Goal: Transaction & Acquisition: Book appointment/travel/reservation

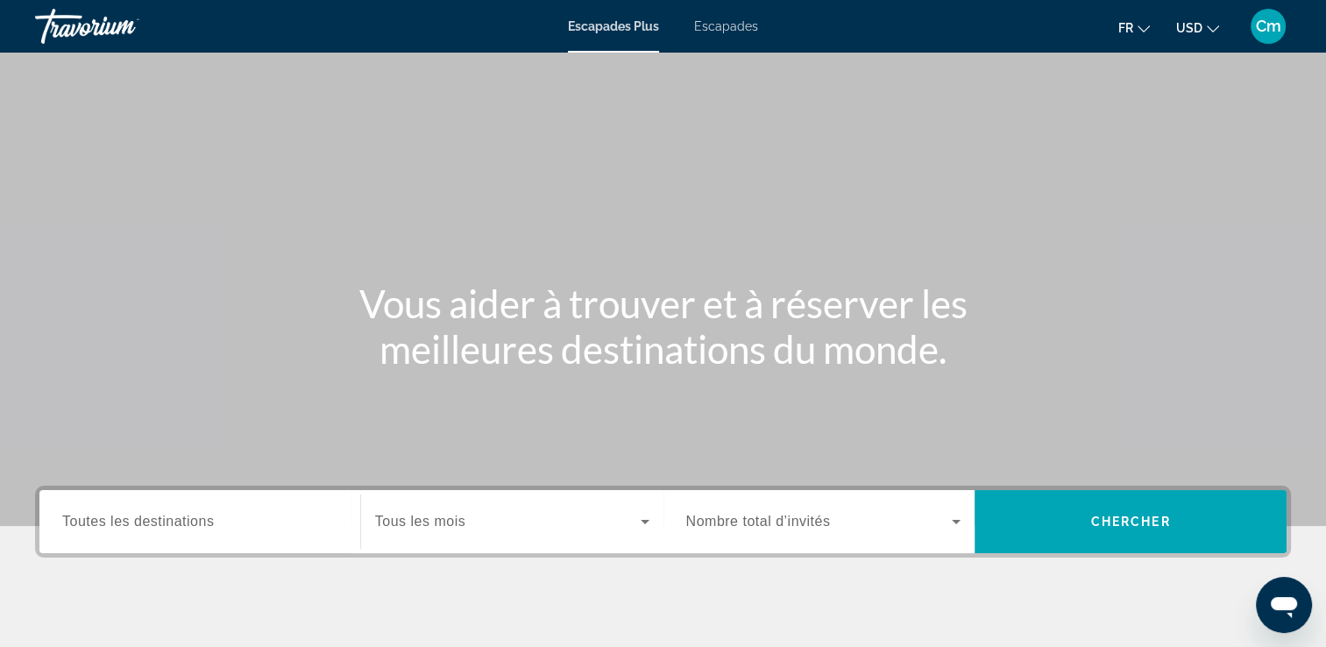
click at [174, 519] on span "Toutes les destinations" at bounding box center [138, 521] width 152 height 15
click at [174, 519] on input "Destination Toutes les destinations" at bounding box center [199, 522] width 275 height 21
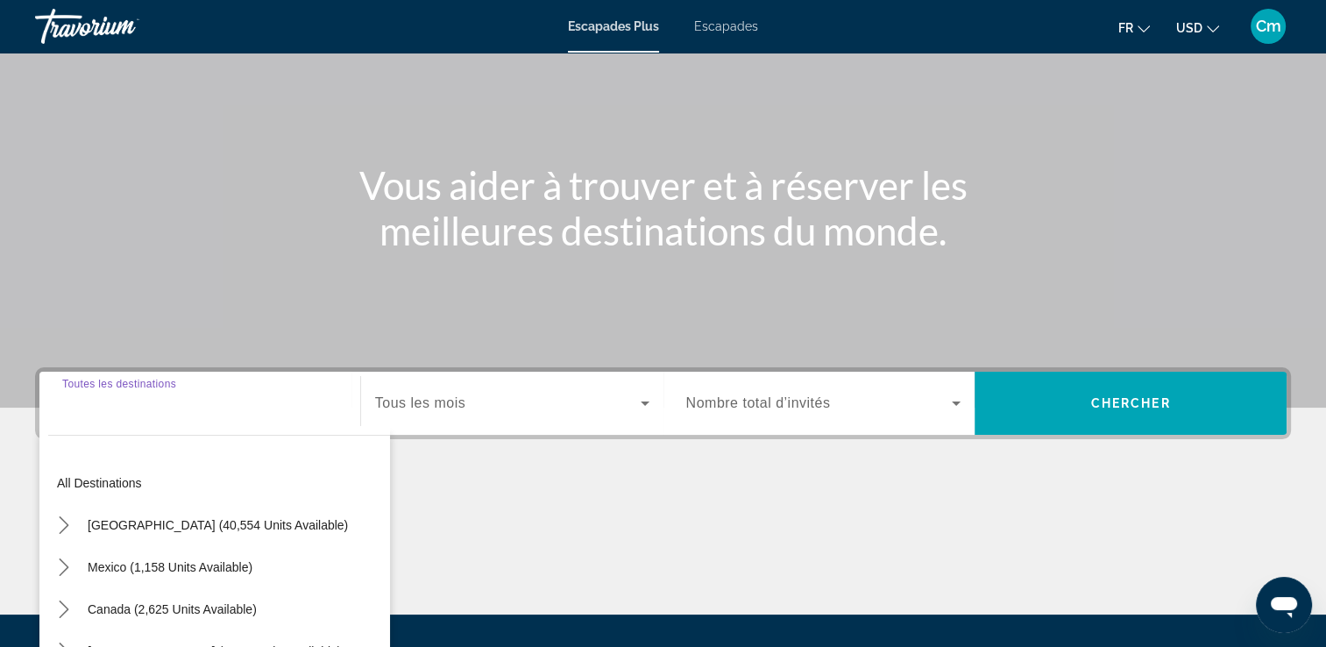
scroll to position [300, 0]
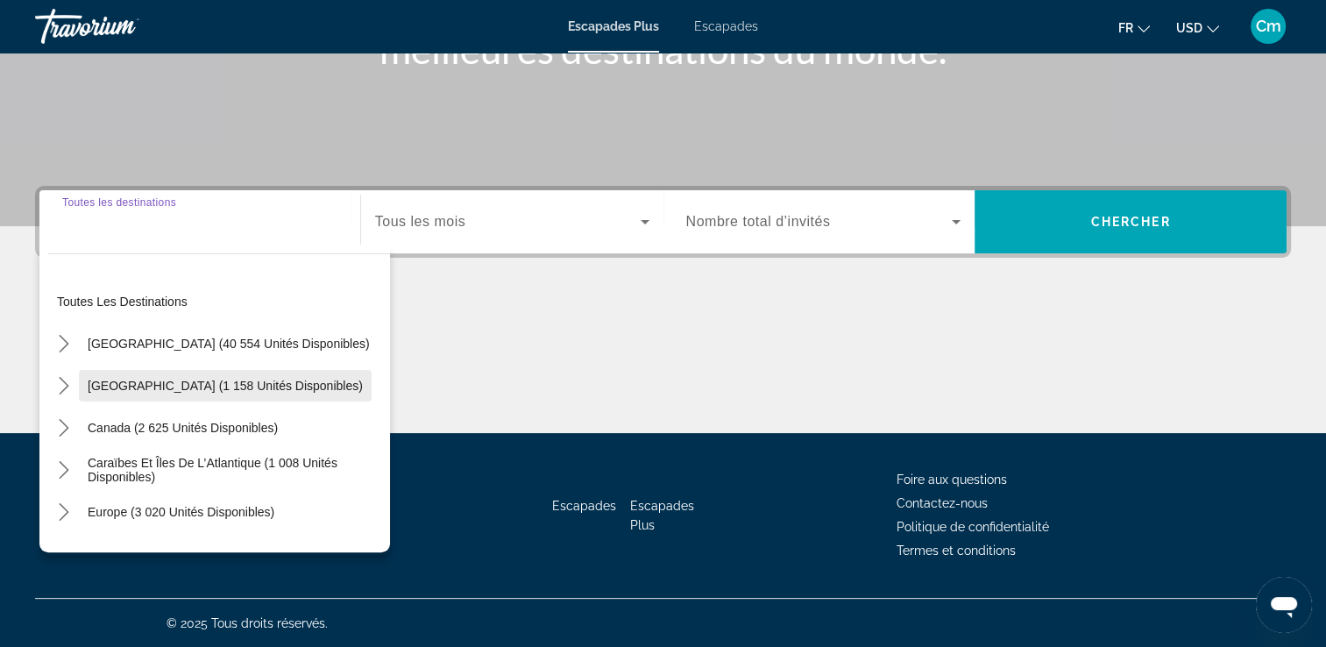
click at [182, 396] on span "Sélectionnez la destination : Mexique (1 158 unités disponibles)" at bounding box center [225, 386] width 293 height 42
type input "**********"
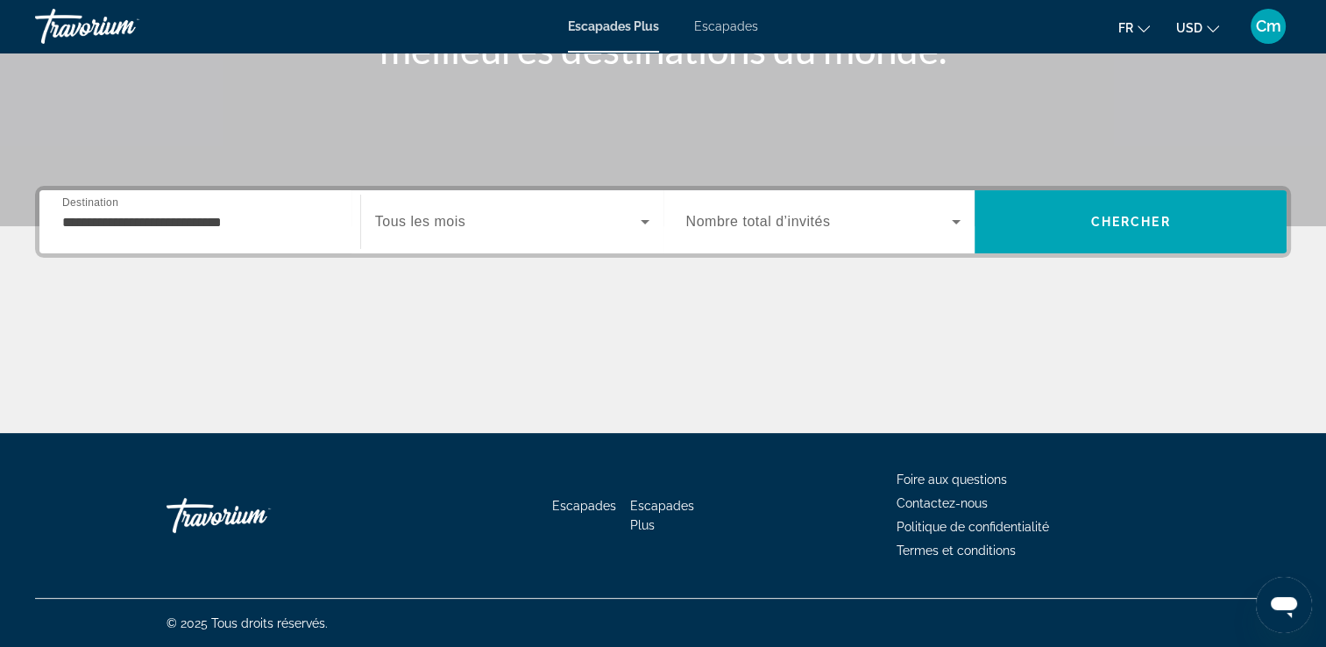
click at [424, 223] on span "Tous les mois" at bounding box center [420, 221] width 90 height 15
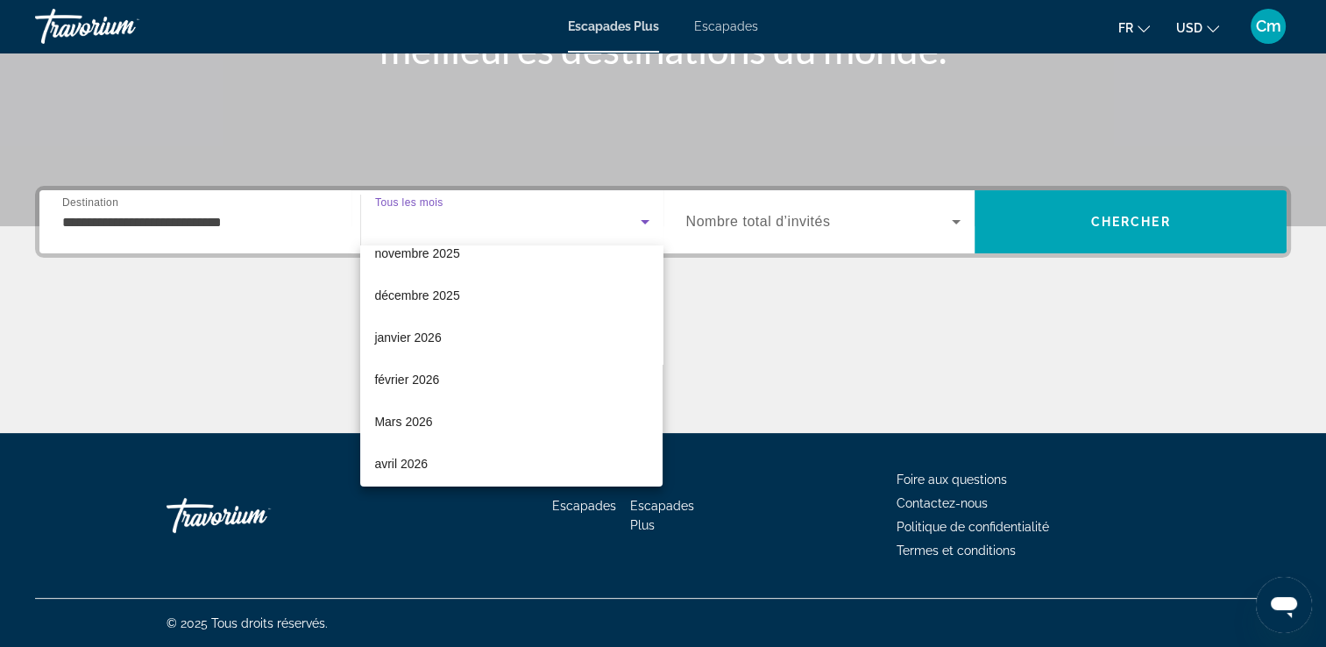
scroll to position [105, 0]
click at [406, 458] on font "avril 2026" at bounding box center [400, 463] width 53 height 14
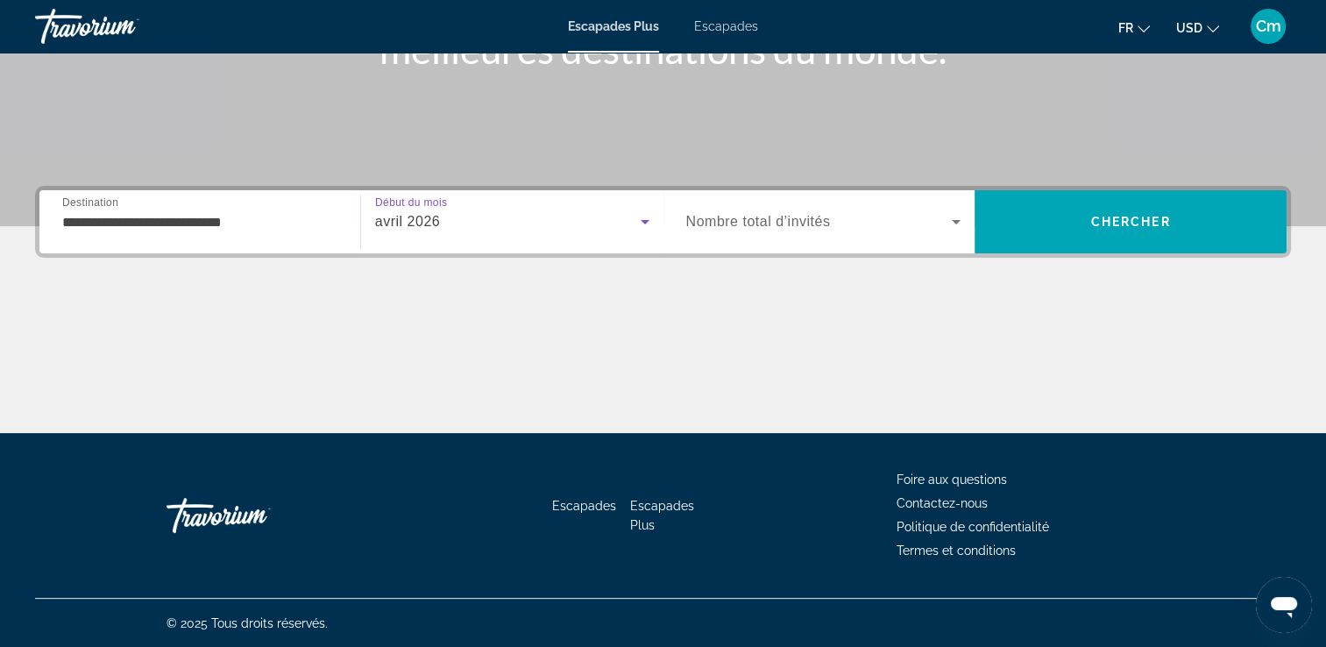
click at [816, 215] on span "Nombre total d’invités" at bounding box center [758, 221] width 145 height 15
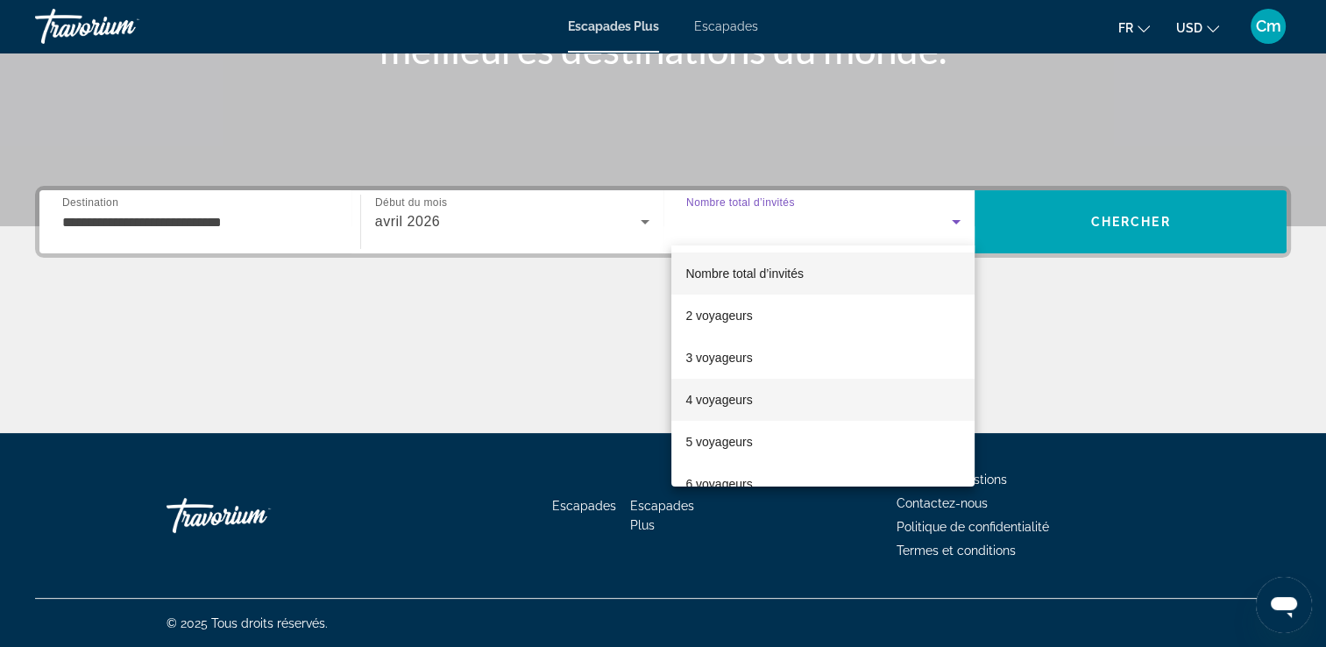
click at [713, 394] on font "4 voyageurs" at bounding box center [719, 400] width 67 height 14
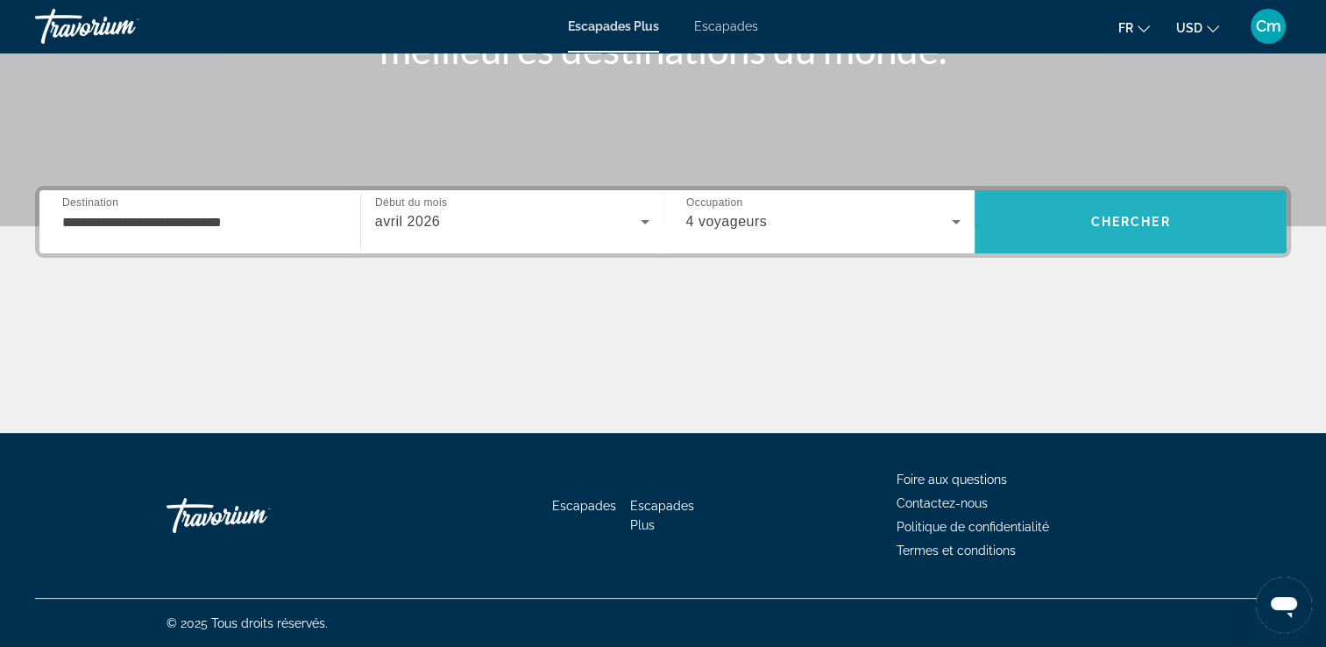
click at [1069, 205] on span "Rechercher" at bounding box center [1131, 222] width 312 height 42
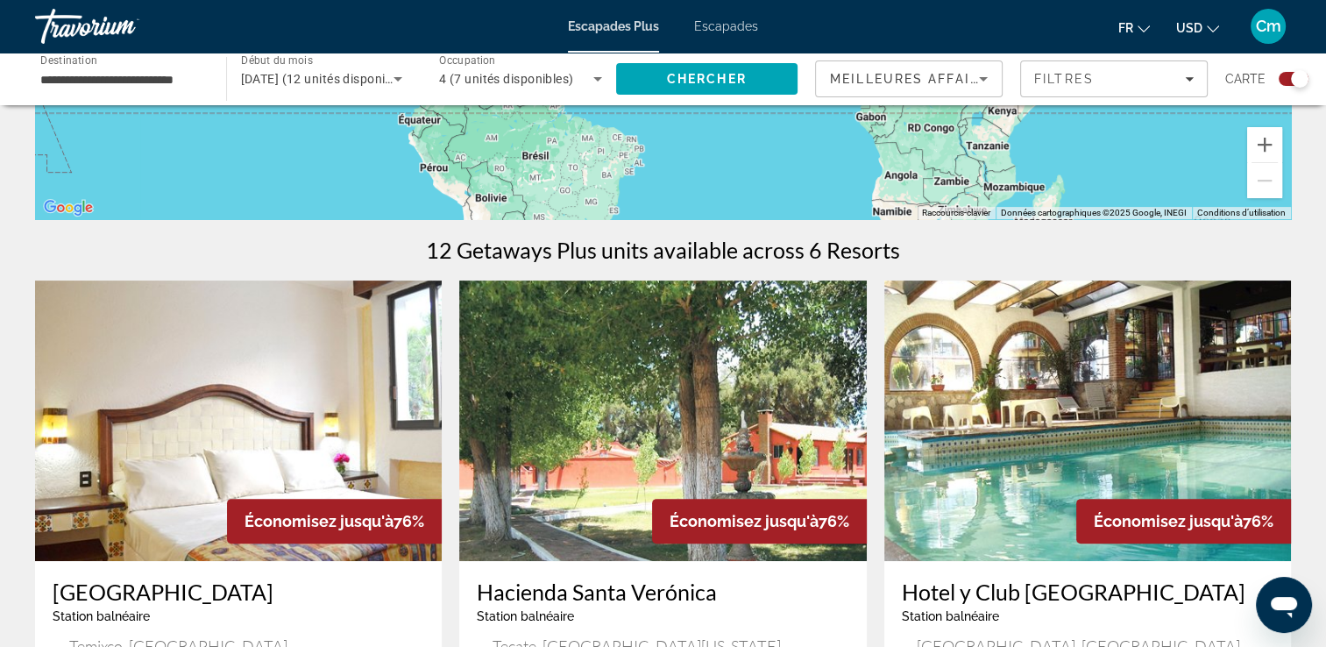
scroll to position [233, 0]
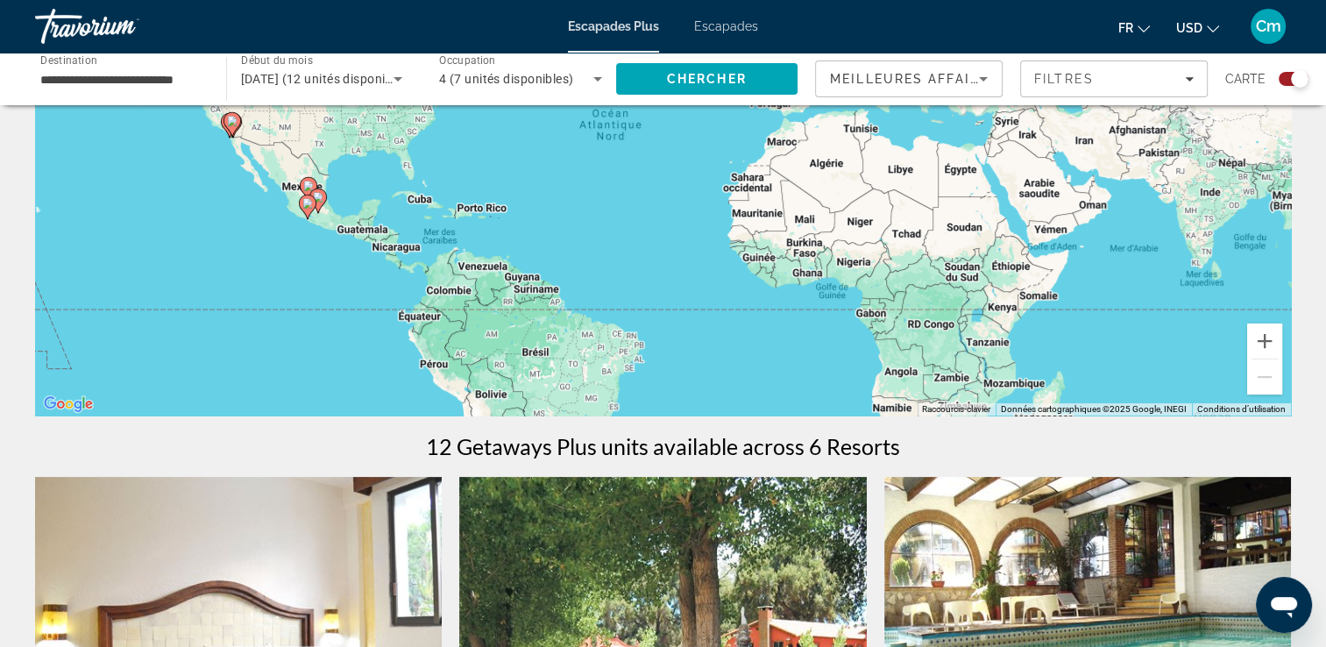
click at [1247, 82] on span "Carte" at bounding box center [1246, 79] width 40 height 25
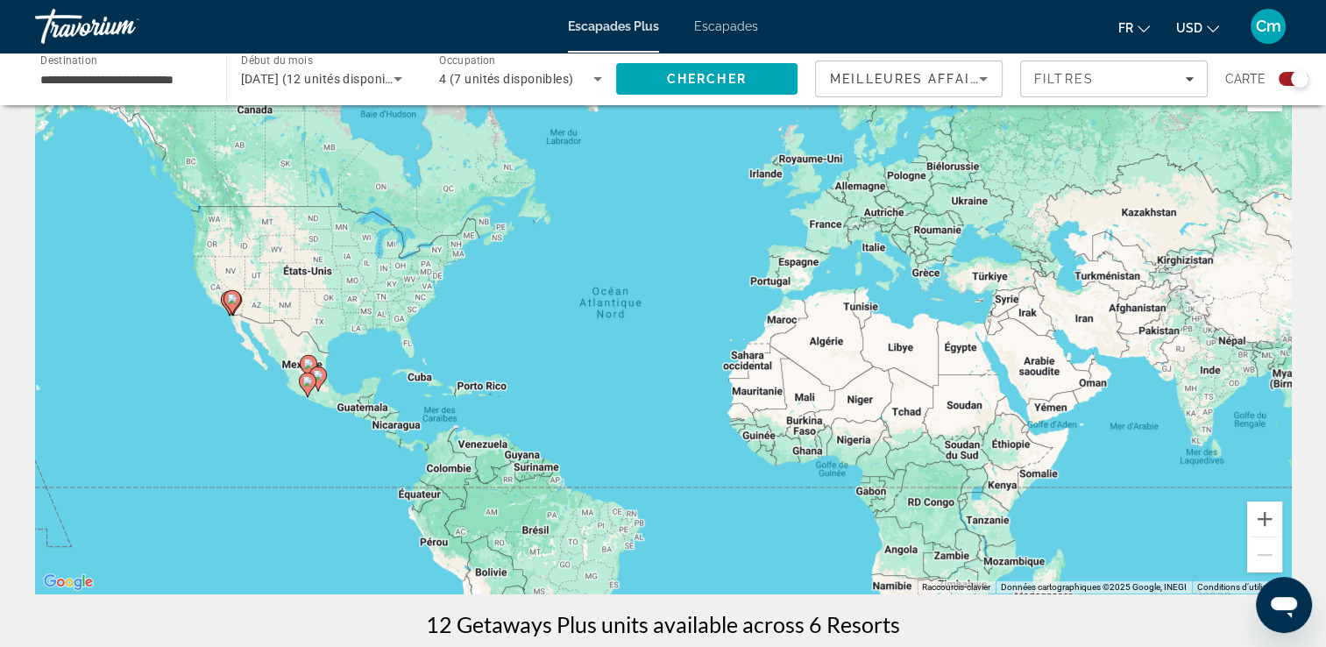
scroll to position [0, 0]
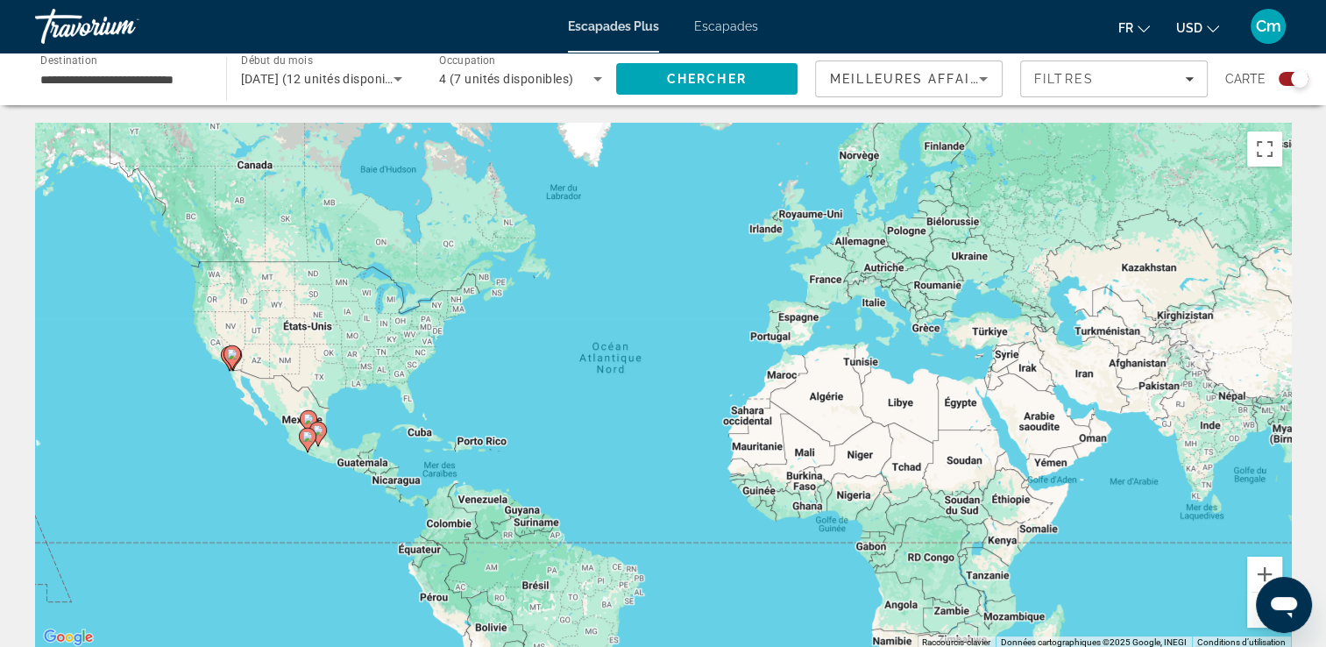
click at [753, 28] on span "Escapades" at bounding box center [726, 26] width 64 height 14
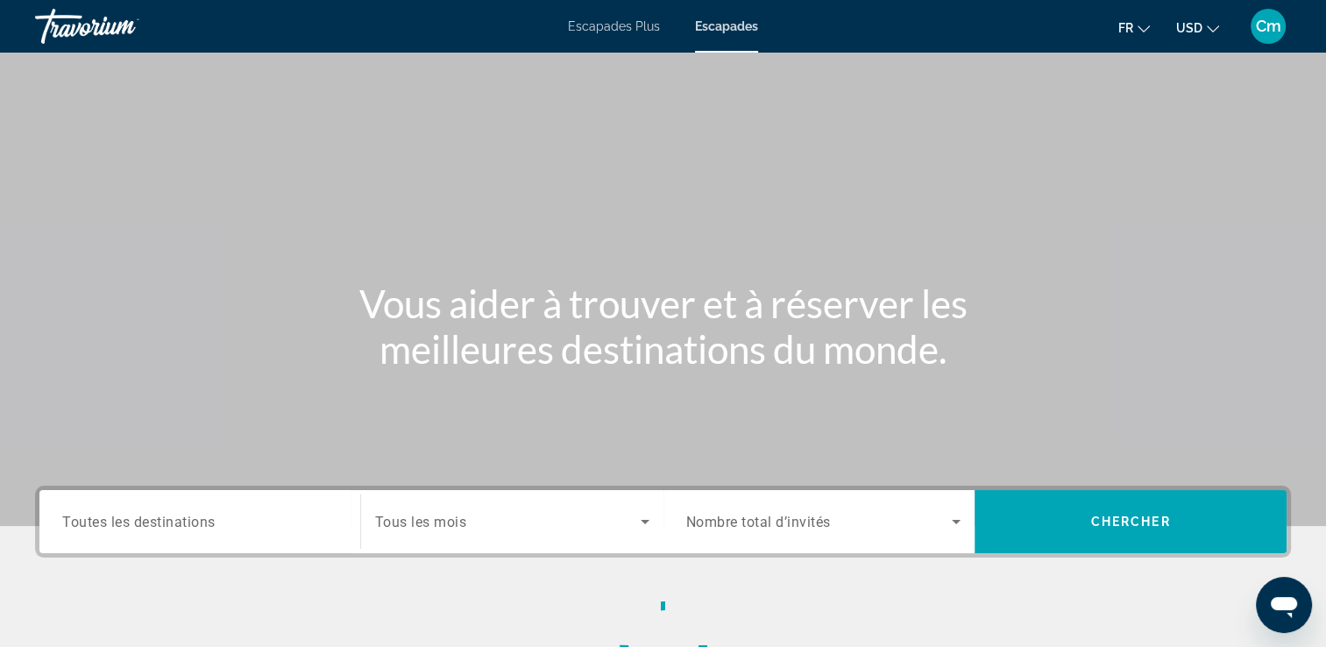
click at [753, 28] on span "Escapades" at bounding box center [726, 26] width 63 height 14
click at [148, 534] on div "Widget de recherche" at bounding box center [199, 522] width 275 height 50
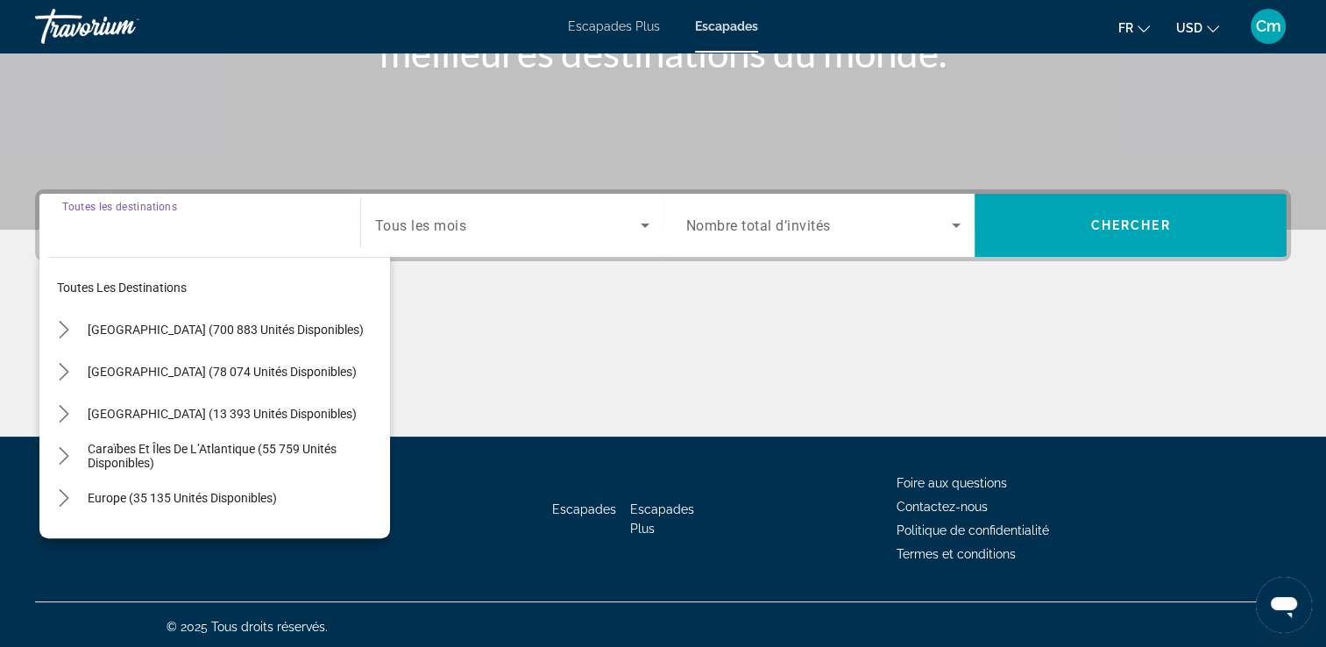
scroll to position [300, 0]
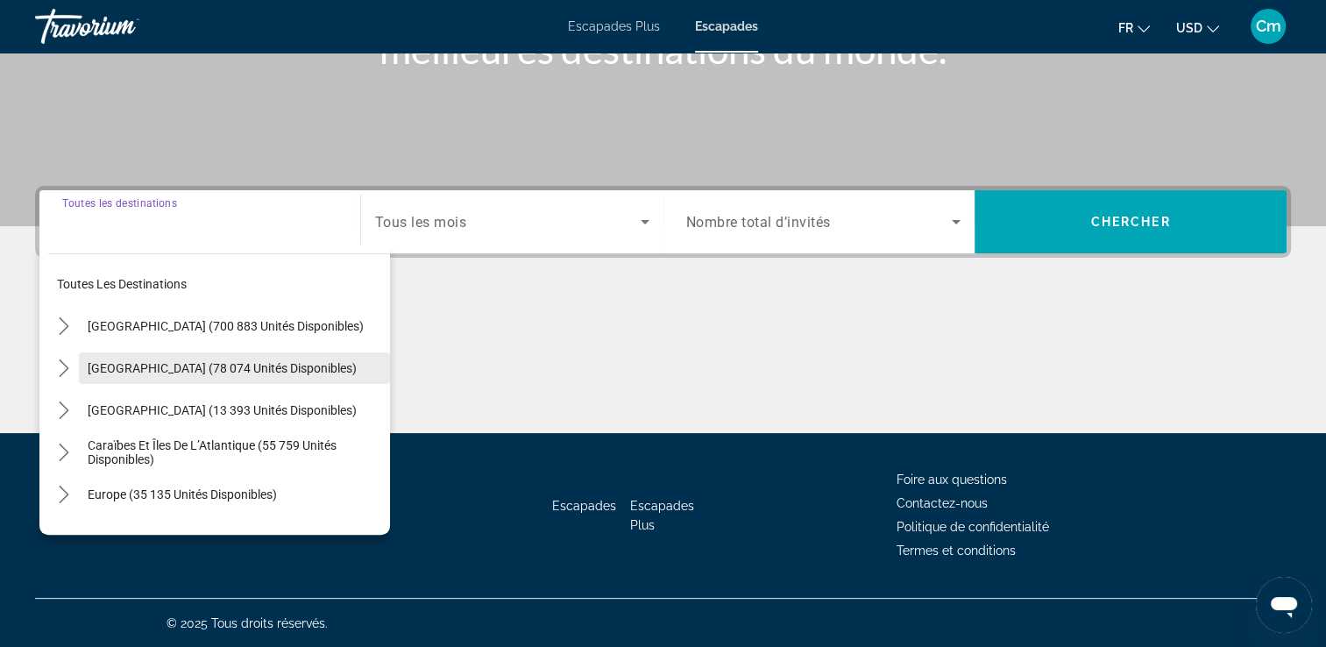
click at [213, 359] on span "Sélectionnez la destination : Mexique (78 074 unités disponibles)" at bounding box center [234, 368] width 311 height 42
type input "**********"
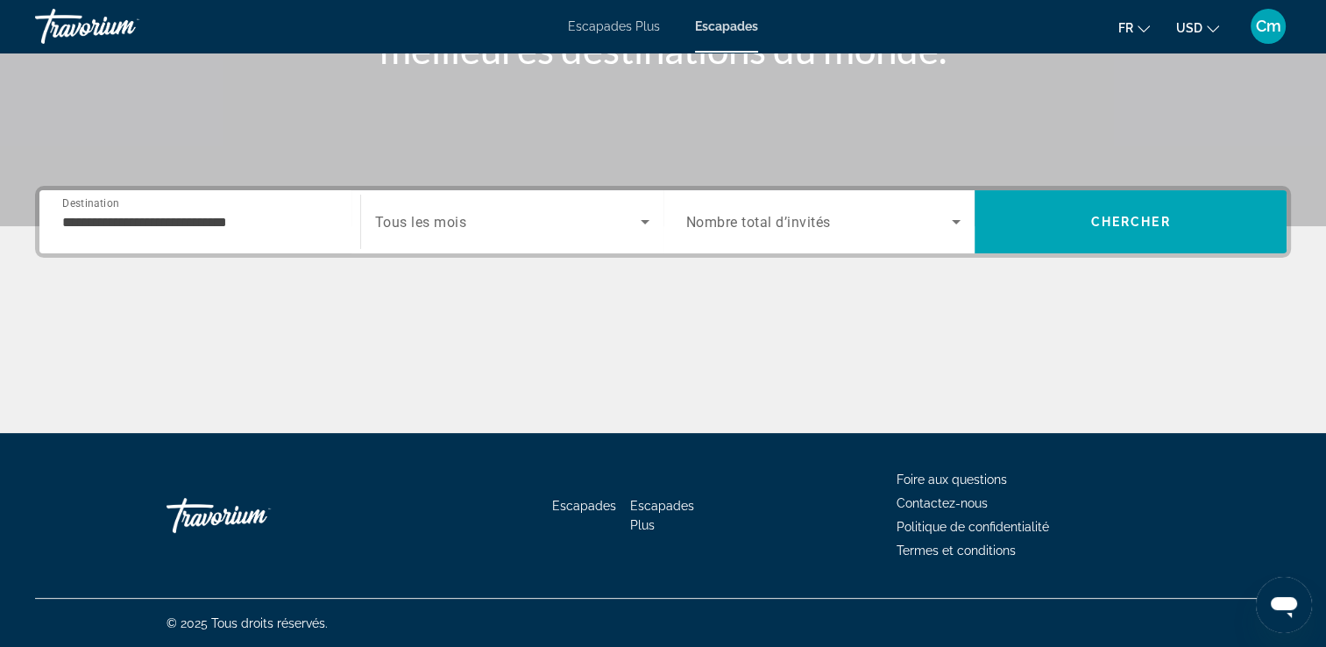
click at [458, 222] on span "Tous les mois" at bounding box center [421, 222] width 92 height 17
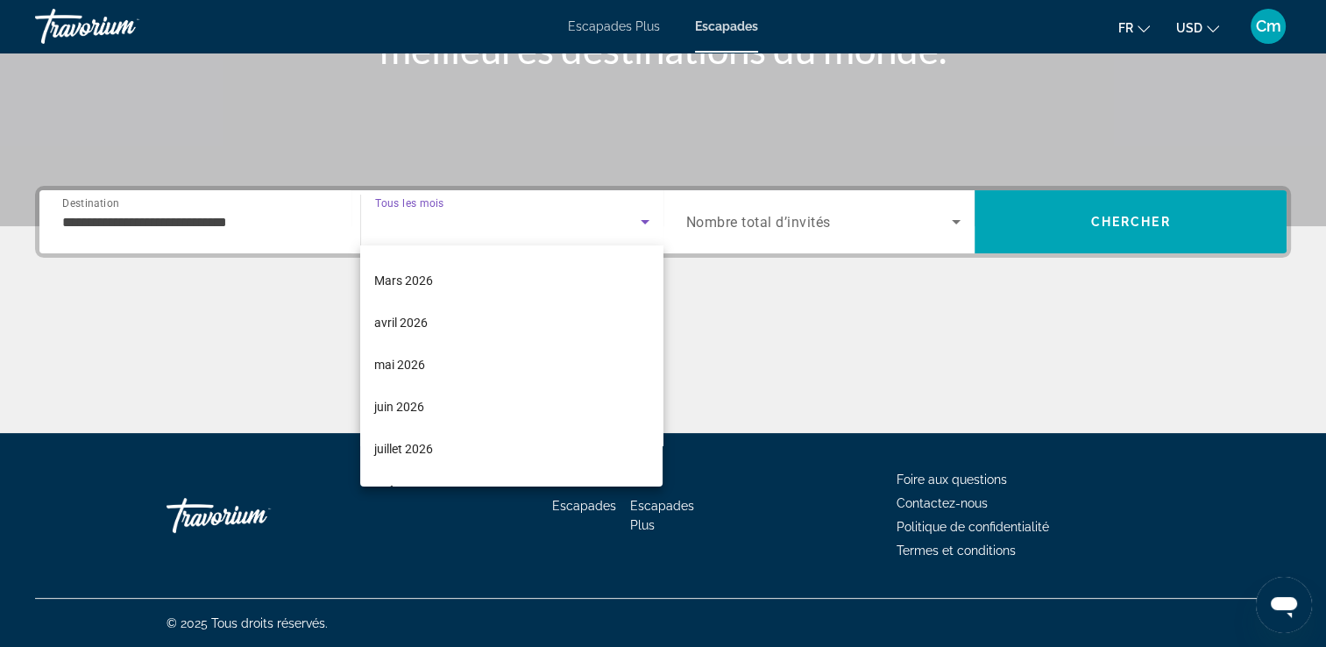
scroll to position [257, 0]
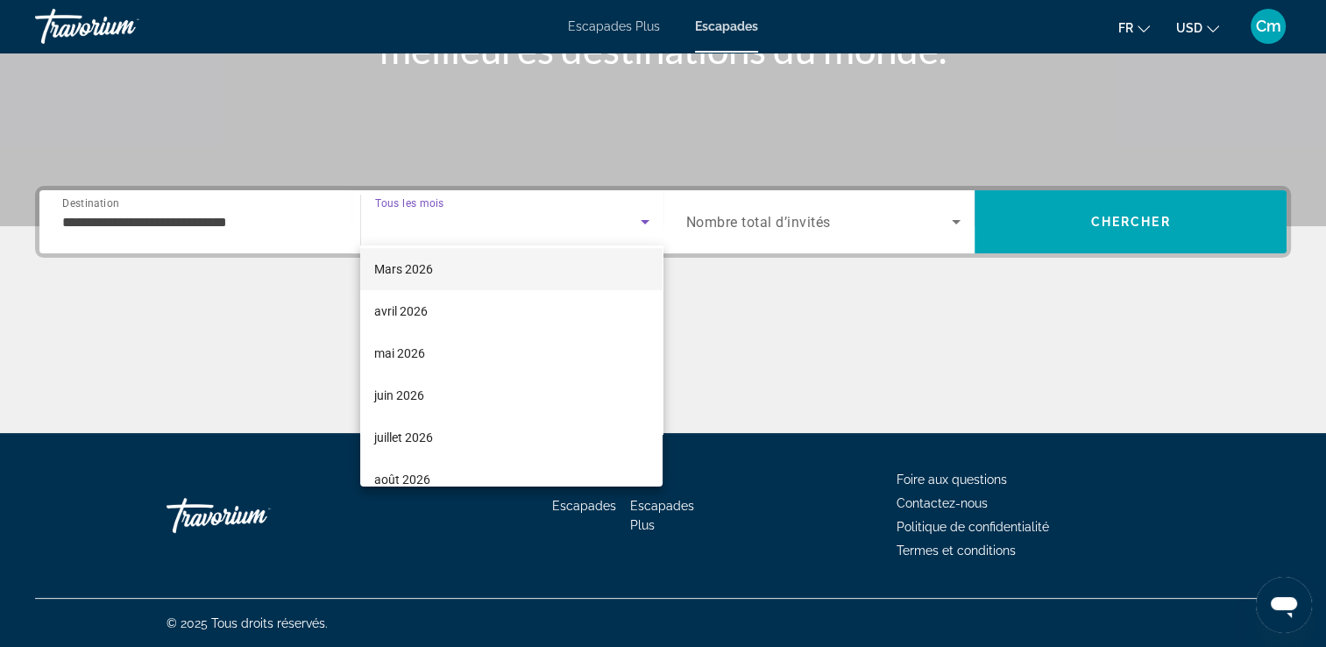
click at [523, 276] on mat-option "Mars 2026" at bounding box center [511, 269] width 302 height 42
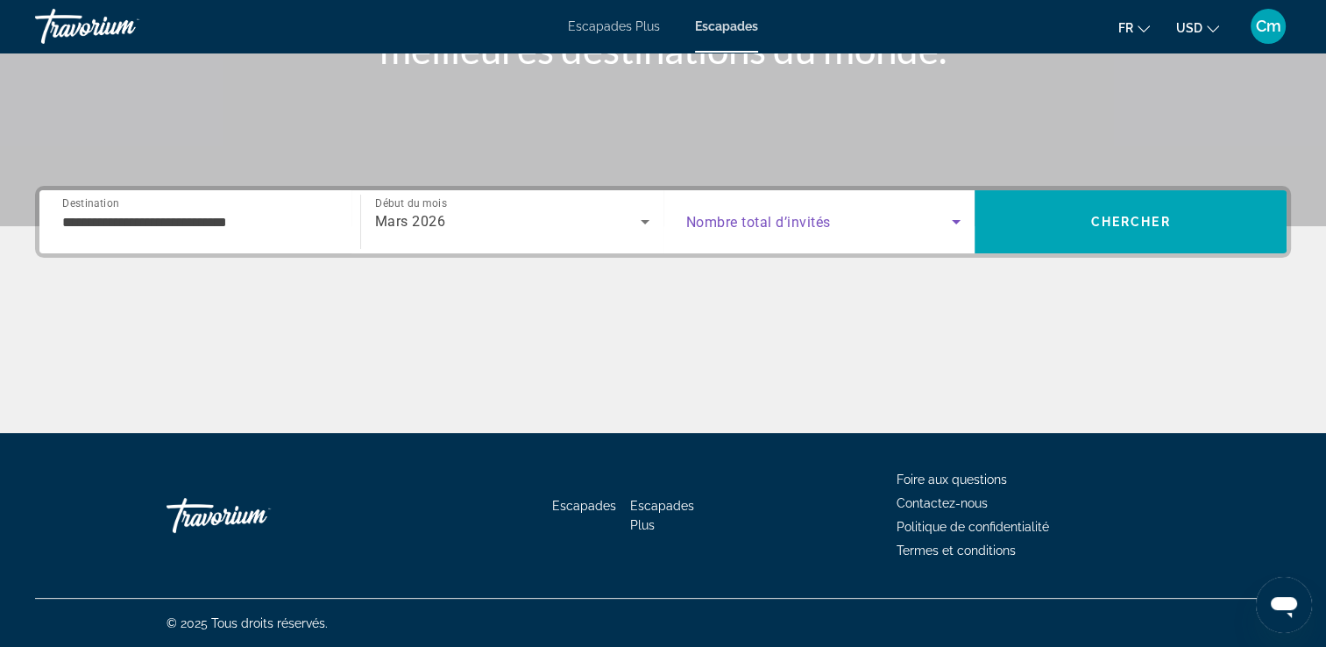
click at [942, 219] on span "Widget de recherche" at bounding box center [819, 221] width 267 height 21
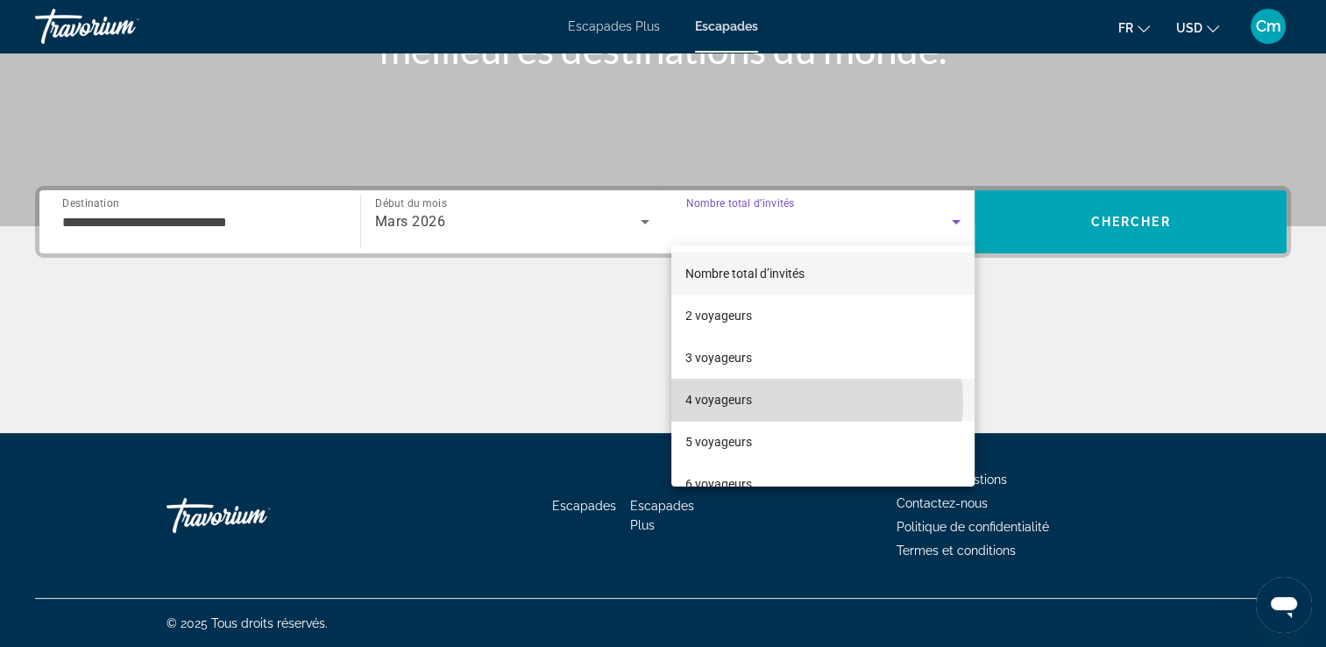
click at [804, 402] on mat-option "4 voyageurs" at bounding box center [823, 400] width 303 height 42
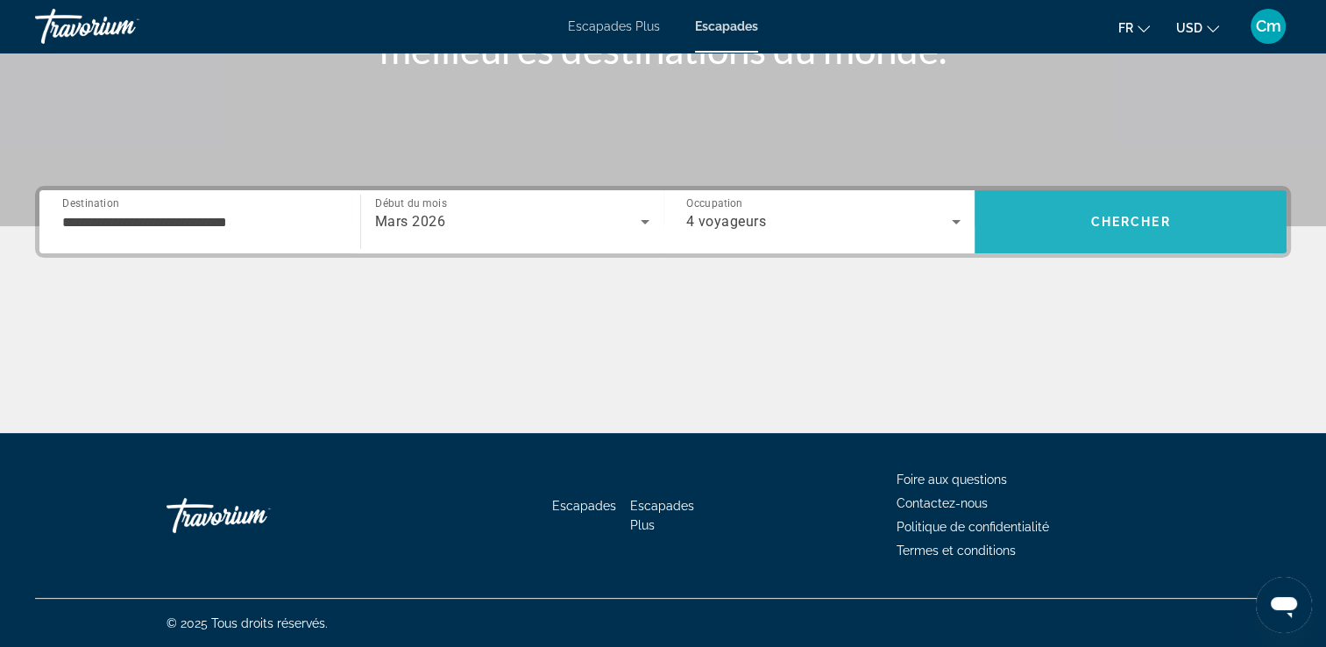
click at [1059, 228] on span "Rechercher" at bounding box center [1131, 222] width 312 height 42
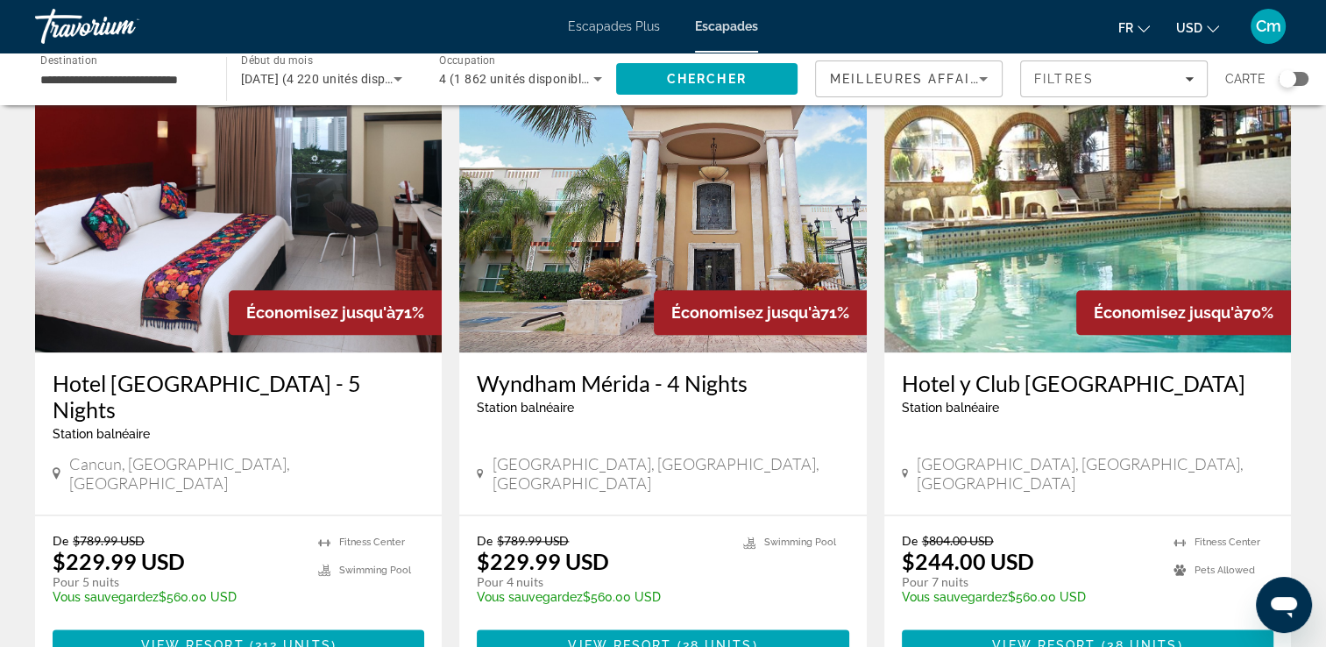
scroll to position [2139, 0]
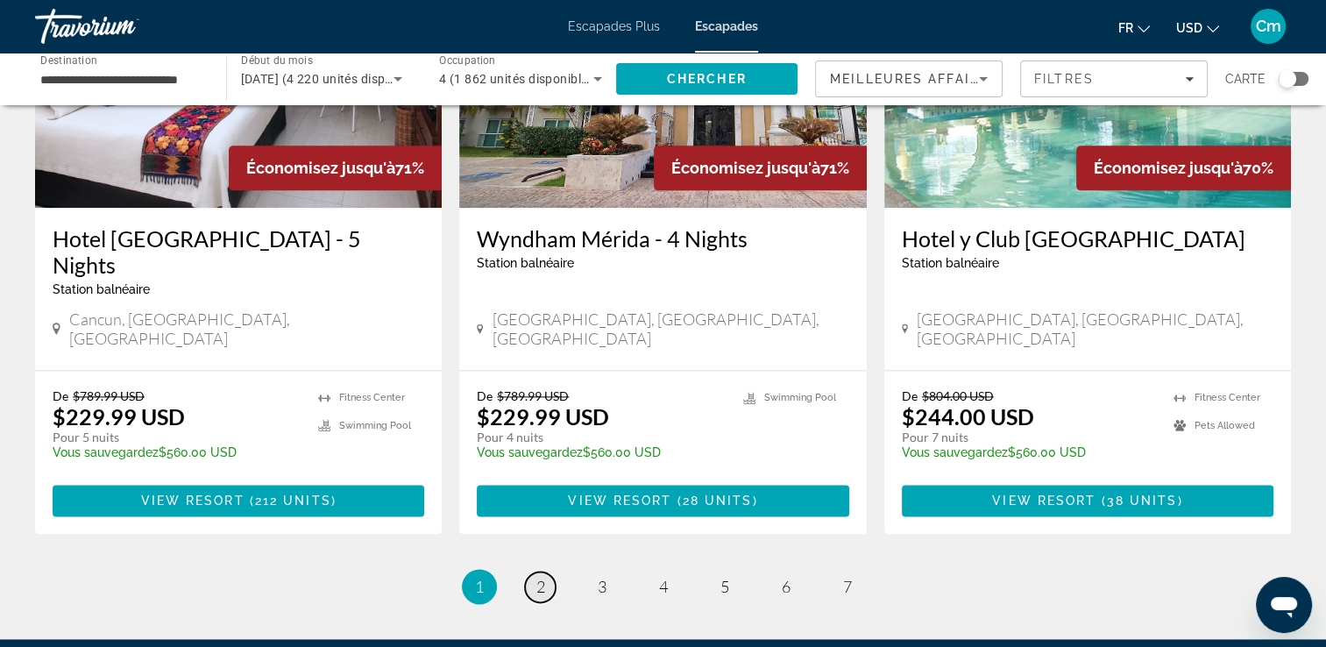
click at [540, 577] on span "2" at bounding box center [541, 586] width 9 height 19
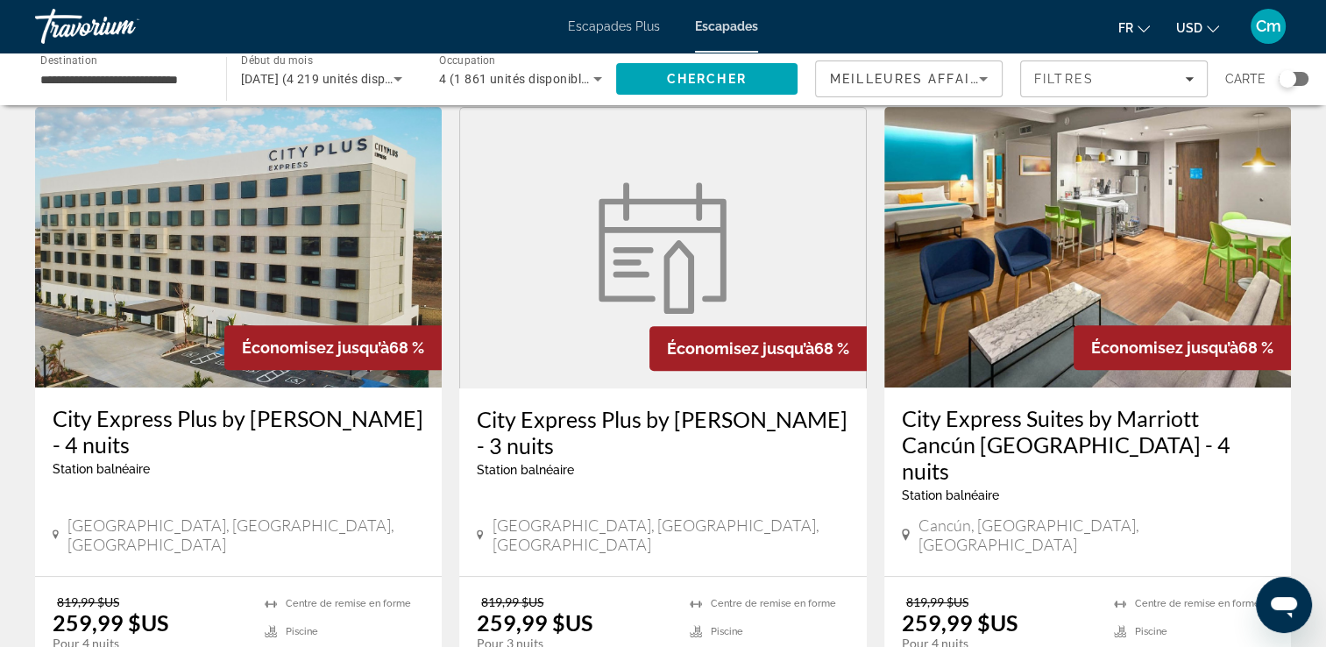
scroll to position [666, 0]
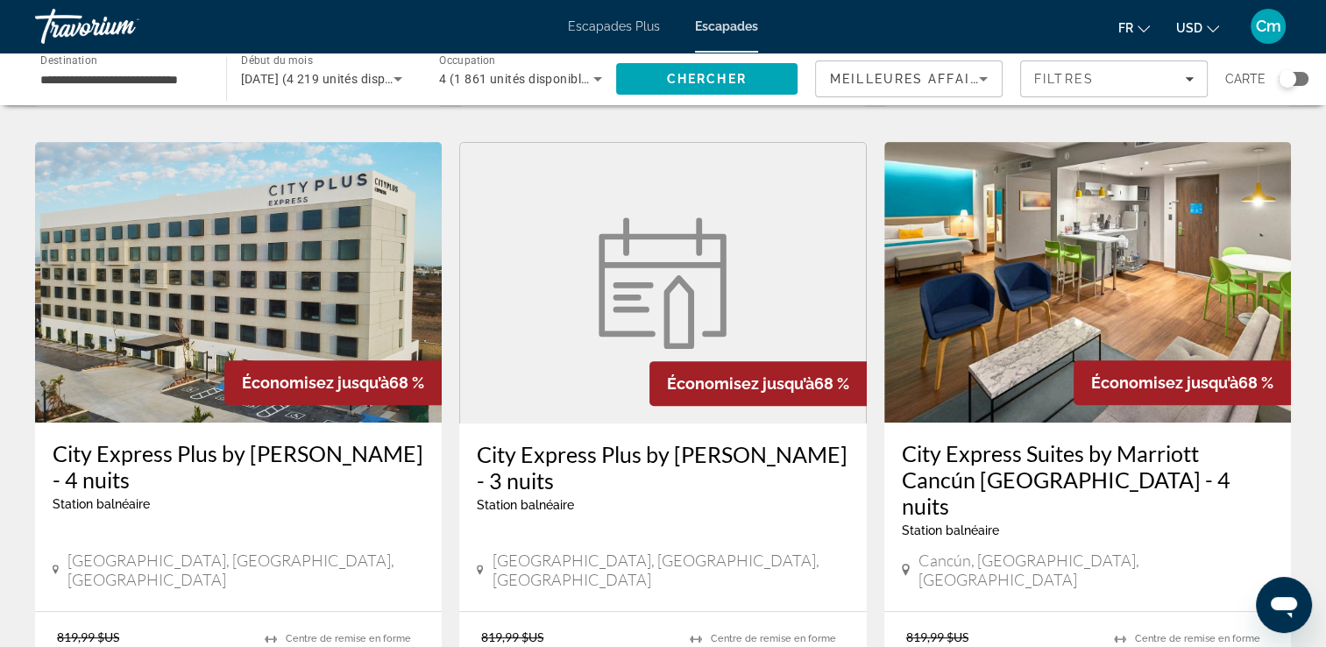
click at [979, 440] on h3 "City Express Suites by Marriott Cancún [GEOGRAPHIC_DATA] - 4 nuits" at bounding box center [1088, 479] width 372 height 79
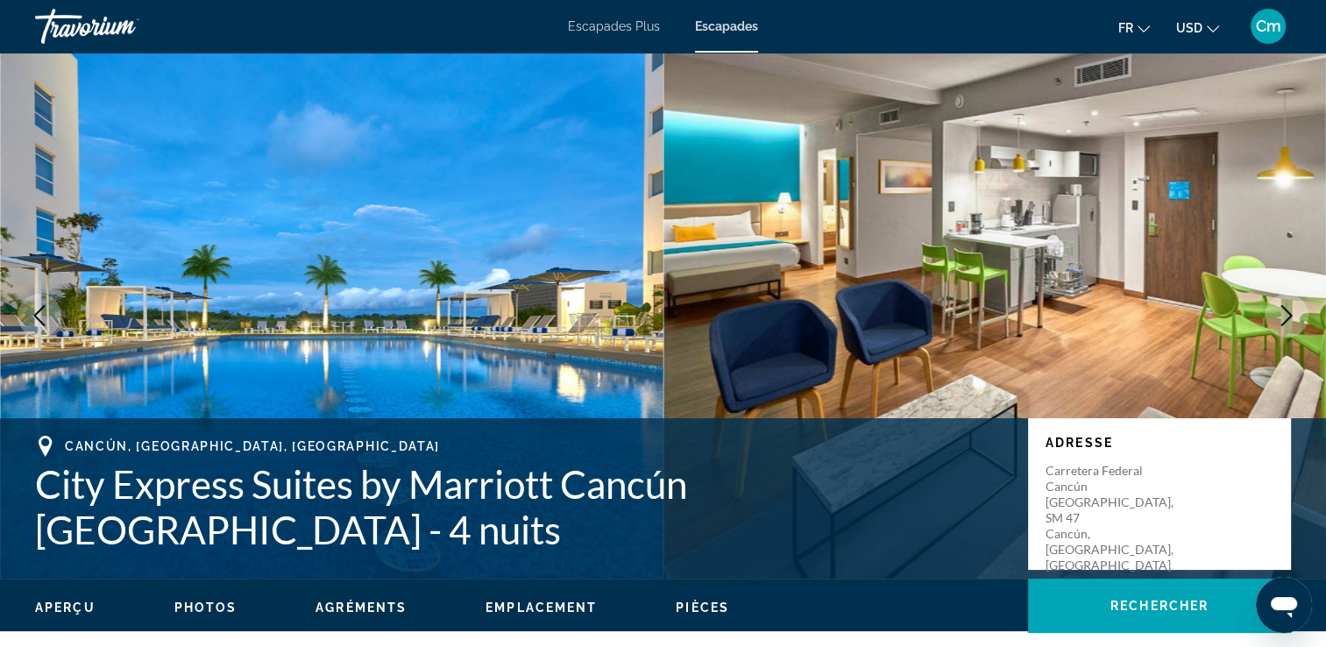
click at [1273, 274] on img "Contenu principal" at bounding box center [996, 316] width 664 height 526
click at [1281, 310] on icon "Image suivante" at bounding box center [1286, 315] width 21 height 21
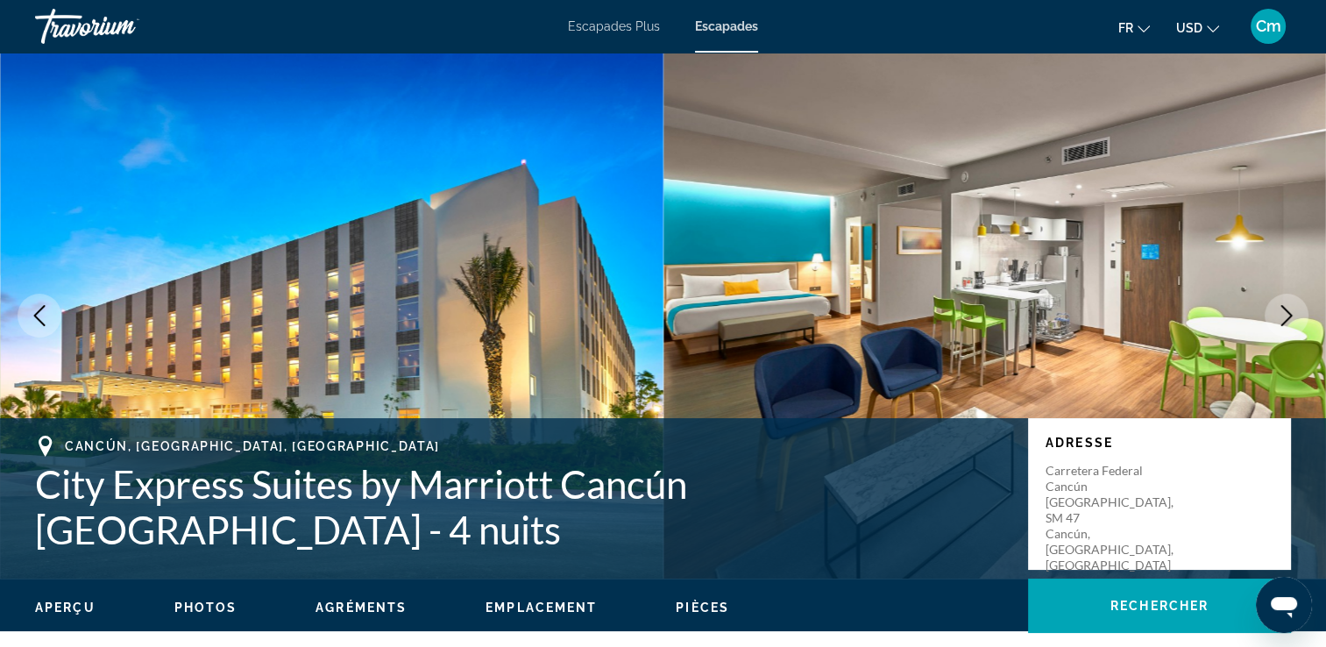
click at [1281, 310] on icon "Image suivante" at bounding box center [1286, 315] width 21 height 21
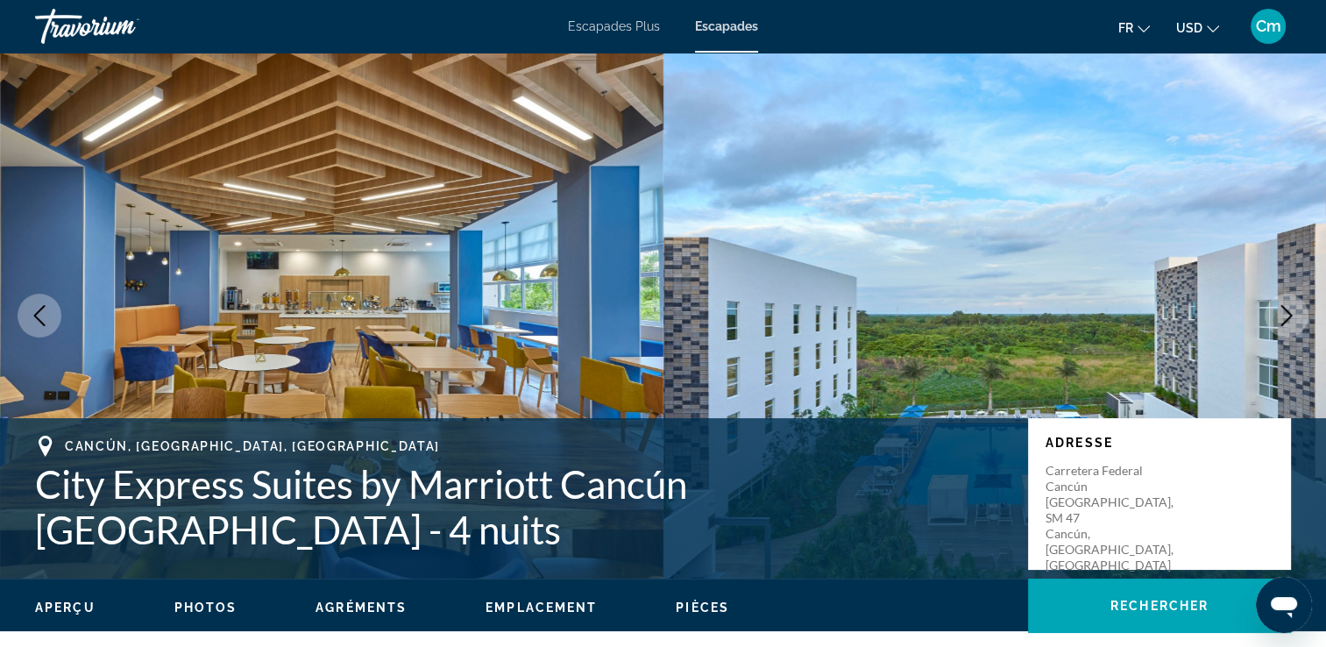
click at [1281, 310] on icon "Image suivante" at bounding box center [1286, 315] width 21 height 21
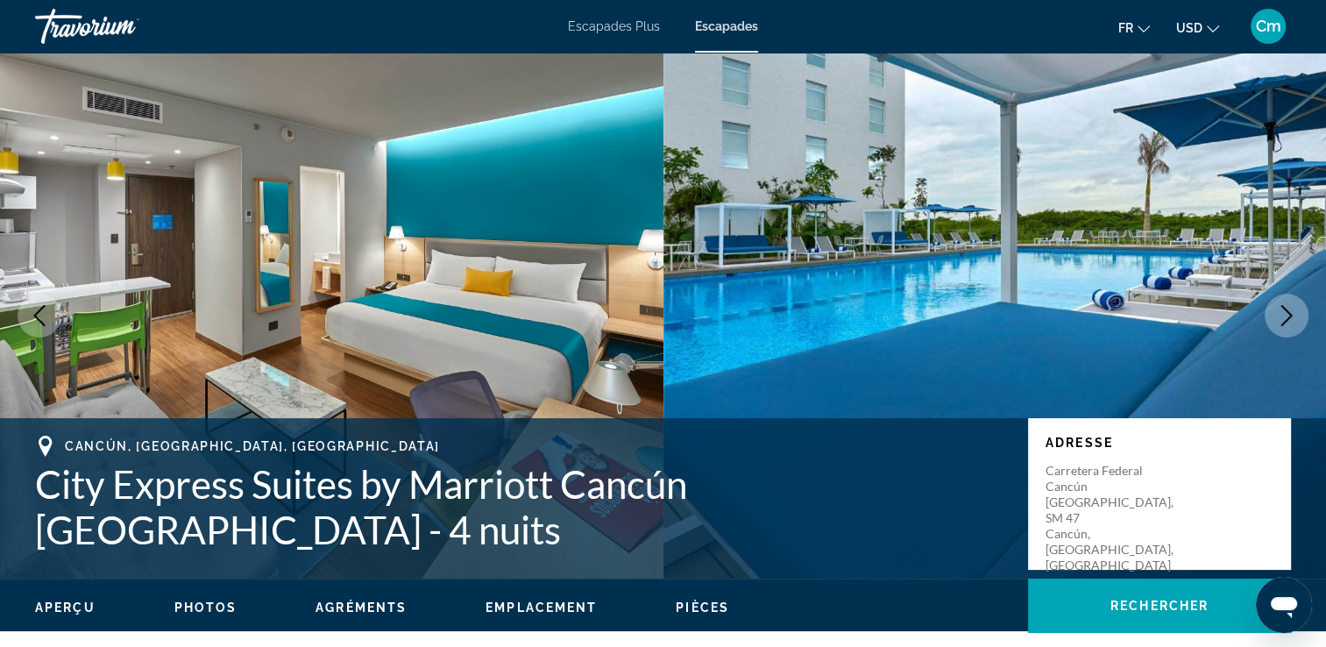
click at [1281, 310] on icon "Image suivante" at bounding box center [1286, 315] width 21 height 21
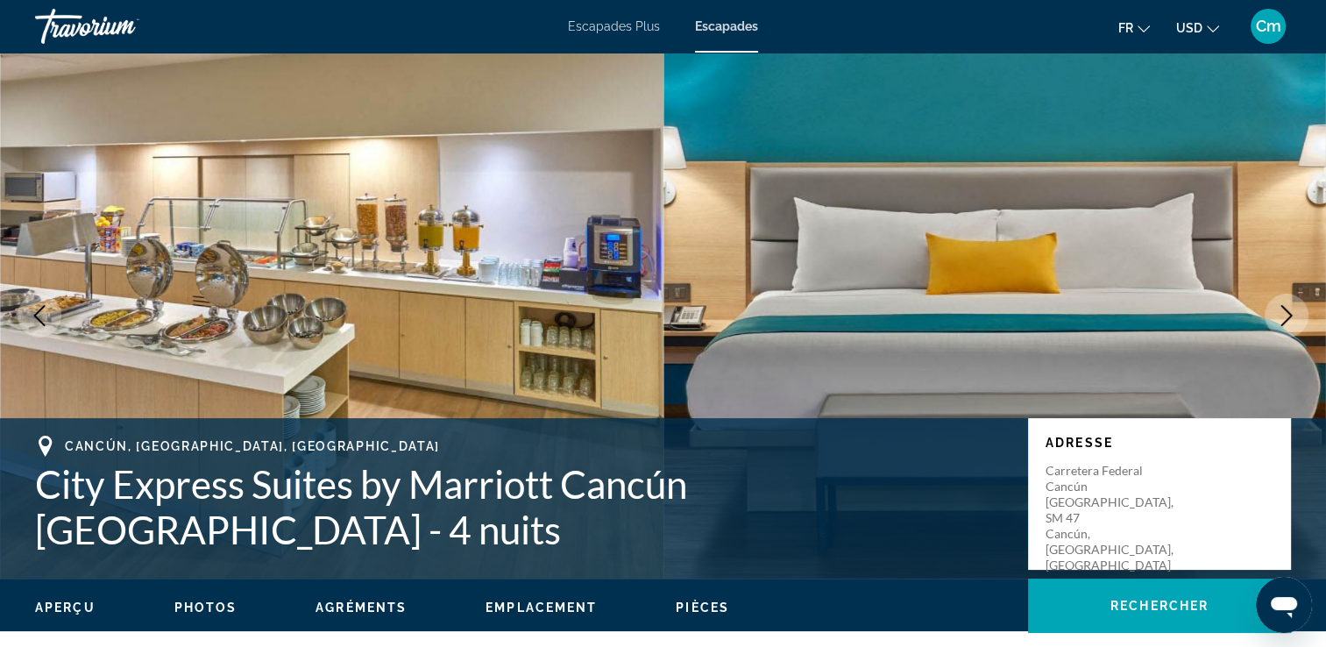
click at [1281, 310] on icon "Image suivante" at bounding box center [1286, 315] width 21 height 21
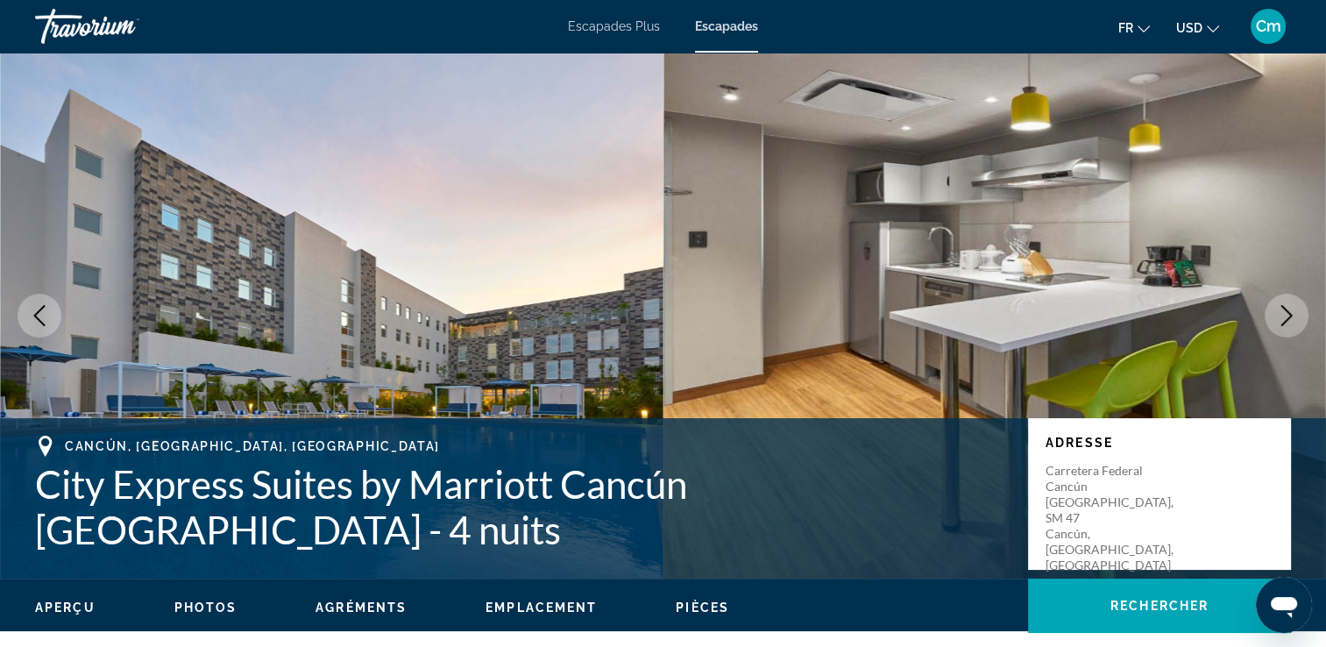
click at [1281, 310] on icon "Image suivante" at bounding box center [1286, 315] width 21 height 21
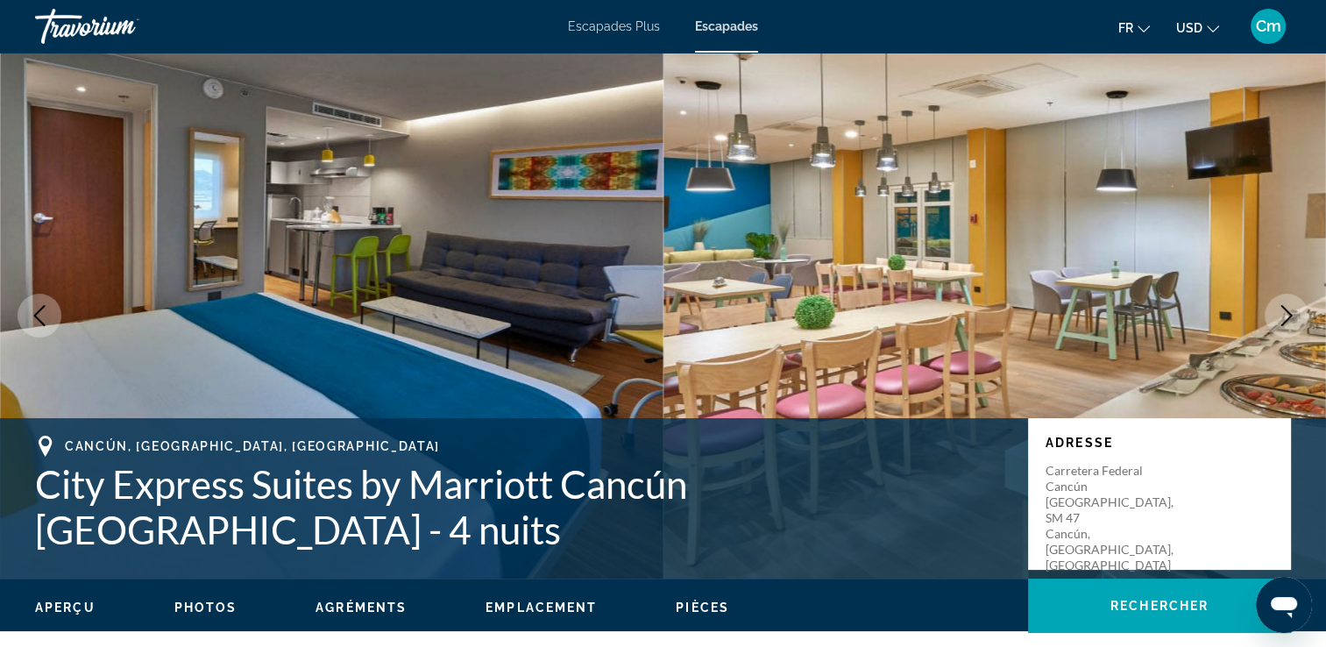
click at [1281, 310] on icon "Image suivante" at bounding box center [1286, 315] width 21 height 21
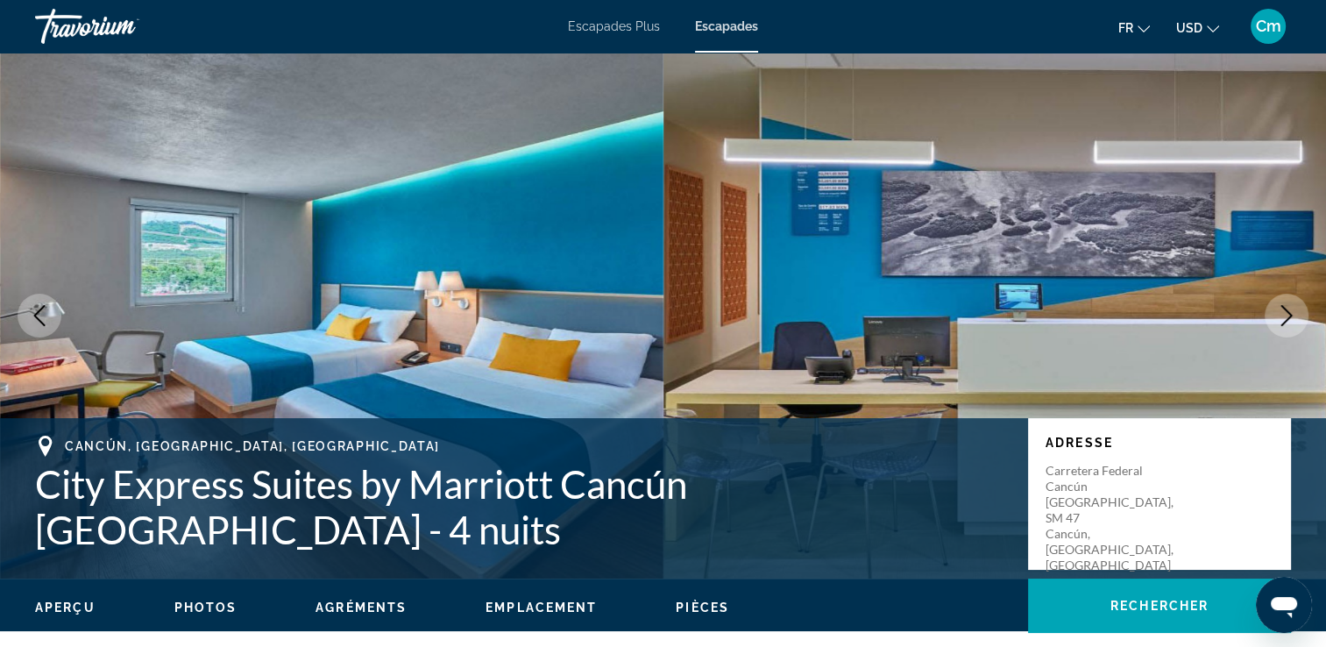
click at [1281, 310] on icon "Image suivante" at bounding box center [1286, 315] width 21 height 21
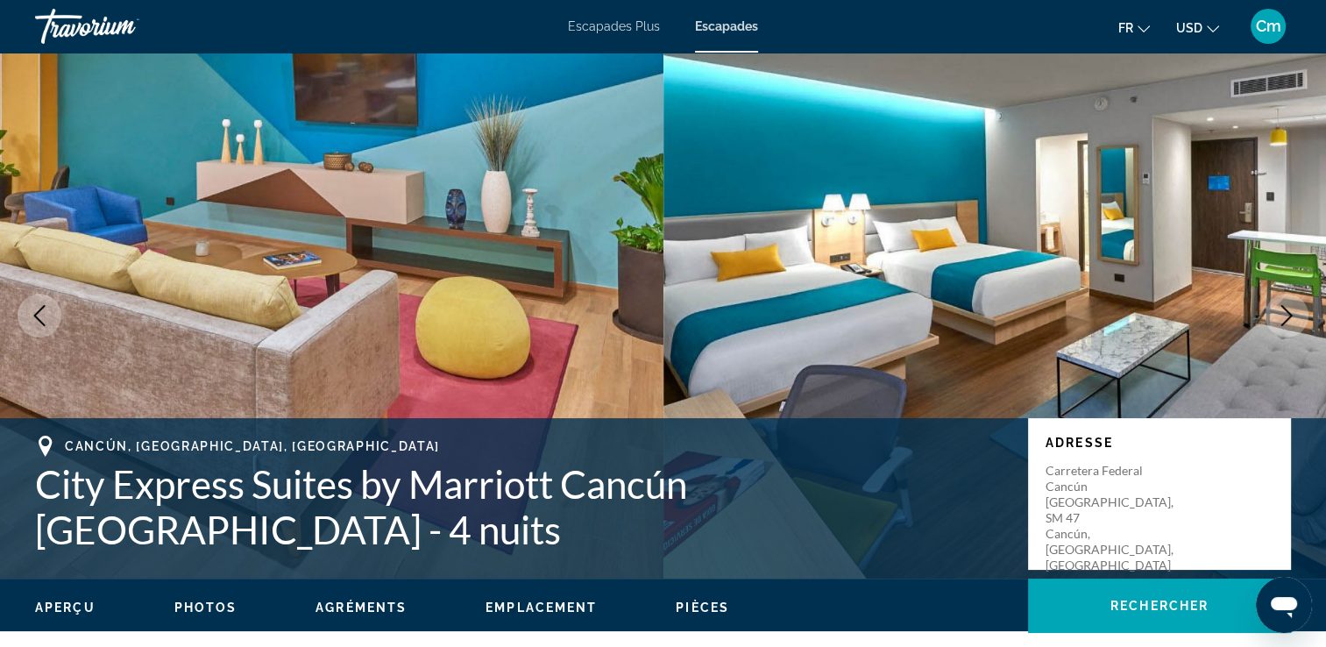
click at [1281, 310] on icon "Image suivante" at bounding box center [1286, 315] width 21 height 21
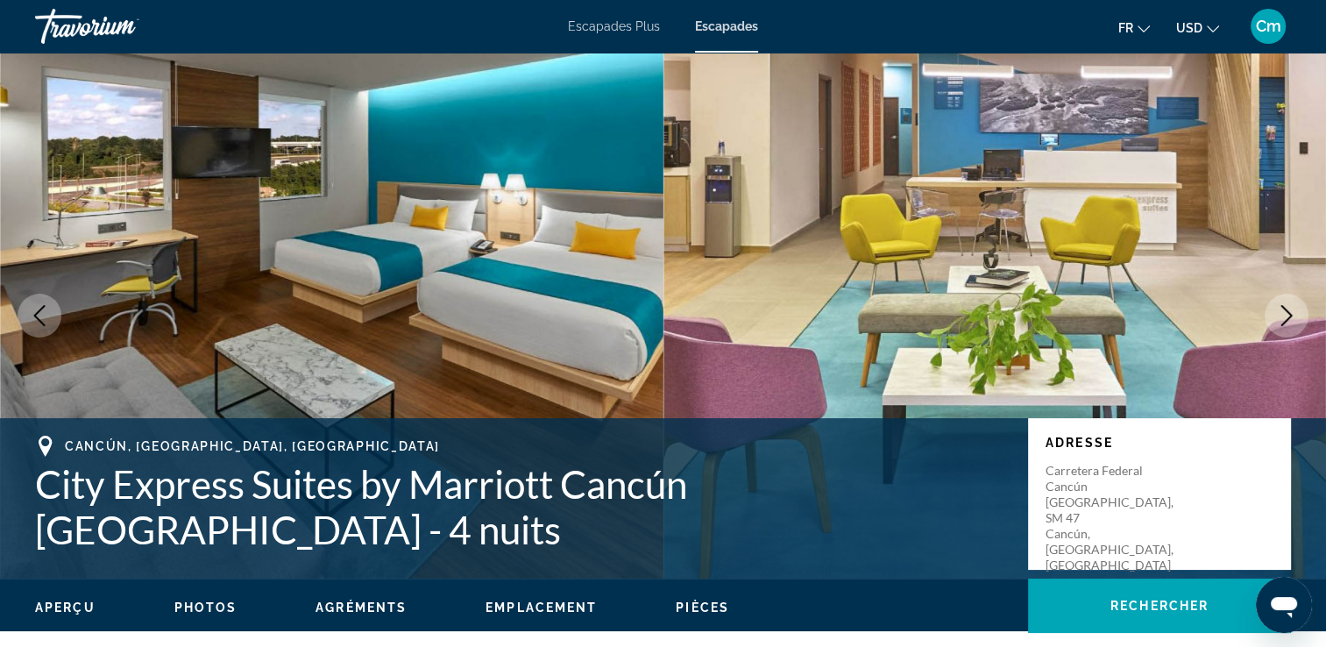
click at [1281, 310] on icon "Image suivante" at bounding box center [1286, 315] width 21 height 21
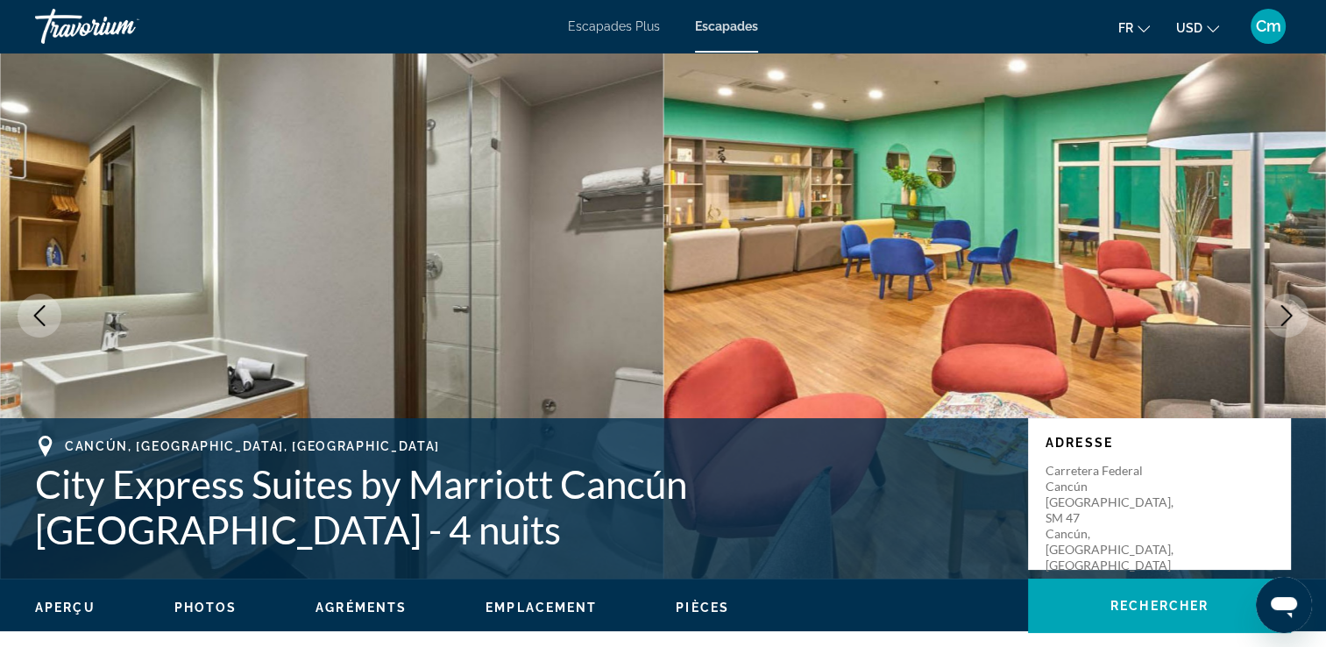
click at [1281, 310] on icon "Image suivante" at bounding box center [1286, 315] width 21 height 21
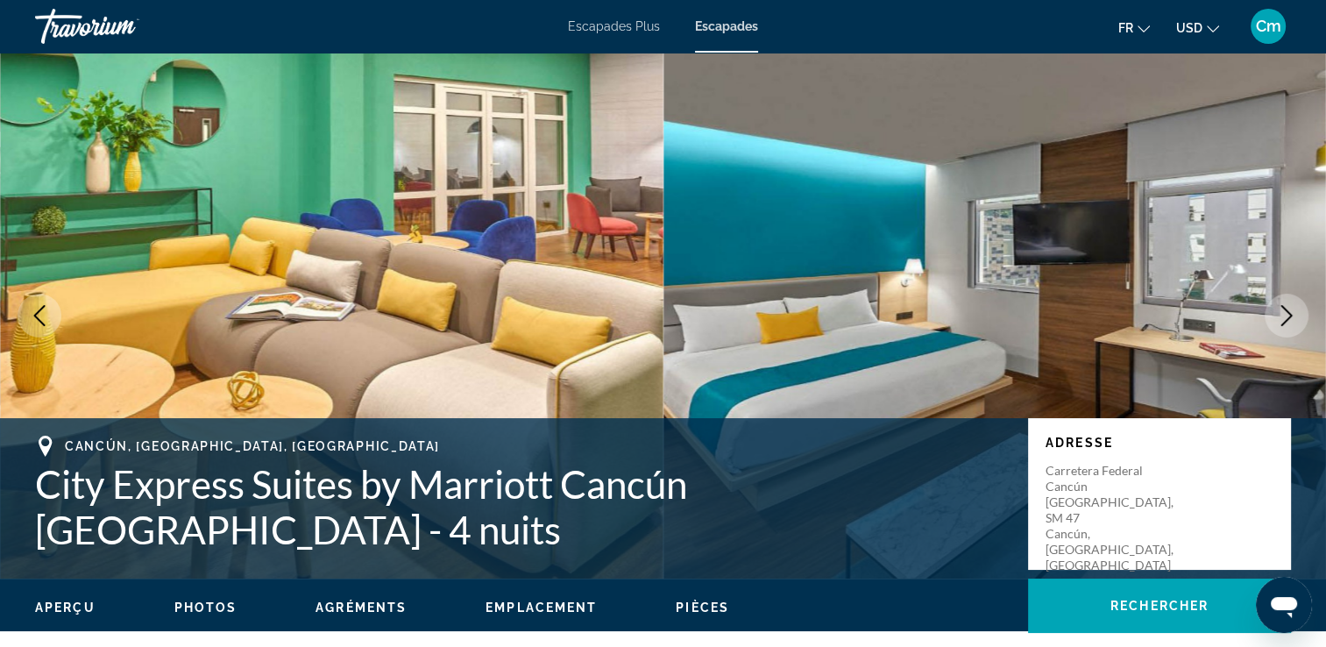
click at [1281, 310] on icon "Image suivante" at bounding box center [1286, 315] width 21 height 21
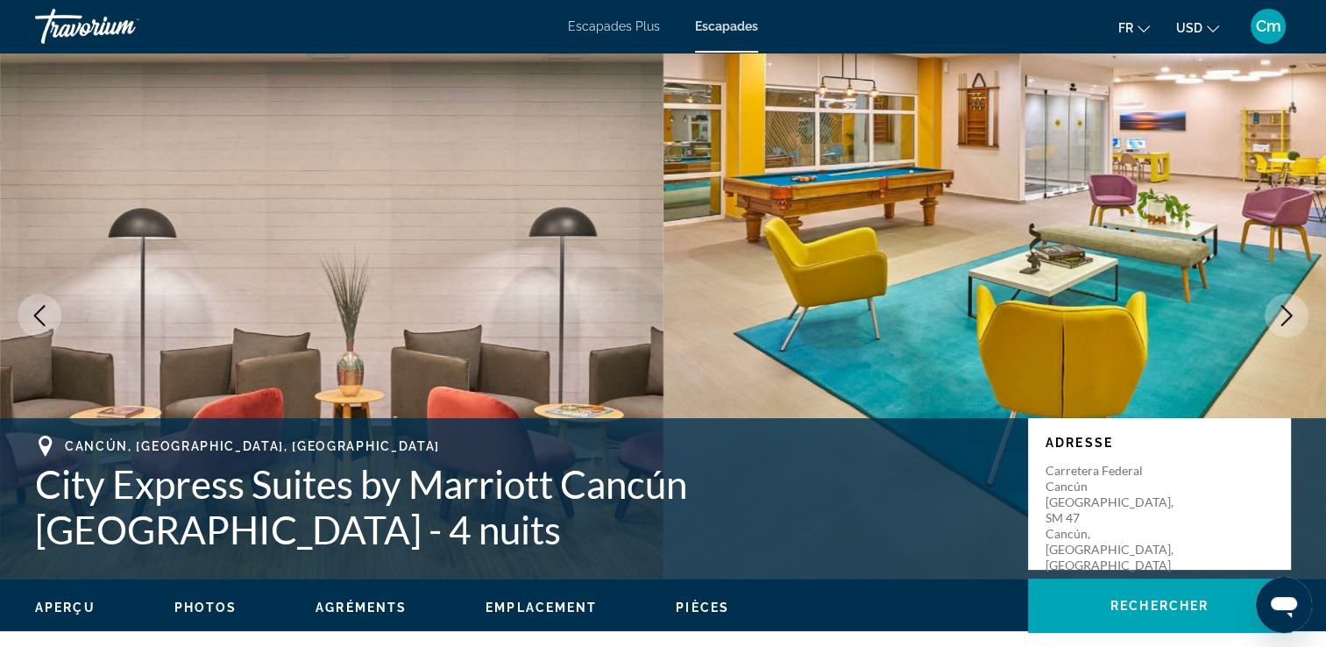
click at [1281, 310] on icon "Image suivante" at bounding box center [1286, 315] width 21 height 21
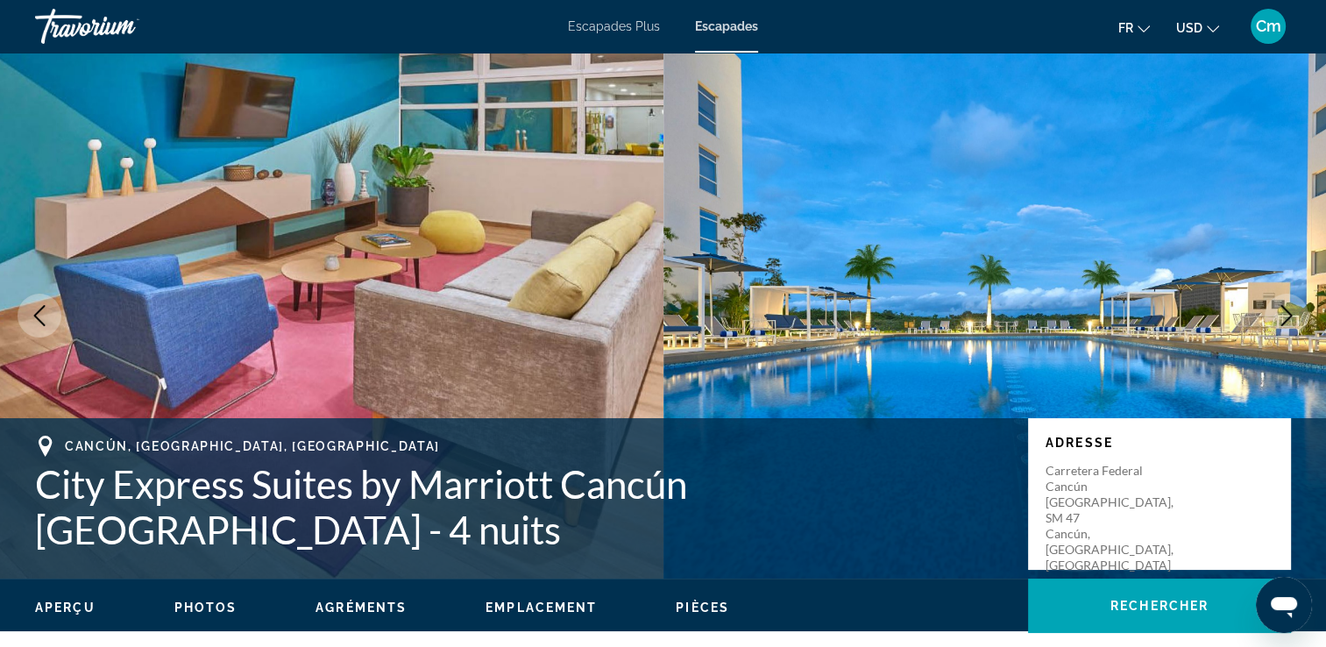
click at [1281, 310] on icon "Image suivante" at bounding box center [1286, 315] width 21 height 21
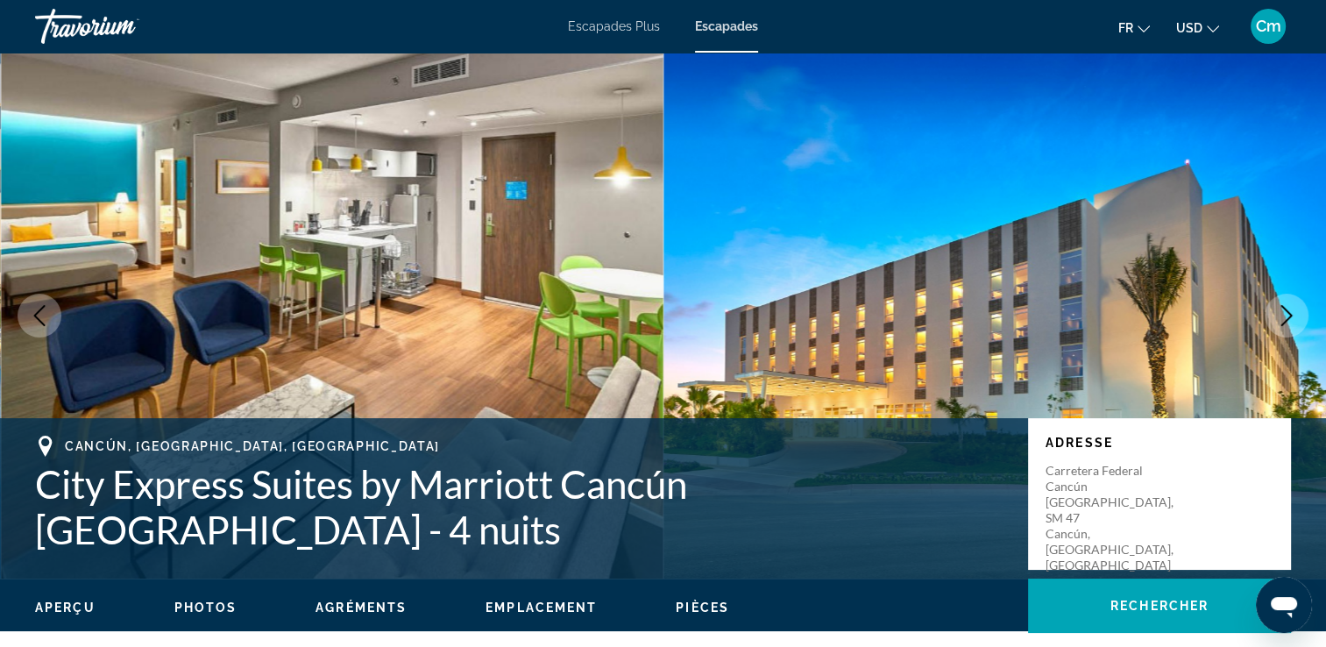
click at [1281, 310] on icon "Image suivante" at bounding box center [1286, 315] width 21 height 21
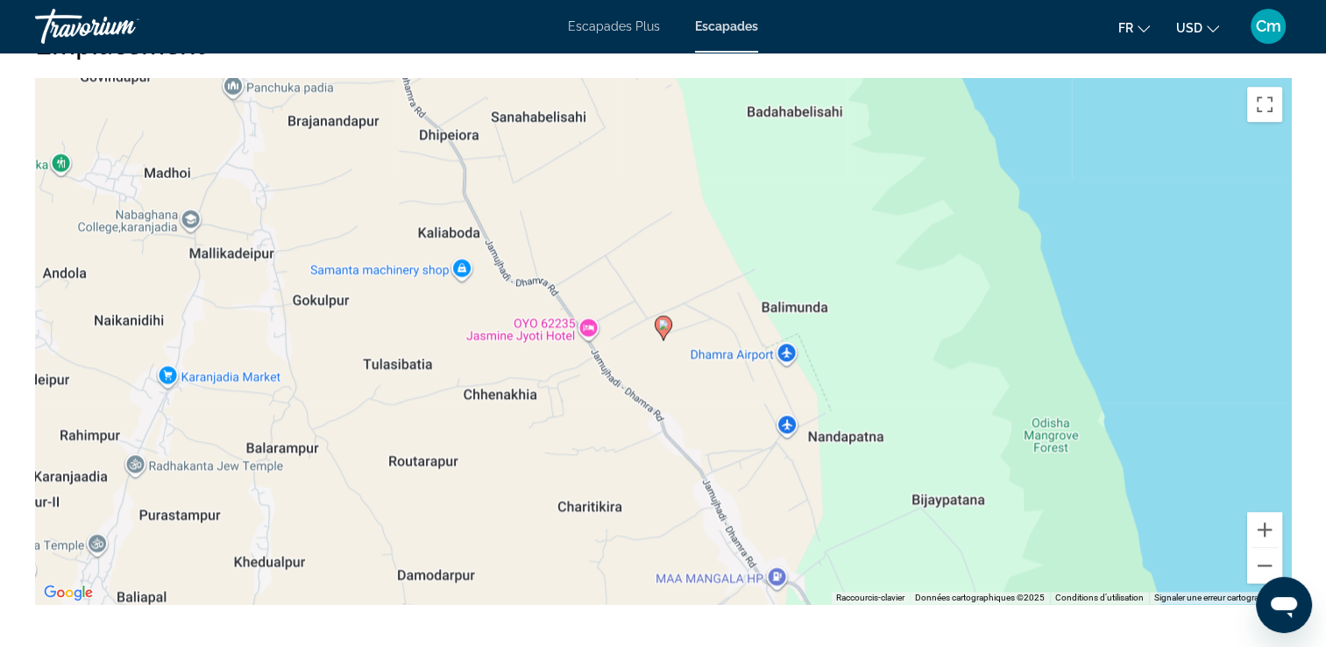
scroll to position [2174, 0]
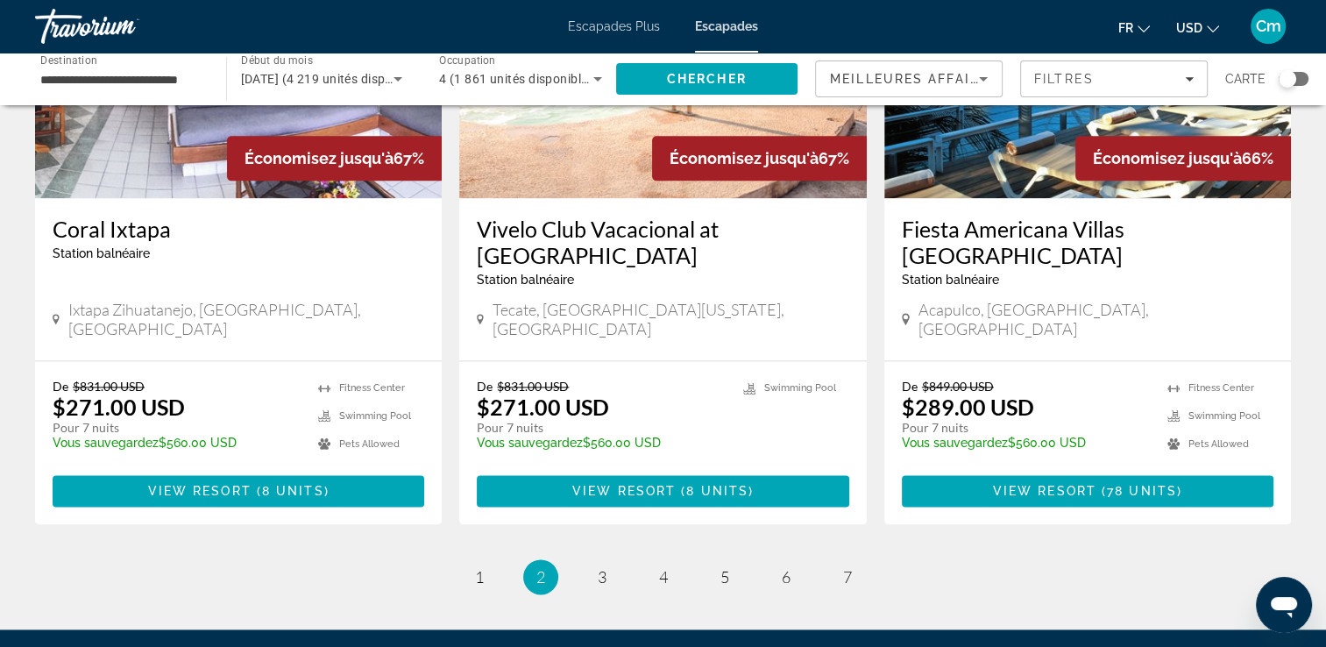
scroll to position [2209, 0]
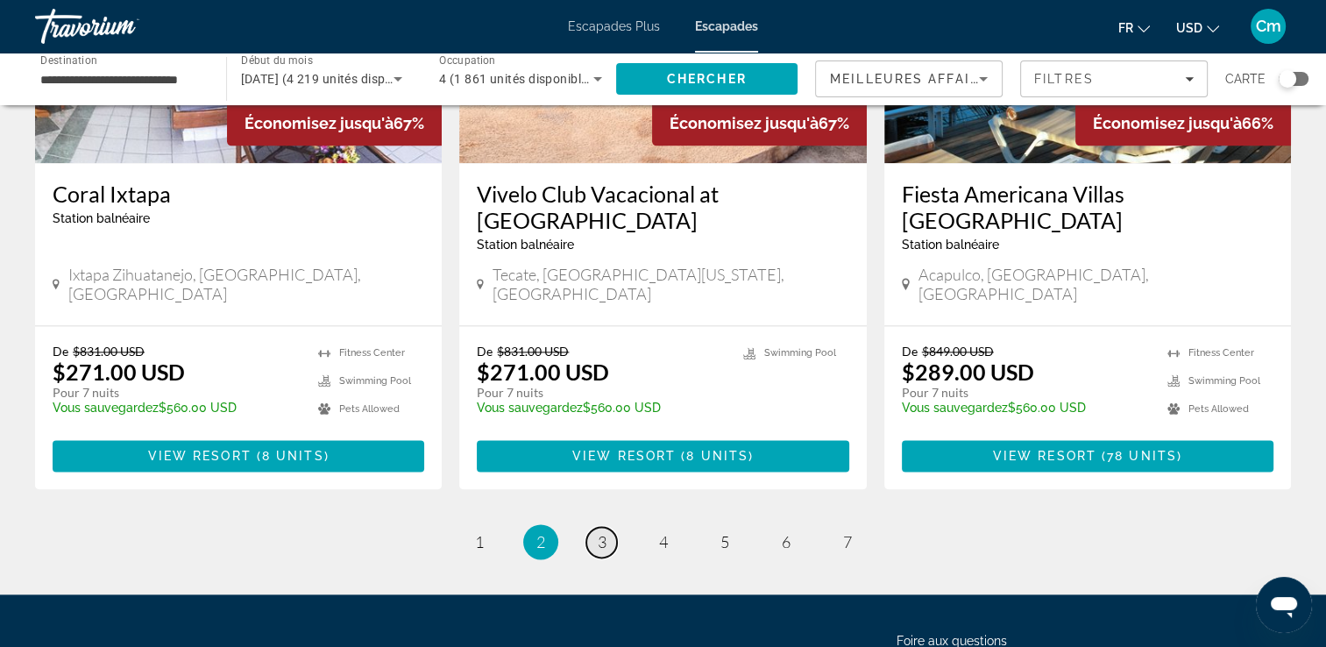
click at [597, 527] on link "page 3" at bounding box center [601, 542] width 31 height 31
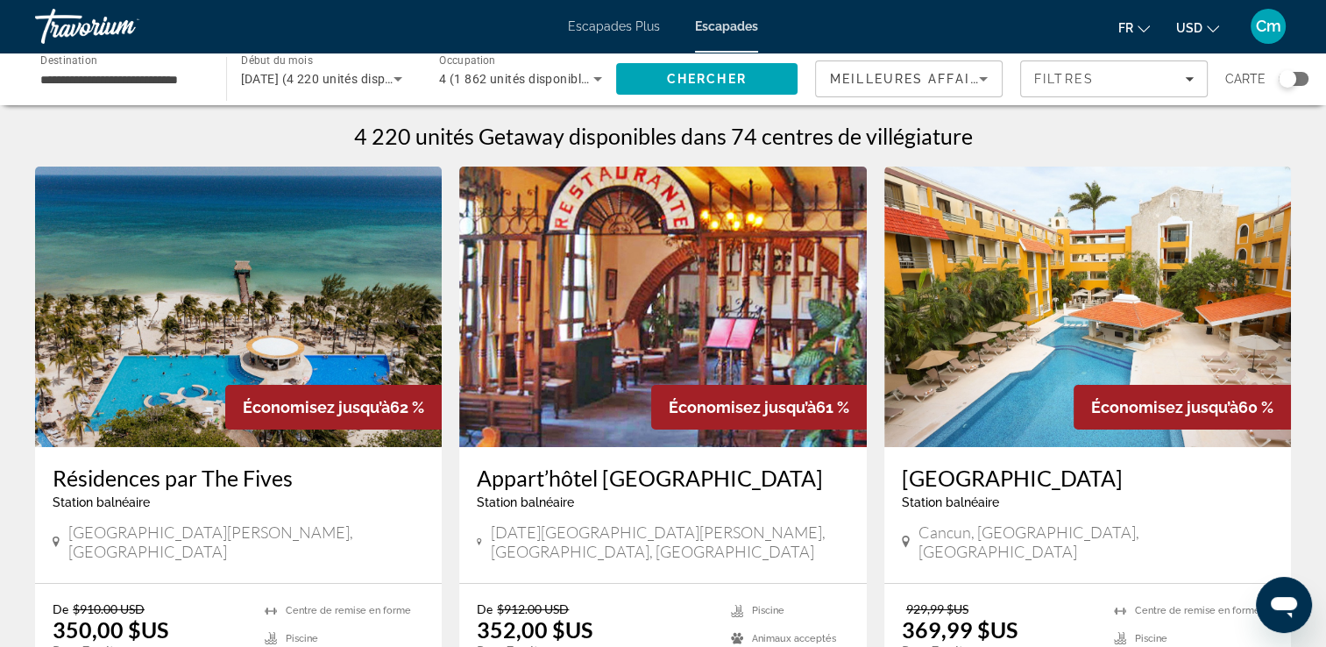
click at [215, 477] on h3 "Résidences par The Fives" at bounding box center [239, 478] width 372 height 26
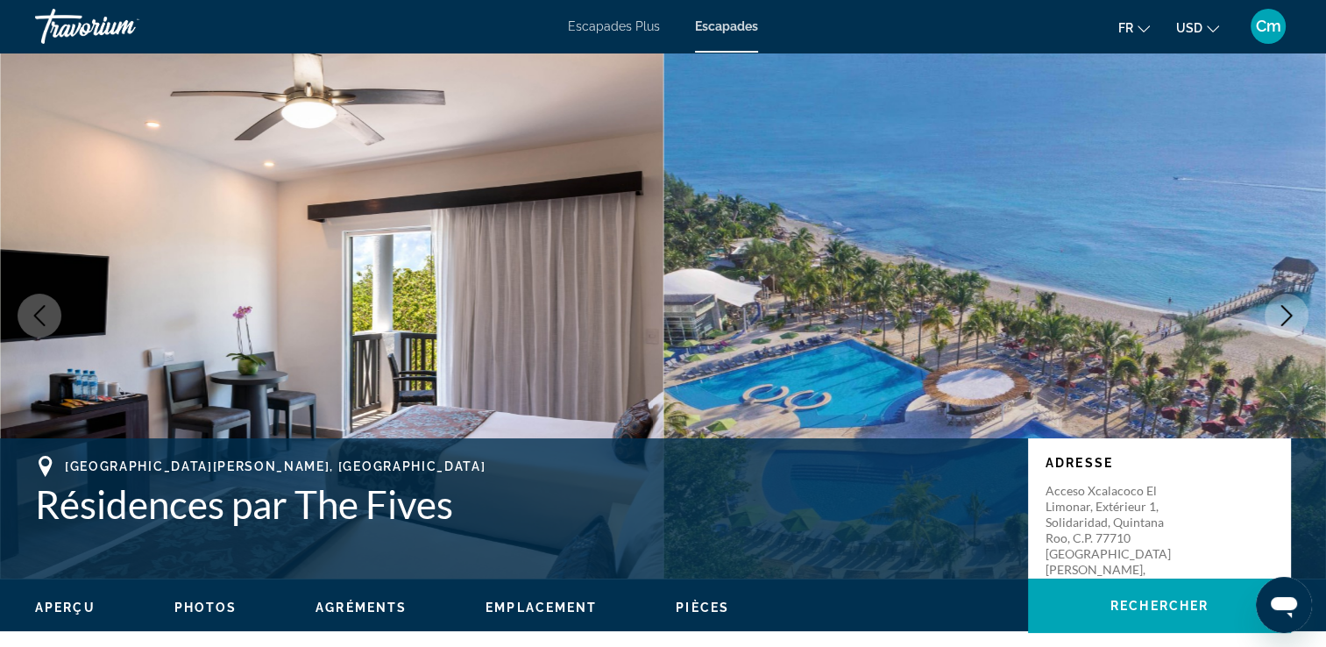
click at [1284, 314] on icon "Image suivante" at bounding box center [1286, 315] width 21 height 21
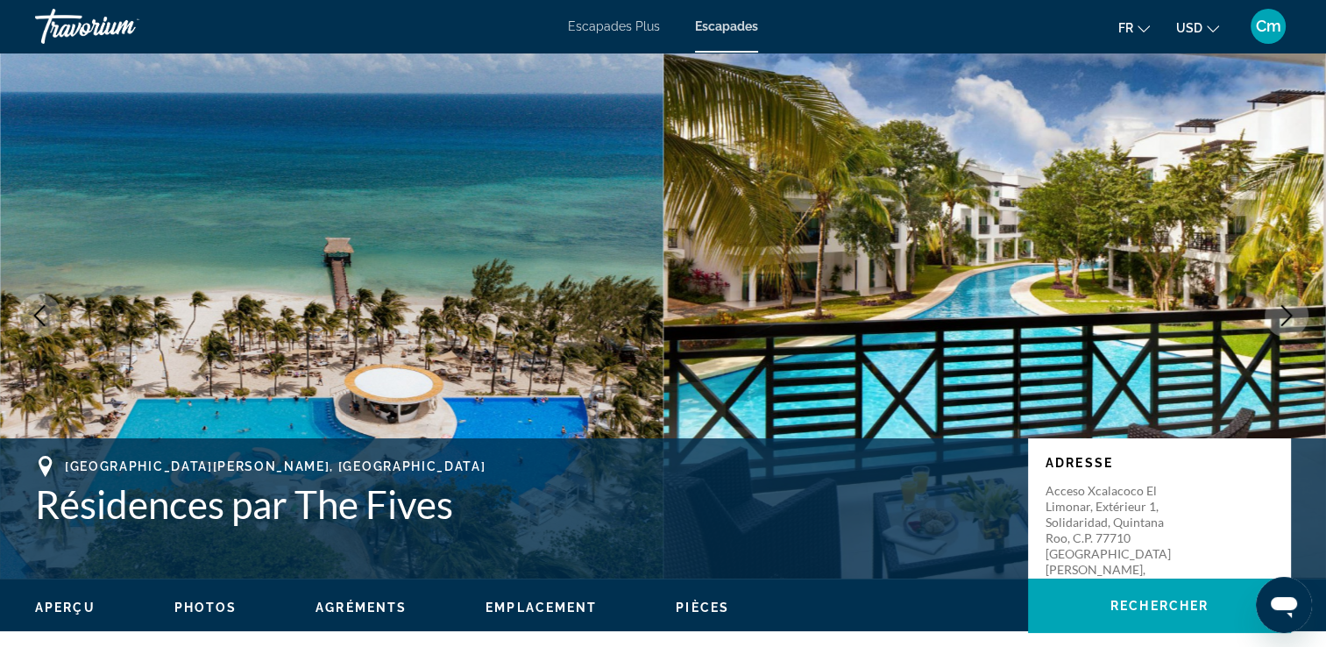
click at [1284, 314] on icon "Image suivante" at bounding box center [1286, 315] width 21 height 21
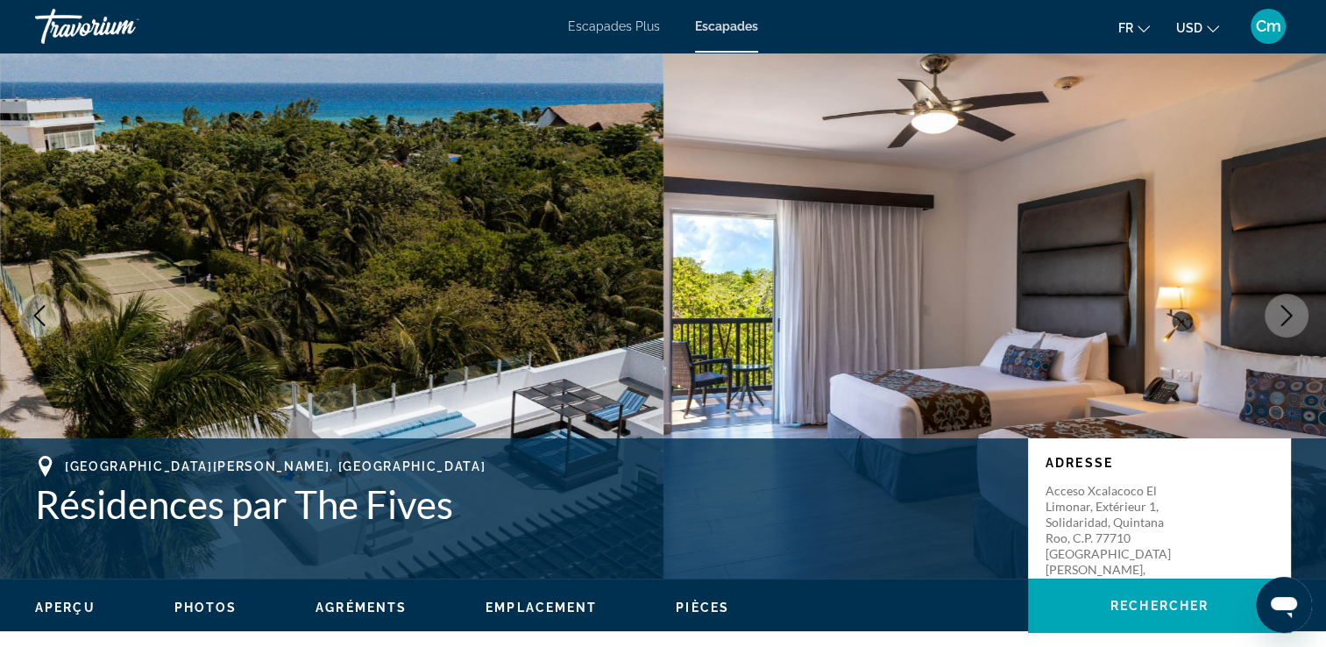
click at [1284, 314] on icon "Image suivante" at bounding box center [1286, 315] width 21 height 21
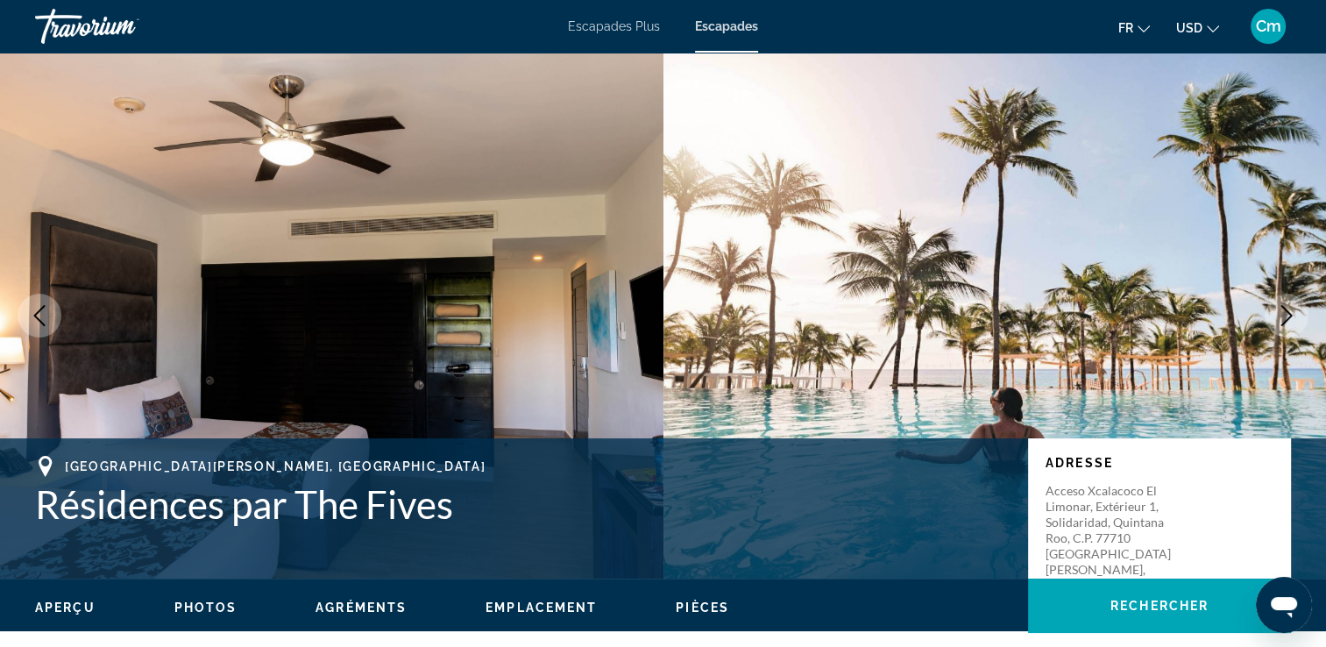
click at [1284, 314] on icon "Image suivante" at bounding box center [1286, 315] width 21 height 21
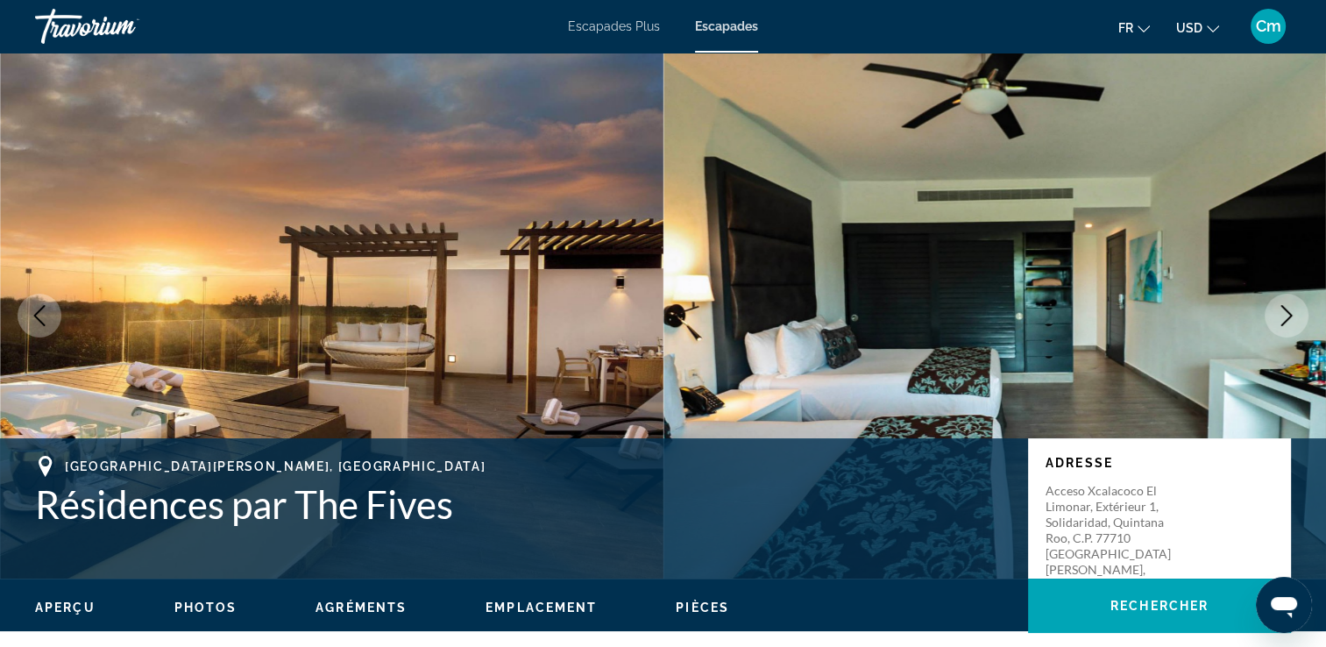
click at [1284, 314] on icon "Image suivante" at bounding box center [1286, 315] width 21 height 21
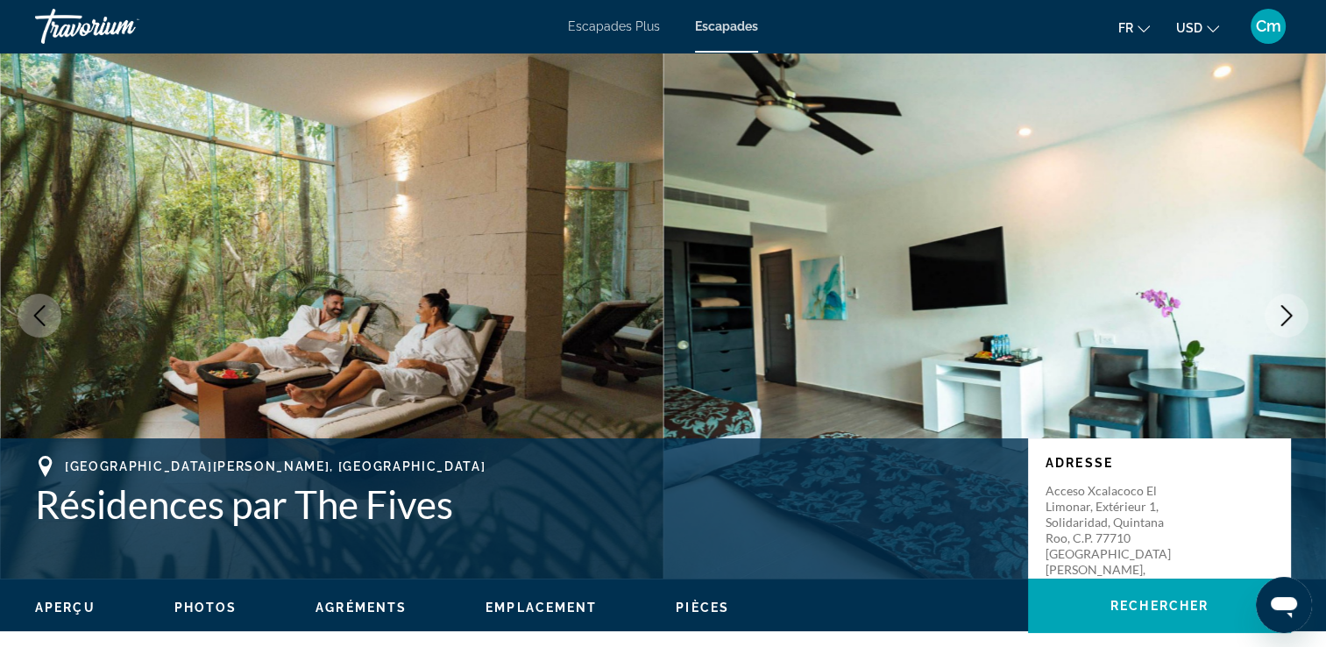
click at [1284, 314] on icon "Image suivante" at bounding box center [1286, 315] width 21 height 21
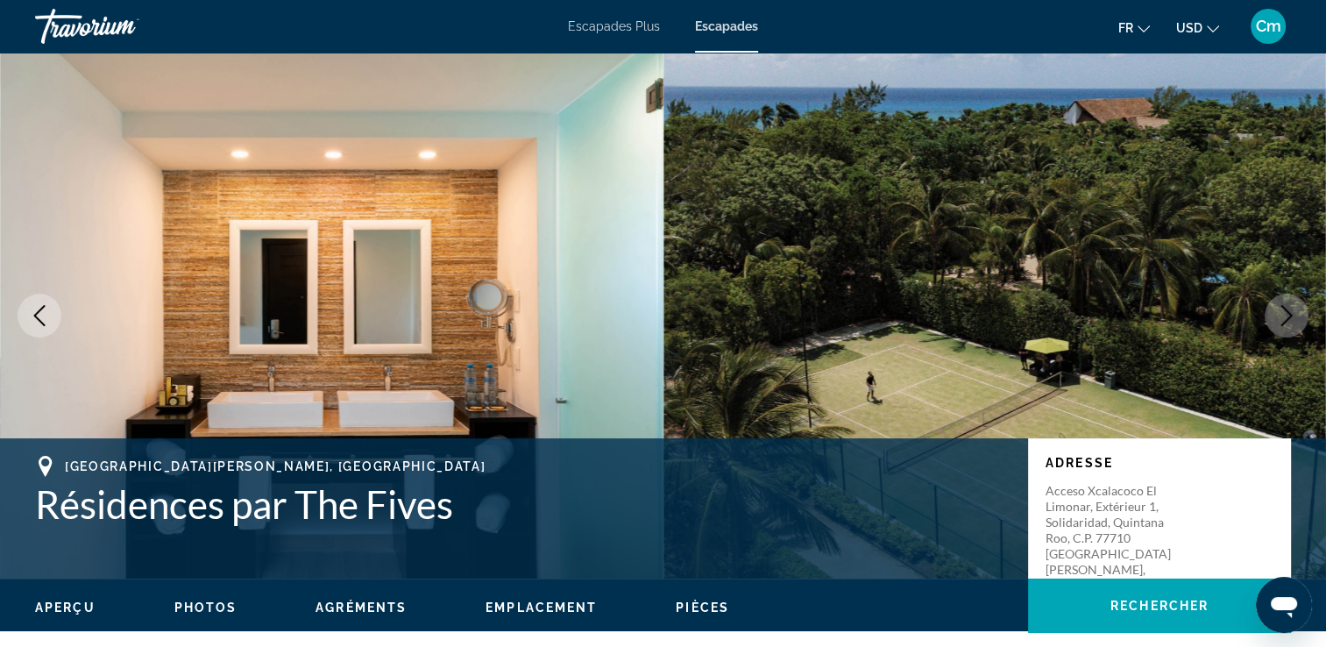
click at [1284, 314] on icon "Image suivante" at bounding box center [1286, 315] width 21 height 21
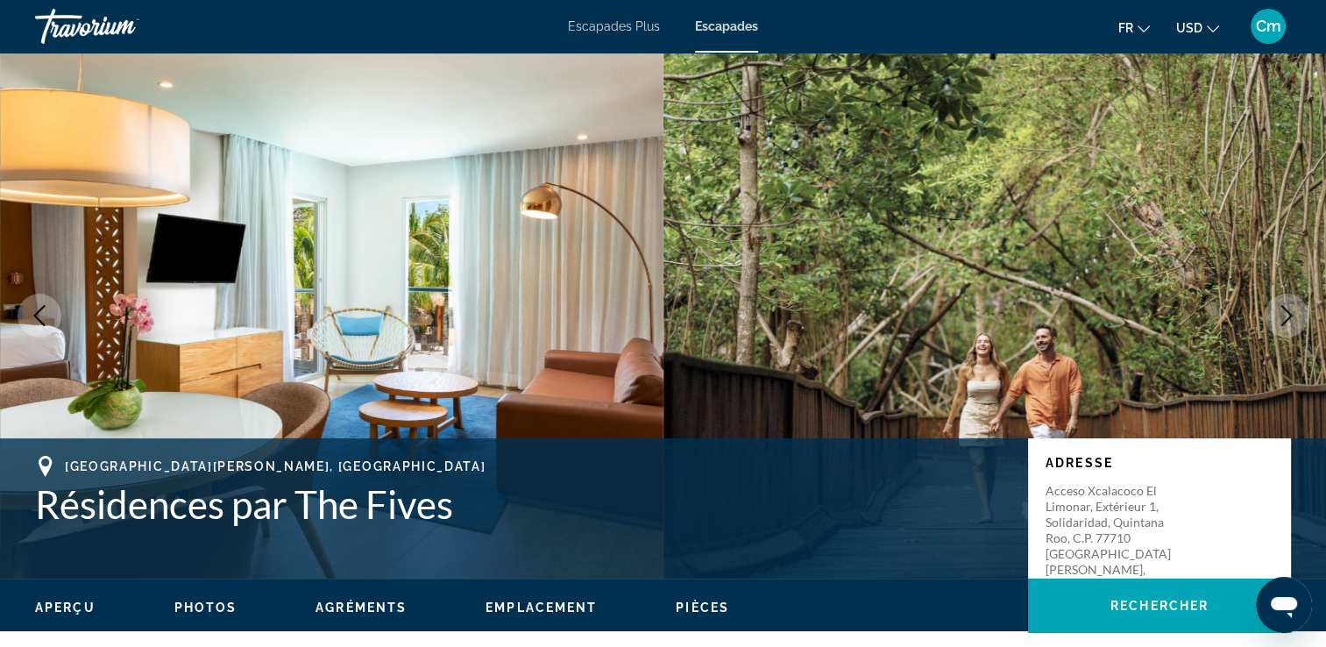
click at [1284, 314] on icon "Image suivante" at bounding box center [1286, 315] width 21 height 21
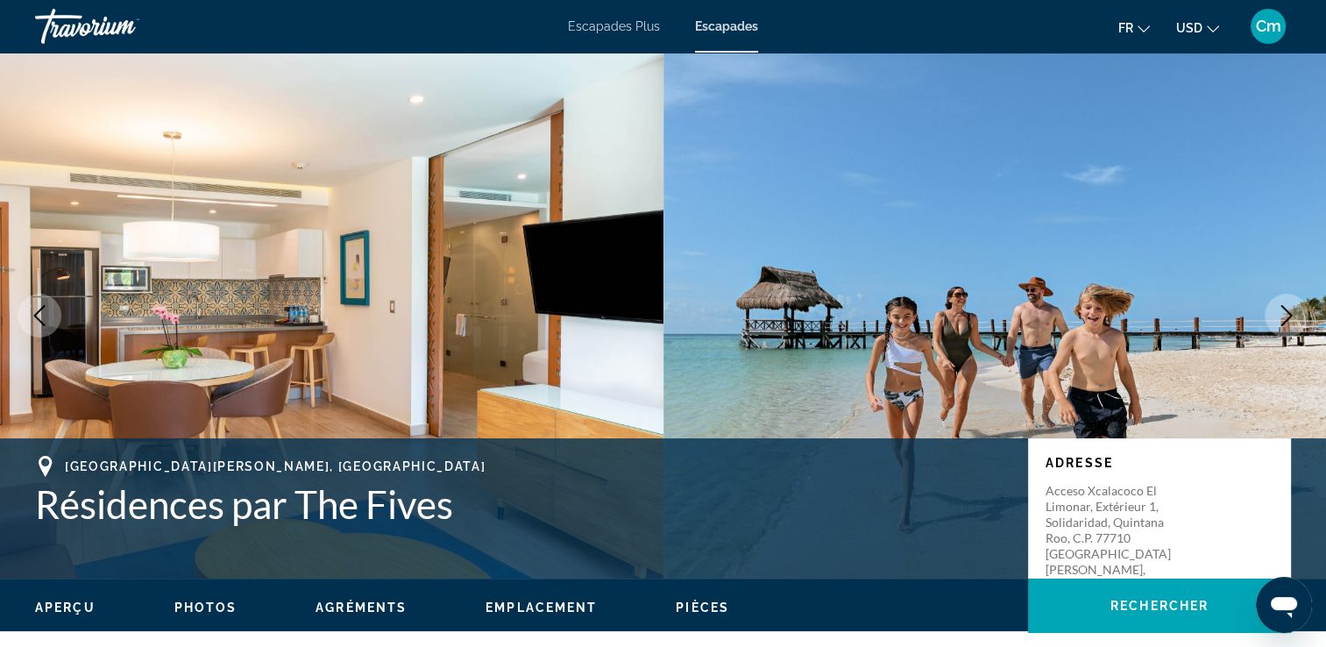
click at [1284, 314] on icon "Image suivante" at bounding box center [1286, 315] width 21 height 21
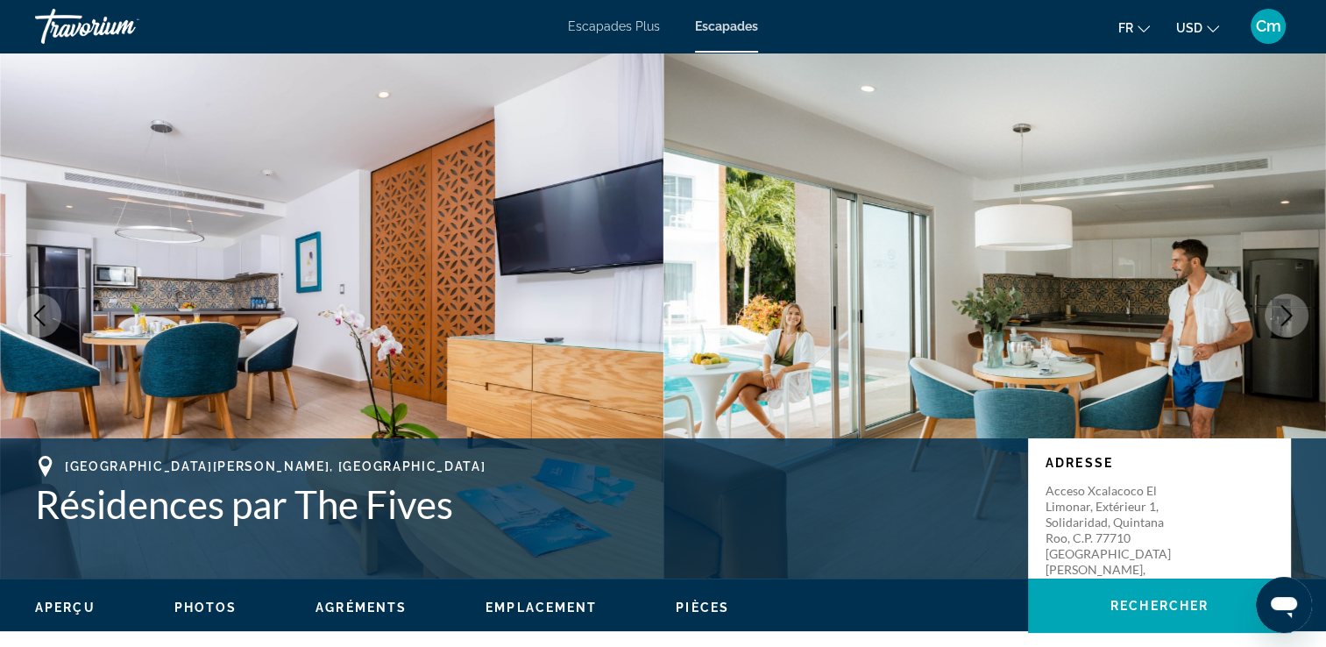
click at [1284, 314] on icon "Image suivante" at bounding box center [1286, 315] width 21 height 21
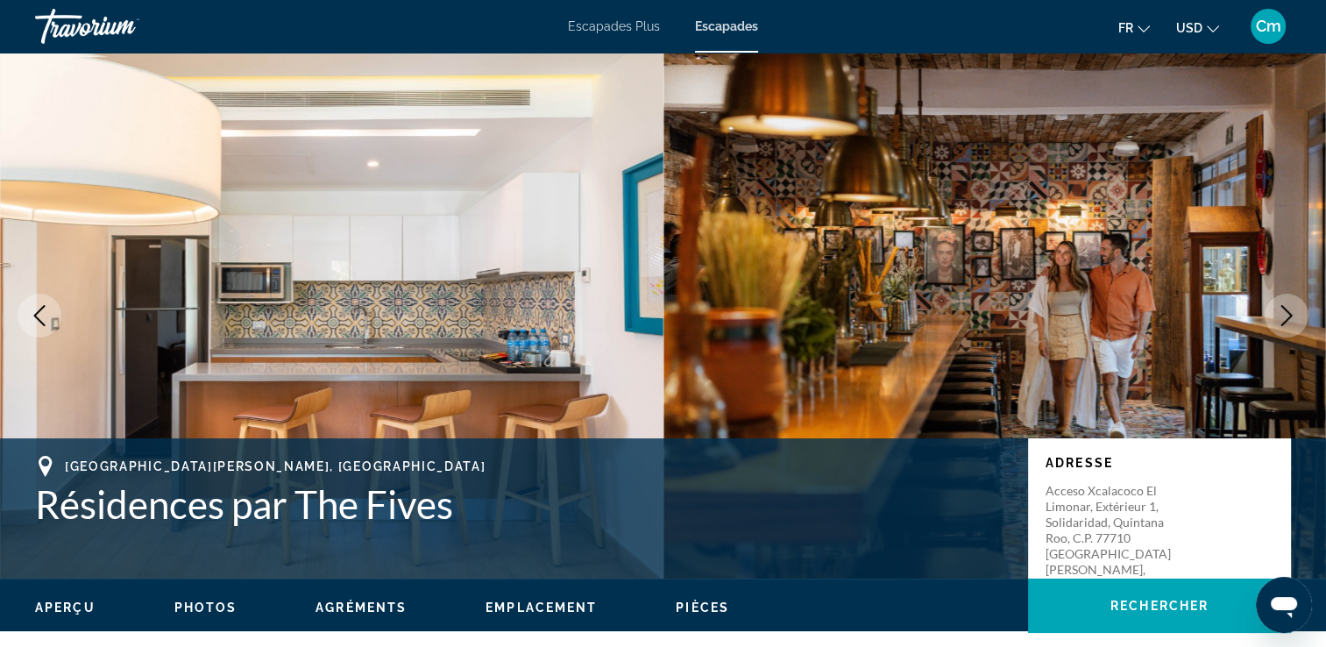
click at [1284, 314] on icon "Image suivante" at bounding box center [1286, 315] width 21 height 21
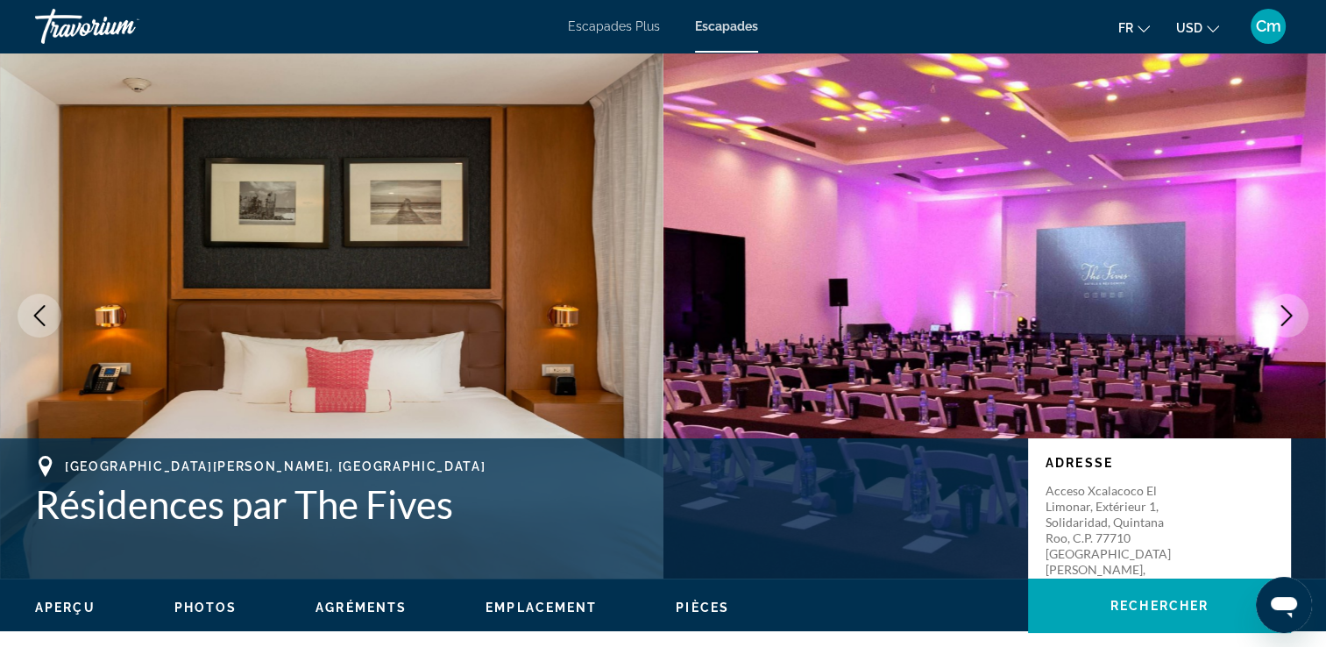
click at [1285, 314] on icon "Image suivante" at bounding box center [1286, 315] width 21 height 21
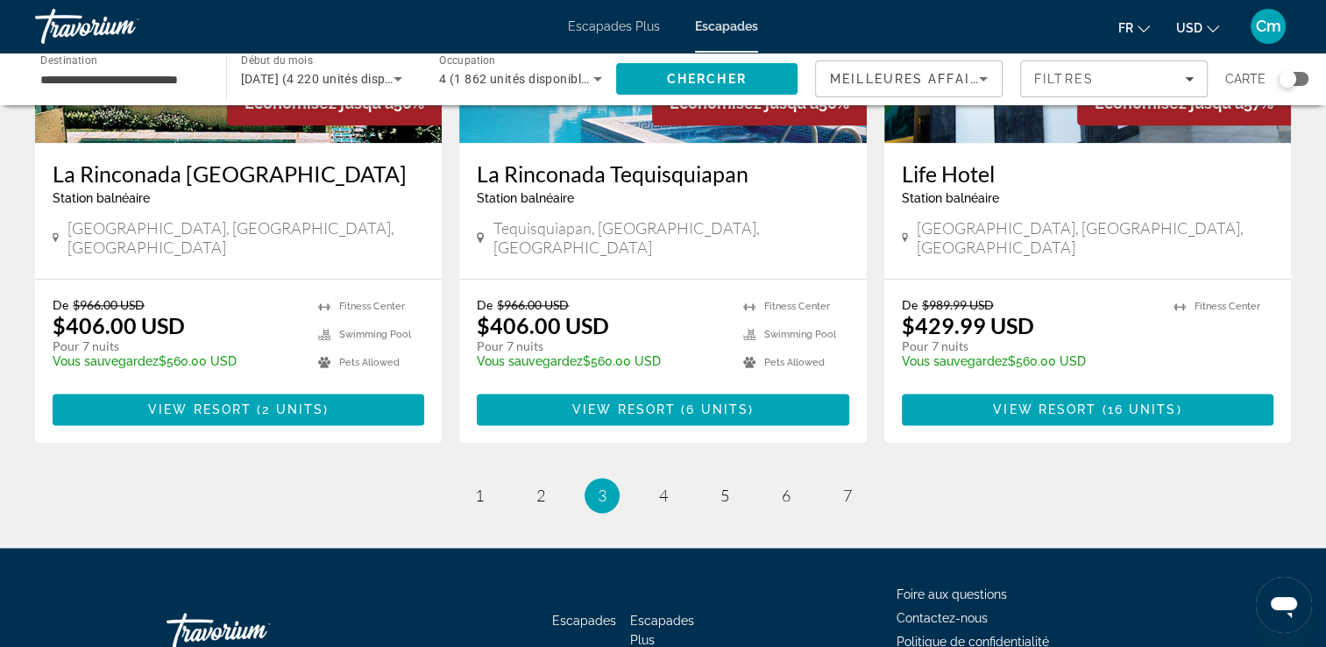
scroll to position [2214, 0]
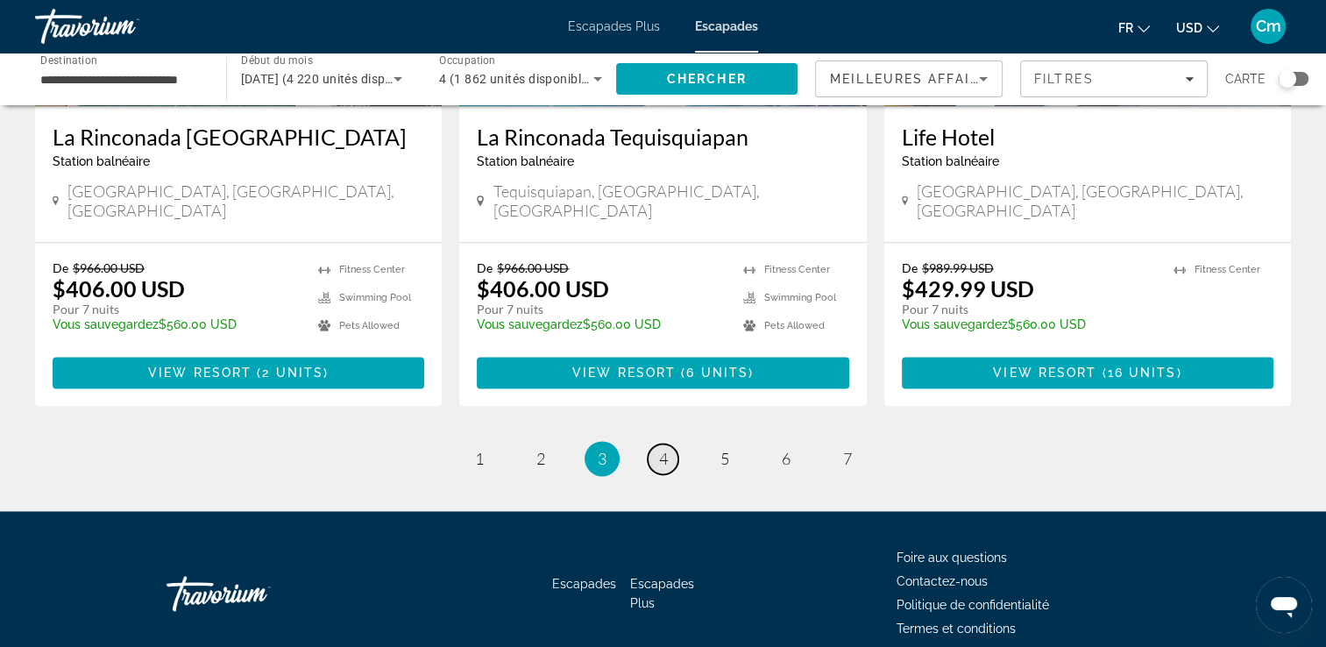
click at [665, 449] on span "4" at bounding box center [663, 458] width 9 height 19
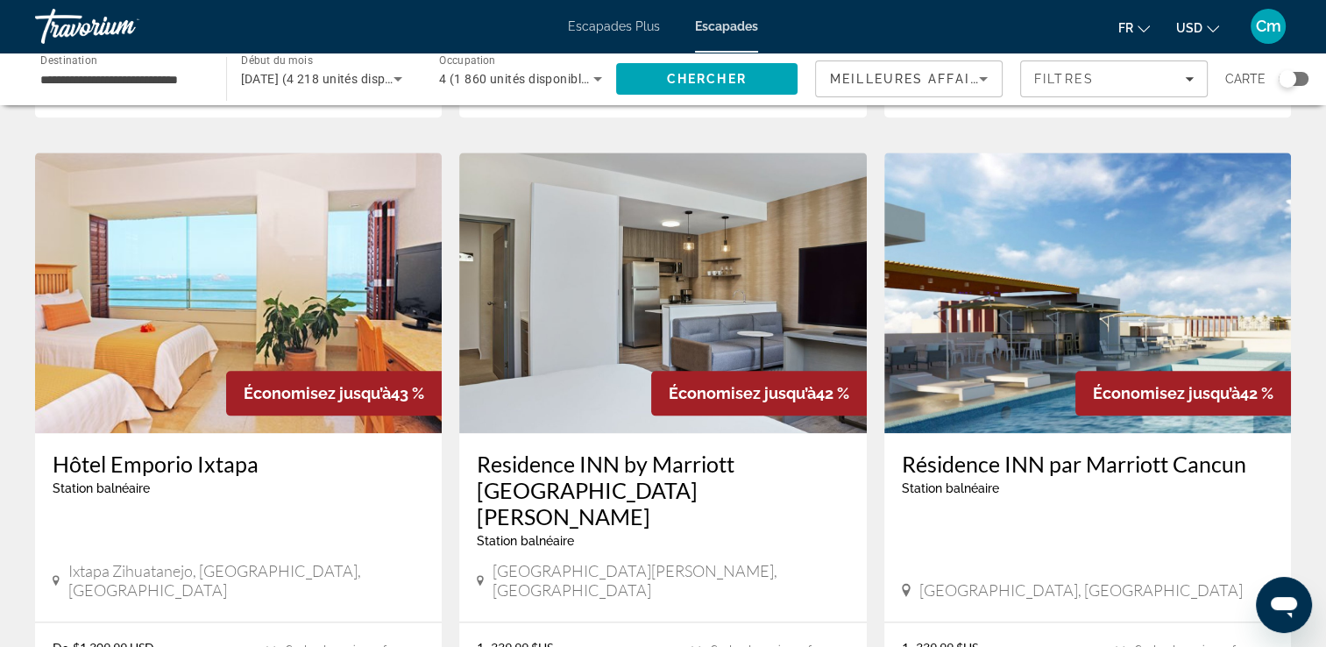
scroll to position [1999, 0]
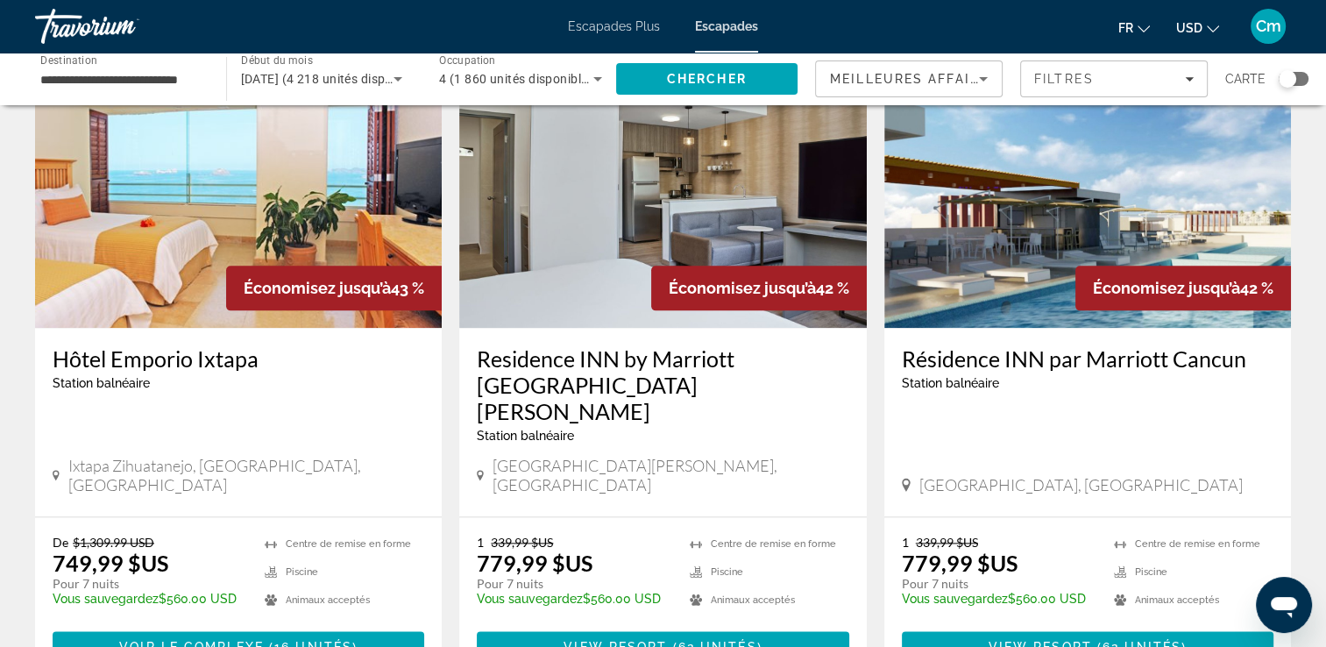
click at [949, 345] on h3 "Résidence INN par Marriott Cancun" at bounding box center [1088, 358] width 372 height 26
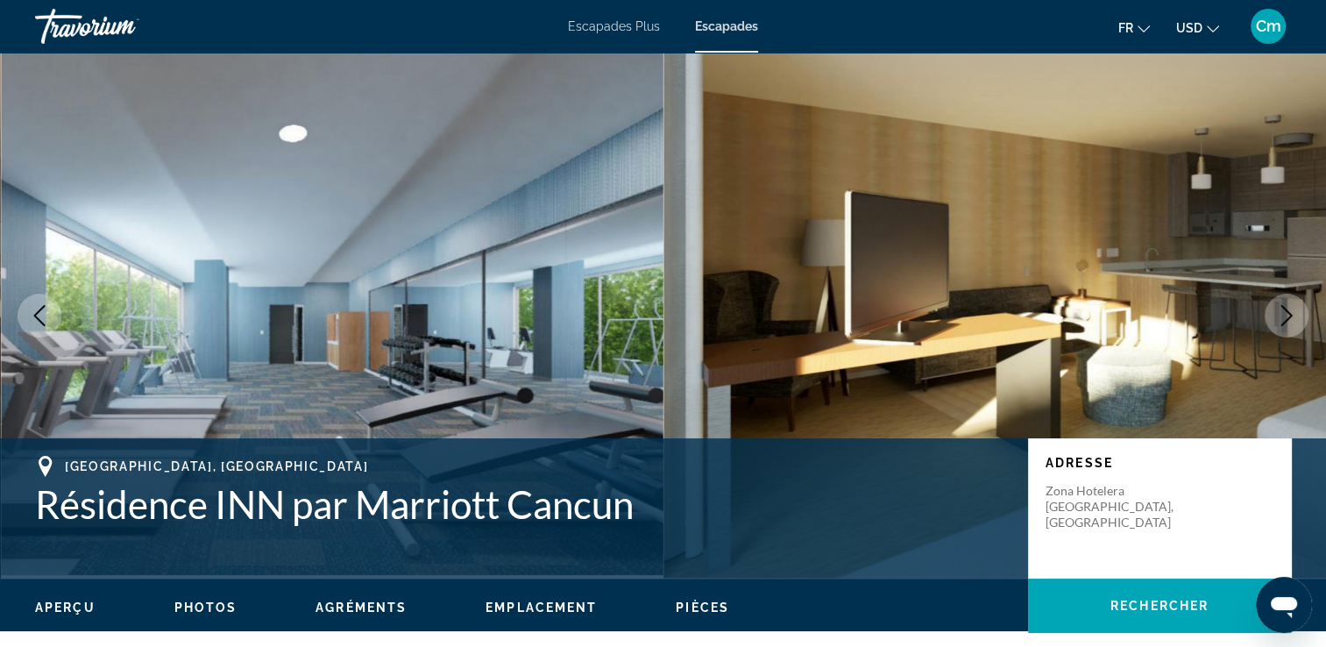
click at [1269, 316] on button "Image suivante" at bounding box center [1287, 316] width 44 height 44
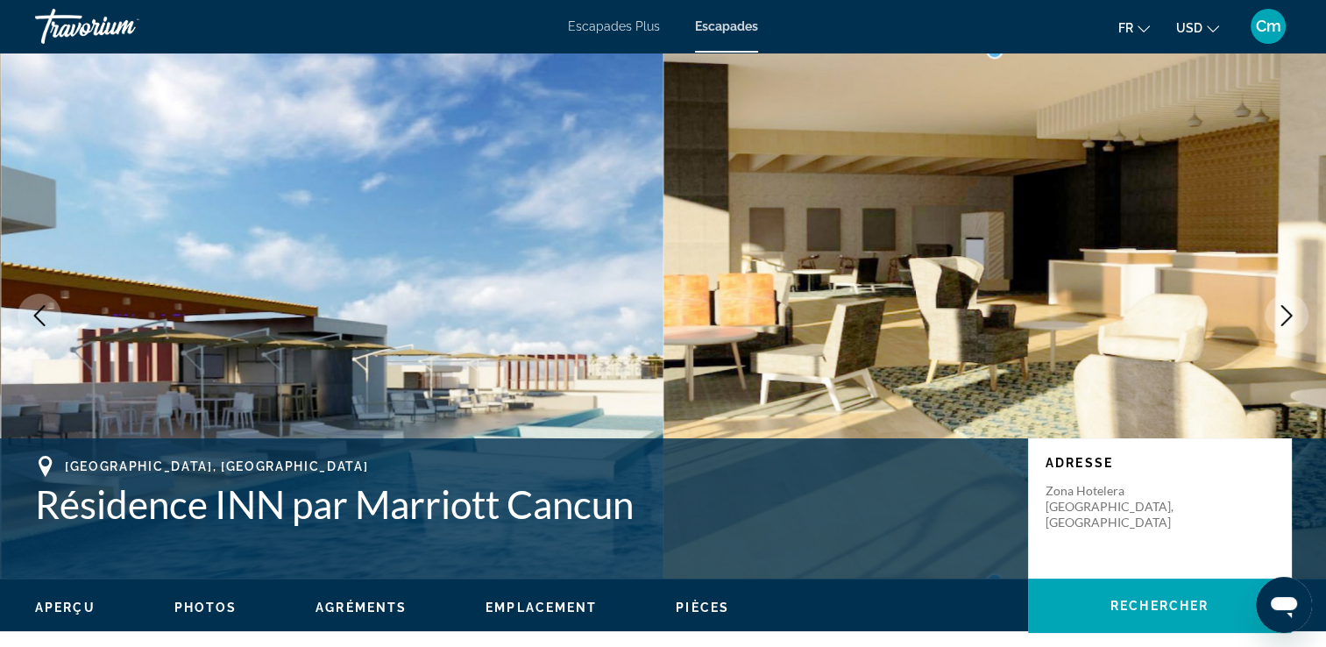
click at [1269, 316] on button "Image suivante" at bounding box center [1287, 316] width 44 height 44
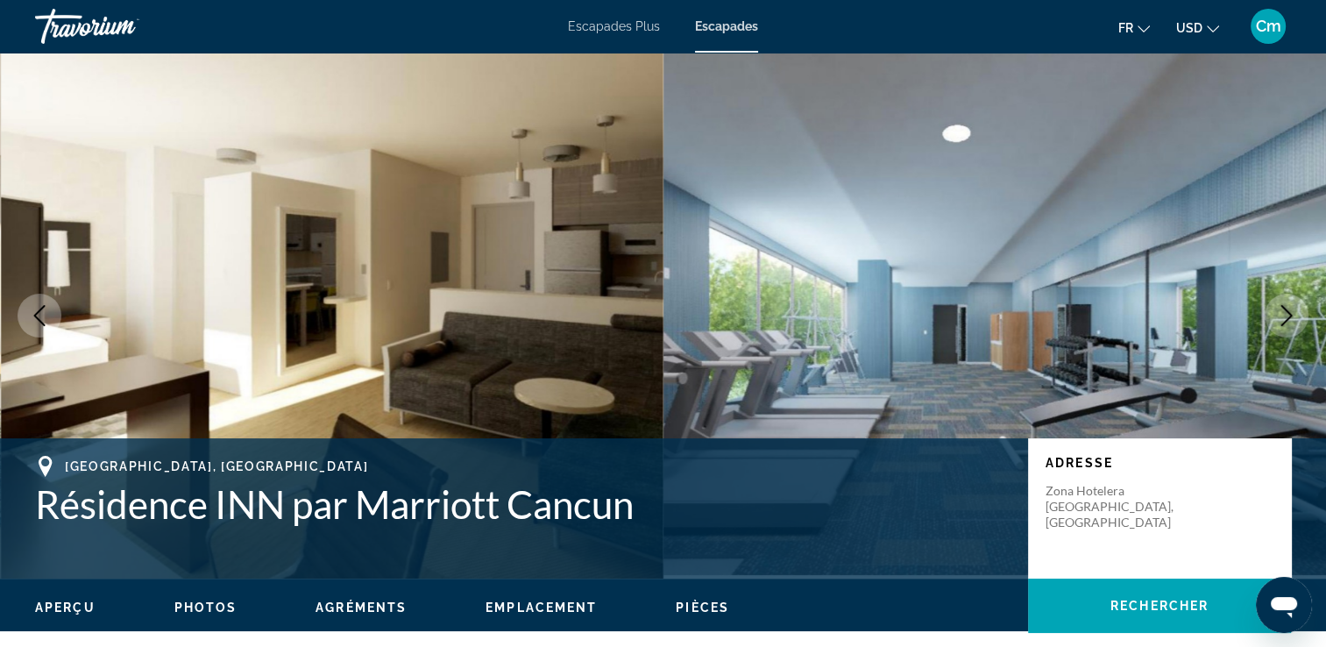
click at [1269, 316] on button "Image suivante" at bounding box center [1287, 316] width 44 height 44
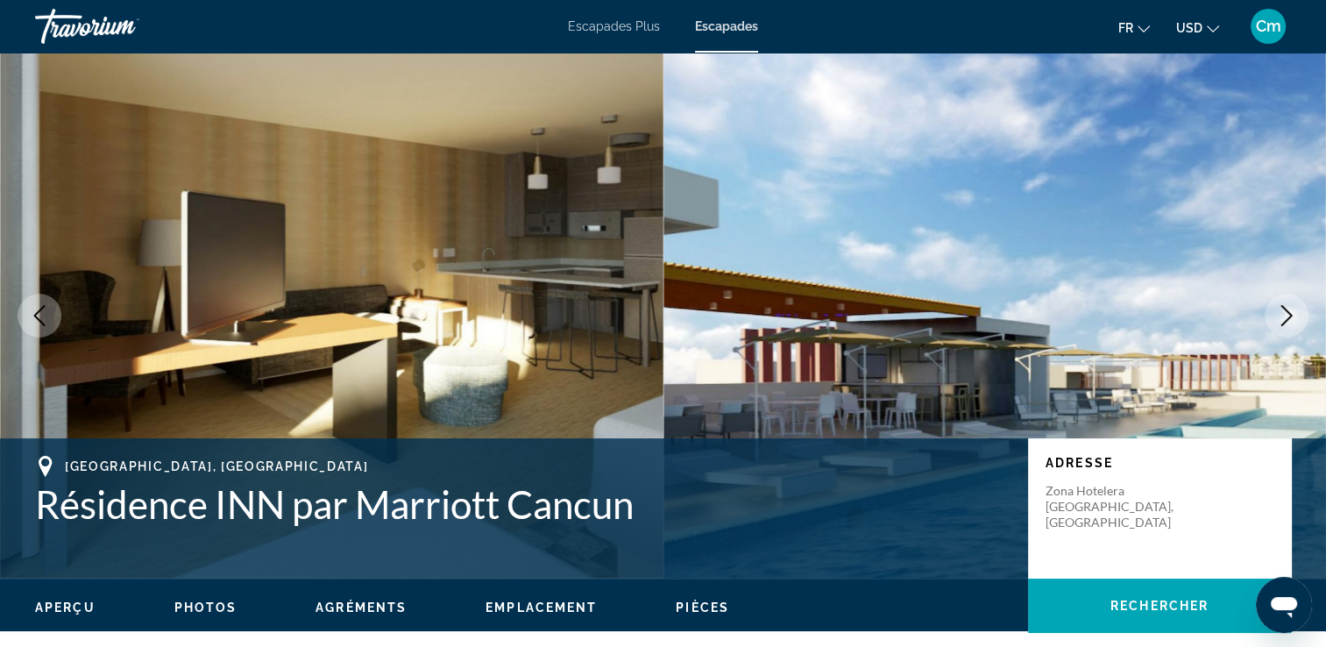
click at [1269, 316] on button "Image suivante" at bounding box center [1287, 316] width 44 height 44
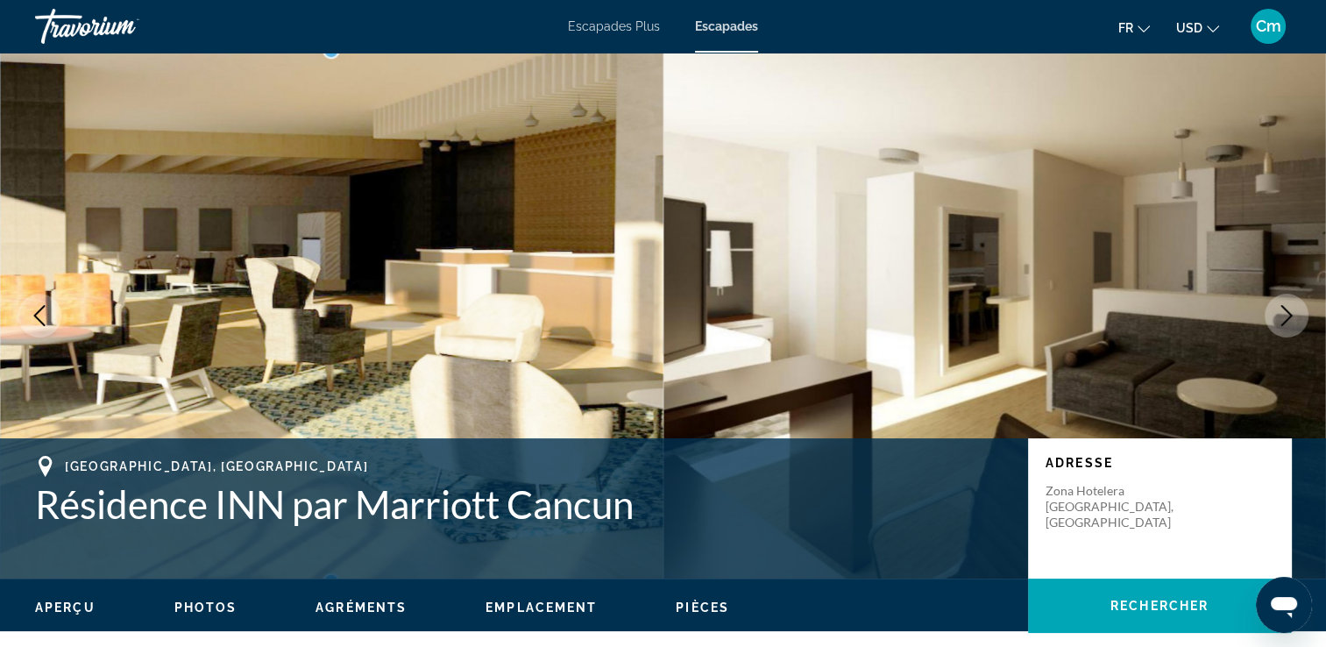
click at [1269, 316] on button "Image suivante" at bounding box center [1287, 316] width 44 height 44
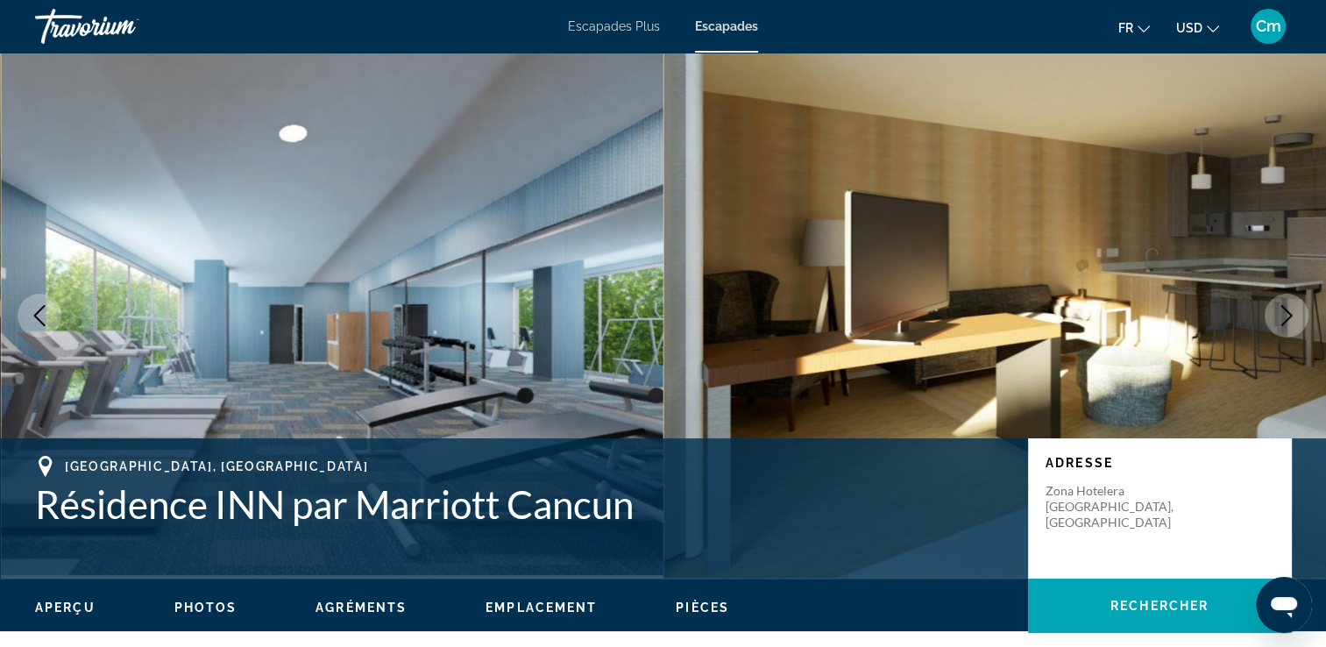
click at [1269, 316] on button "Image suivante" at bounding box center [1287, 316] width 44 height 44
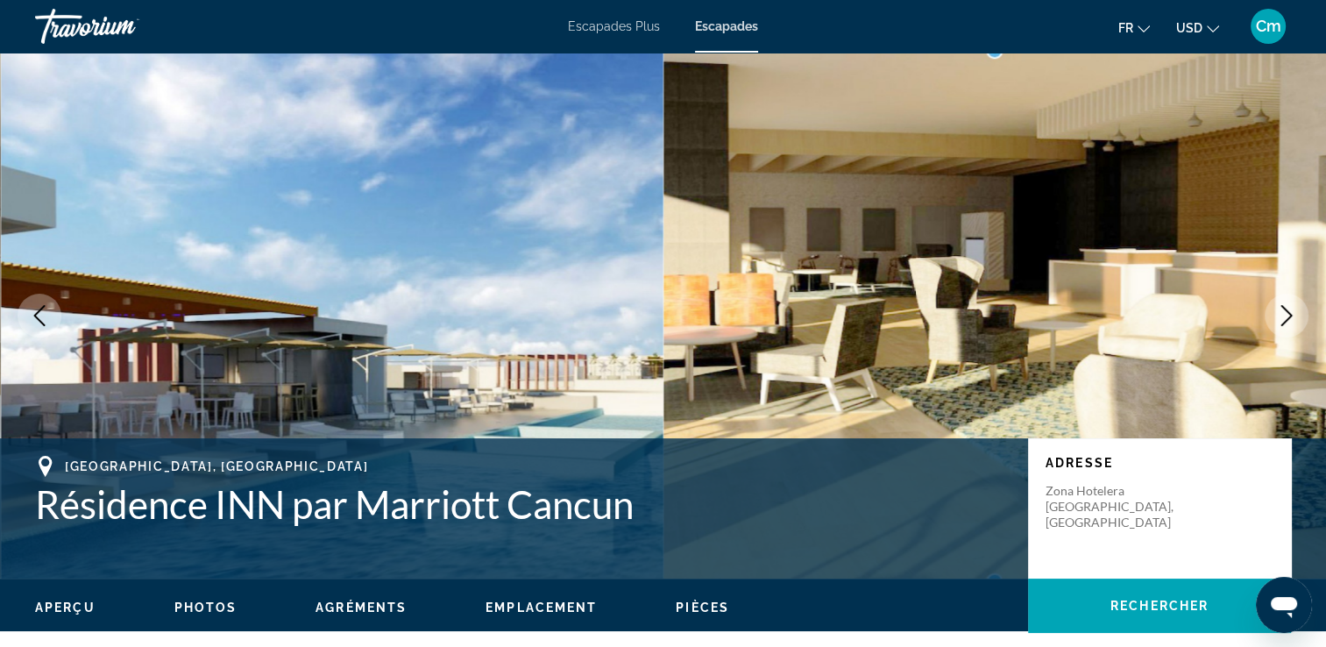
click at [1269, 316] on button "Image suivante" at bounding box center [1287, 316] width 44 height 44
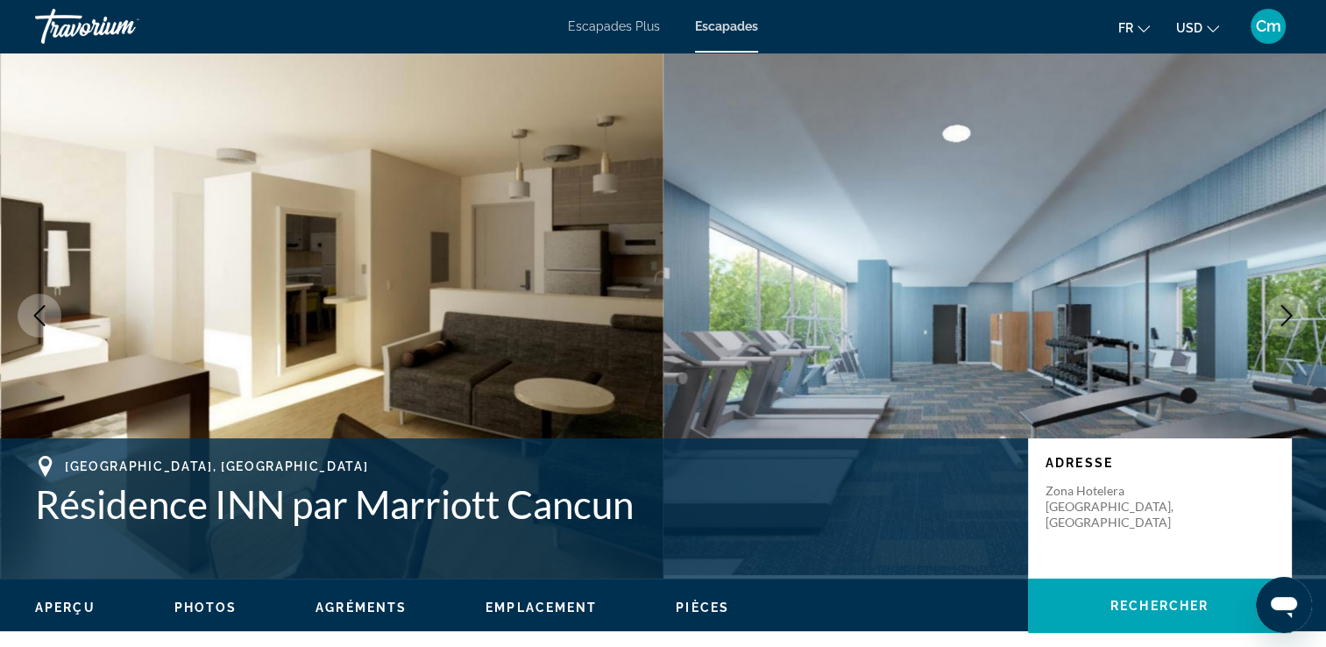
click at [1308, 321] on img "Contenu principal" at bounding box center [996, 316] width 664 height 526
click at [1300, 311] on button "Image suivante" at bounding box center [1287, 316] width 44 height 44
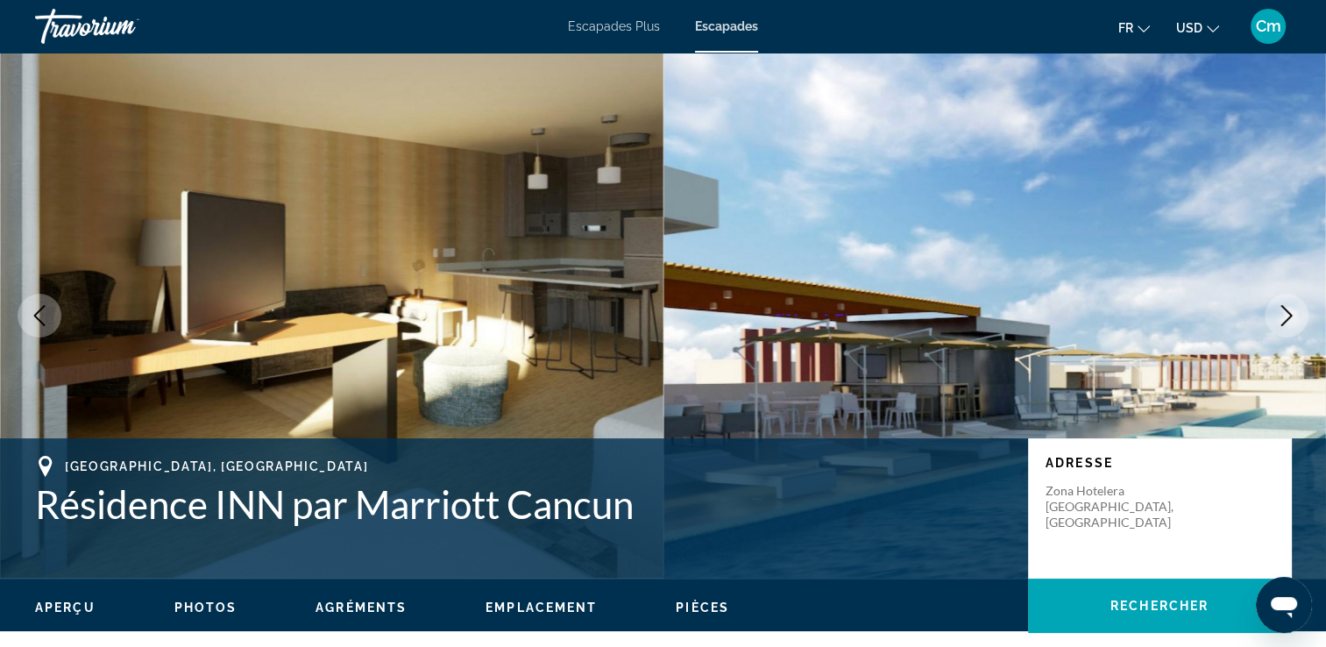
click at [1300, 311] on button "Image suivante" at bounding box center [1287, 316] width 44 height 44
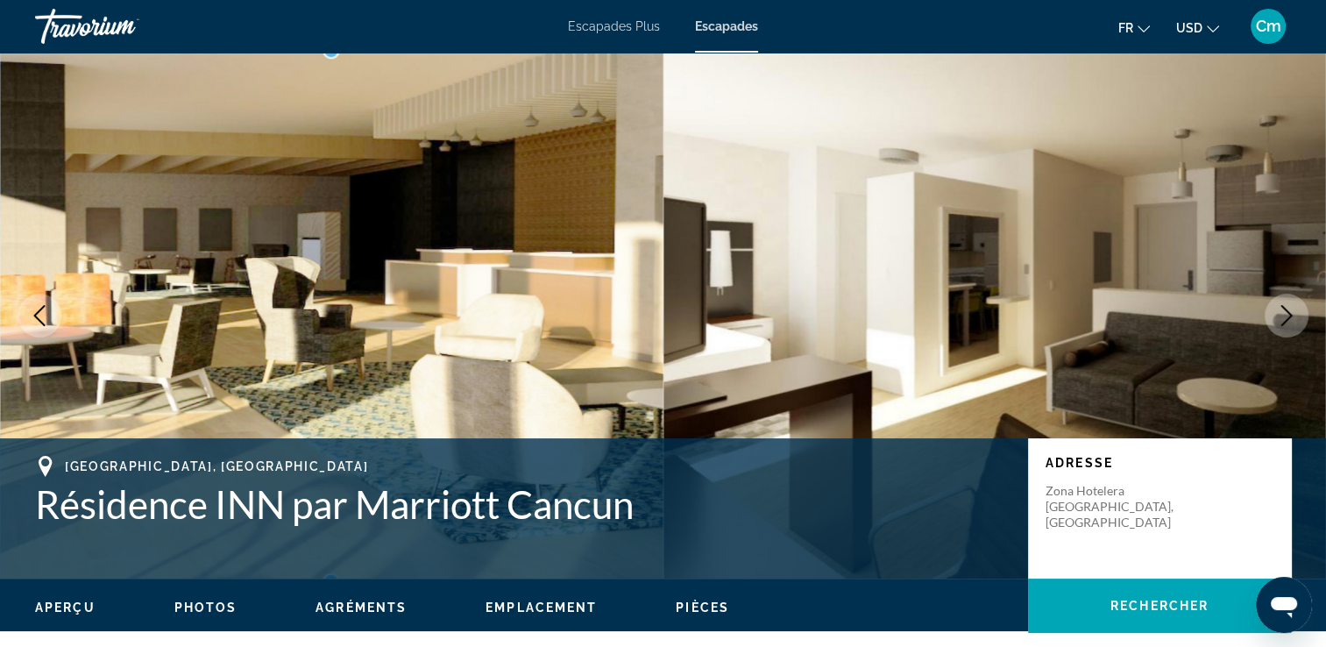
click at [1300, 311] on button "Image suivante" at bounding box center [1287, 316] width 44 height 44
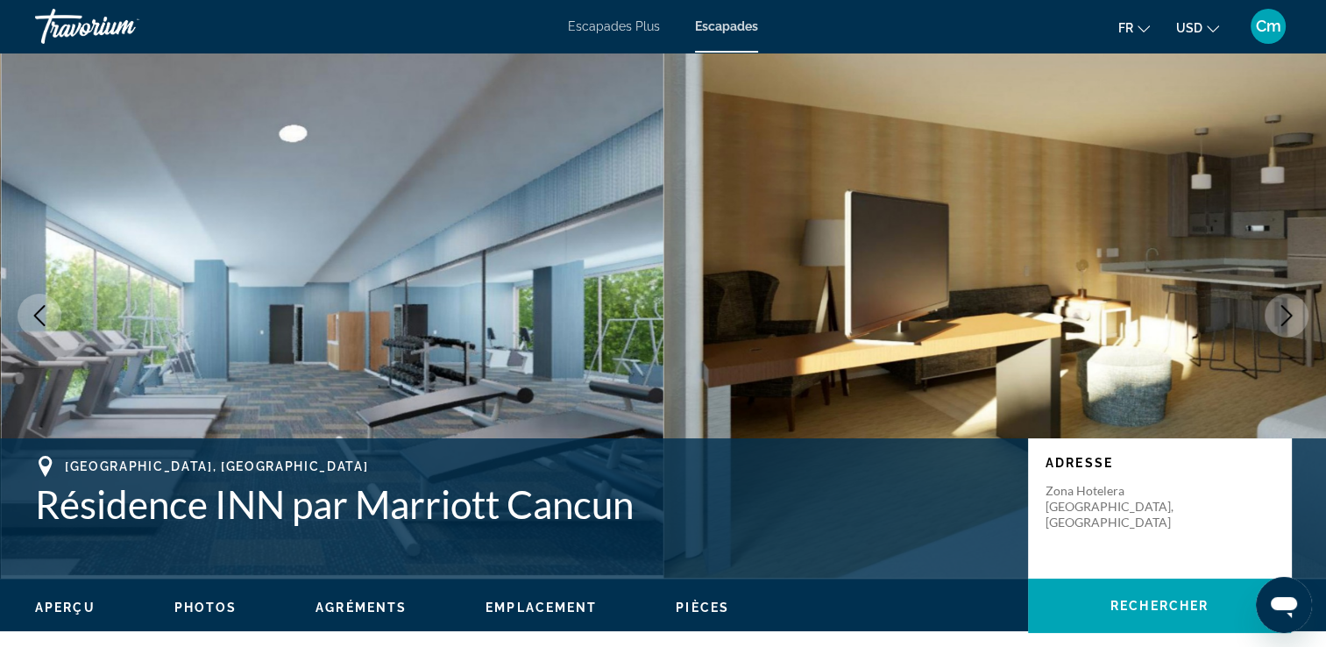
click at [1300, 311] on button "Image suivante" at bounding box center [1287, 316] width 44 height 44
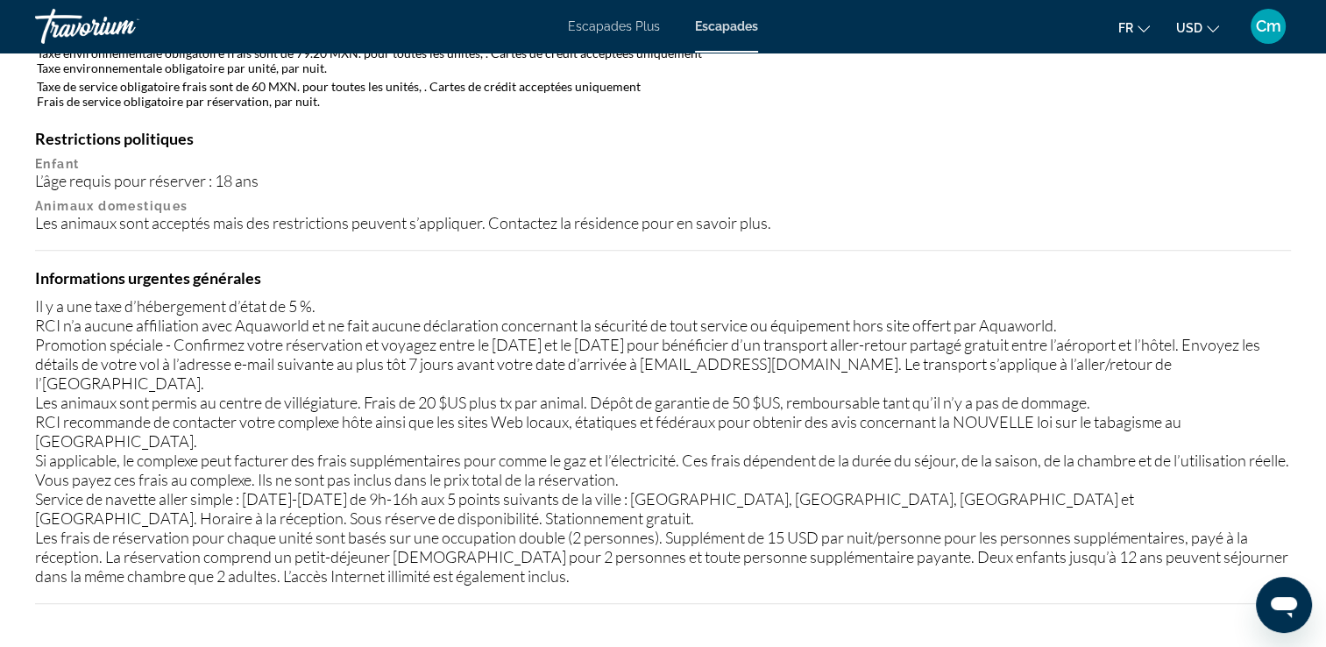
scroll to position [1753, 0]
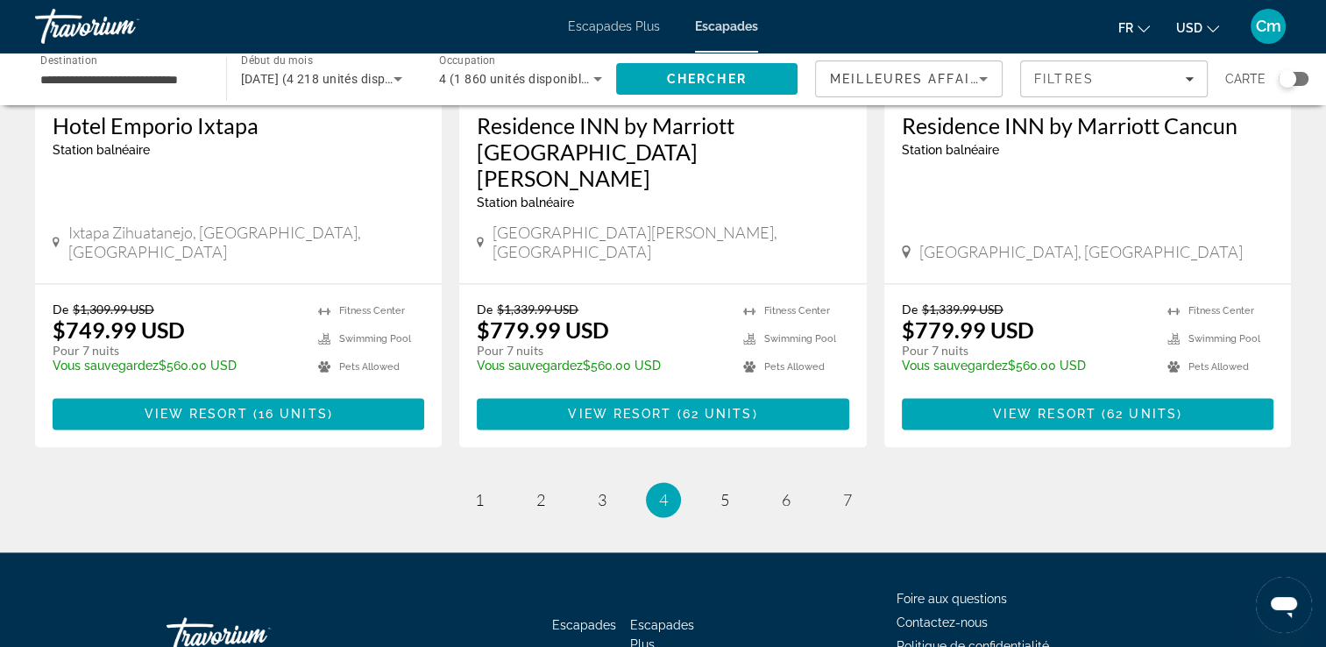
scroll to position [2266, 0]
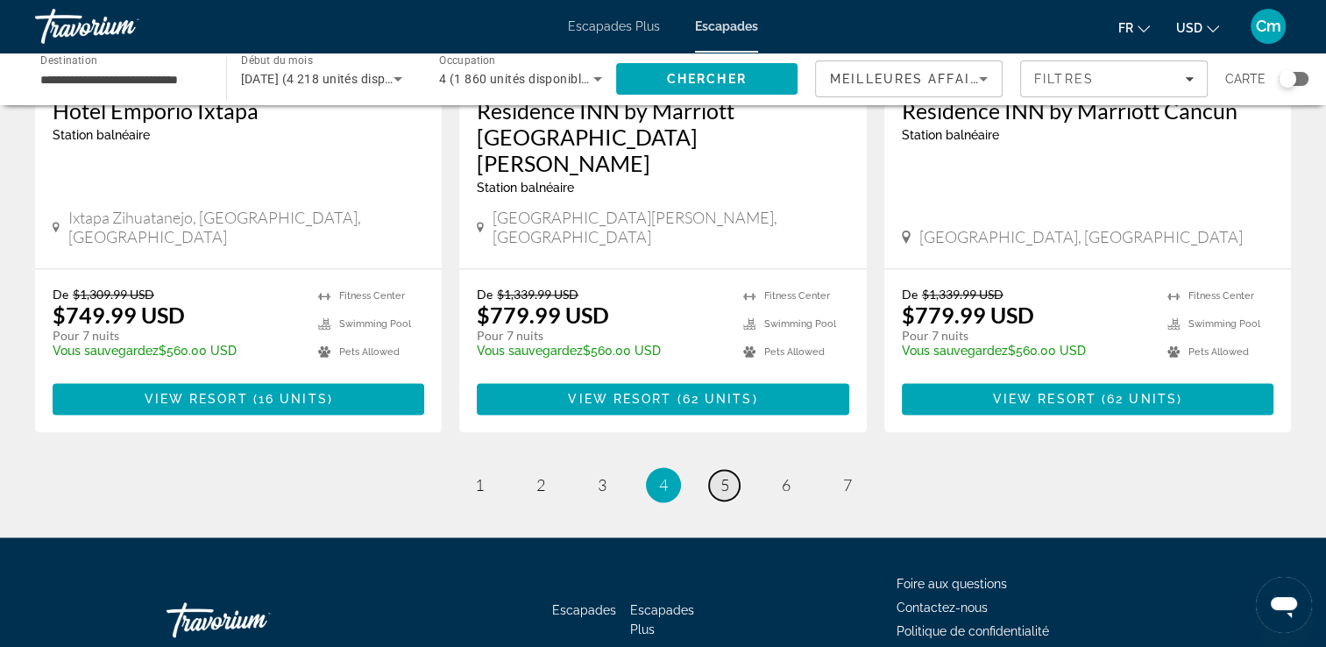
click at [729, 470] on link "page 5" at bounding box center [724, 485] width 31 height 31
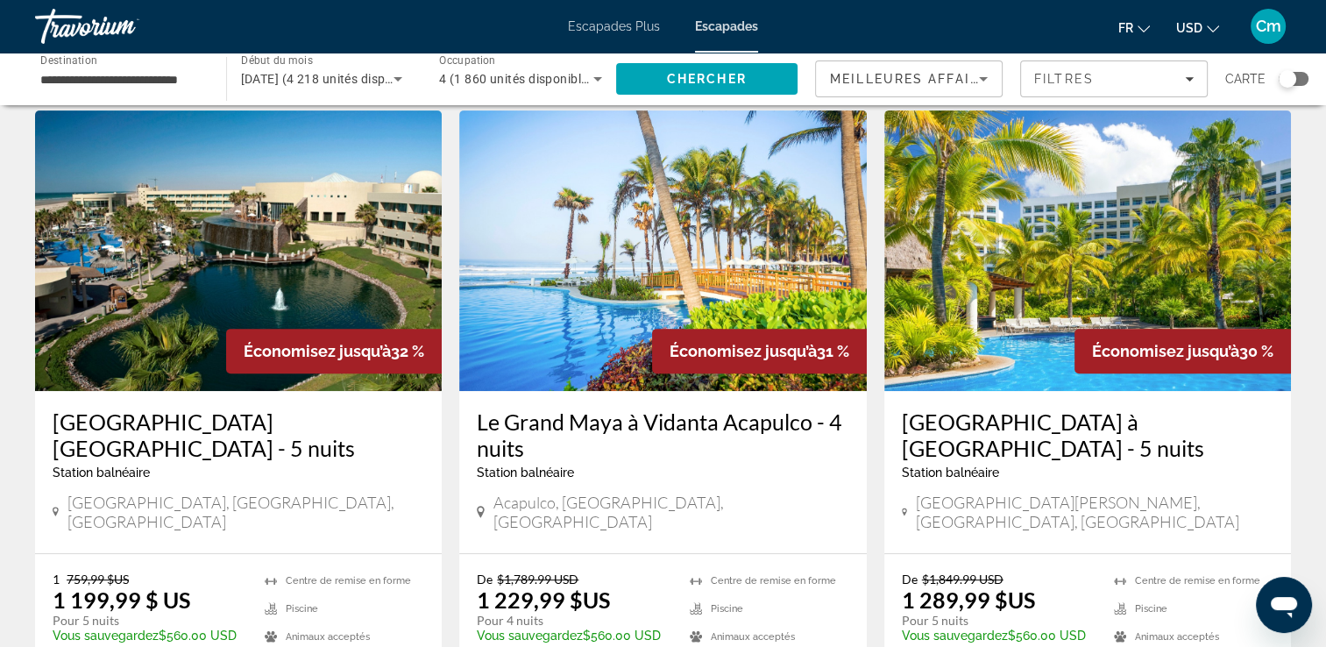
scroll to position [701, 0]
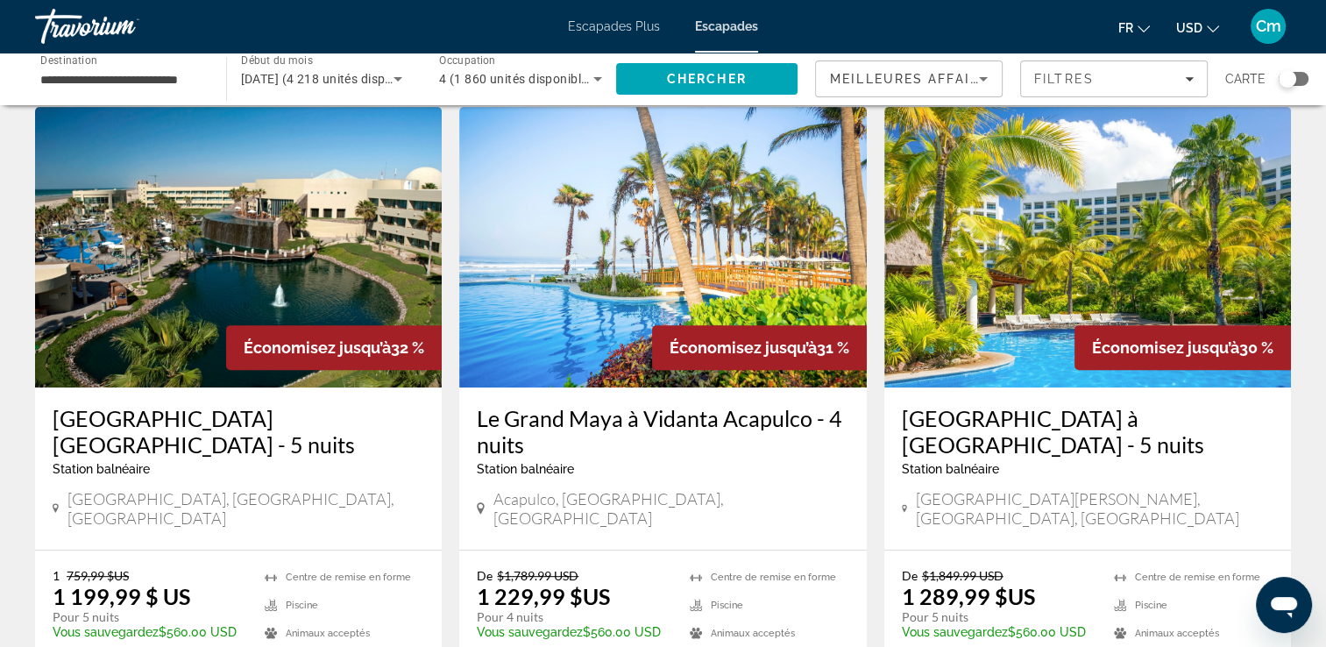
click at [1097, 405] on h3 "[GEOGRAPHIC_DATA] à [GEOGRAPHIC_DATA] - 5 nuits" at bounding box center [1088, 431] width 372 height 53
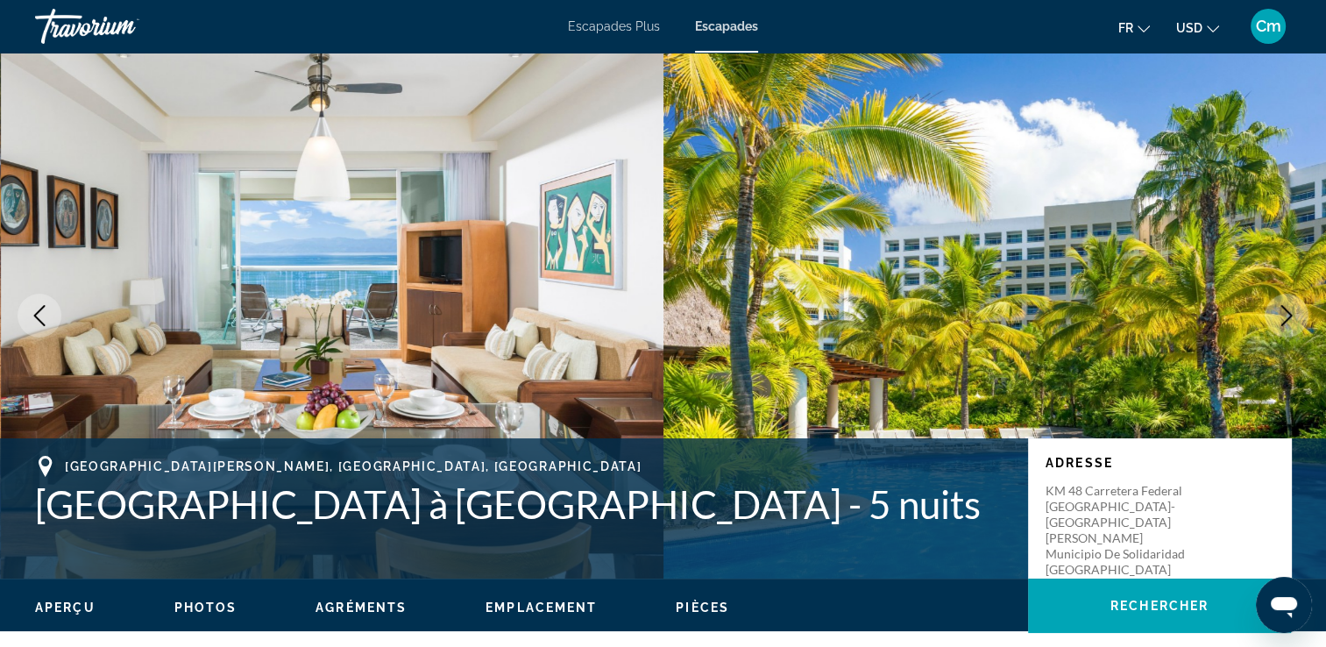
click at [1293, 319] on icon "Image suivante" at bounding box center [1286, 315] width 21 height 21
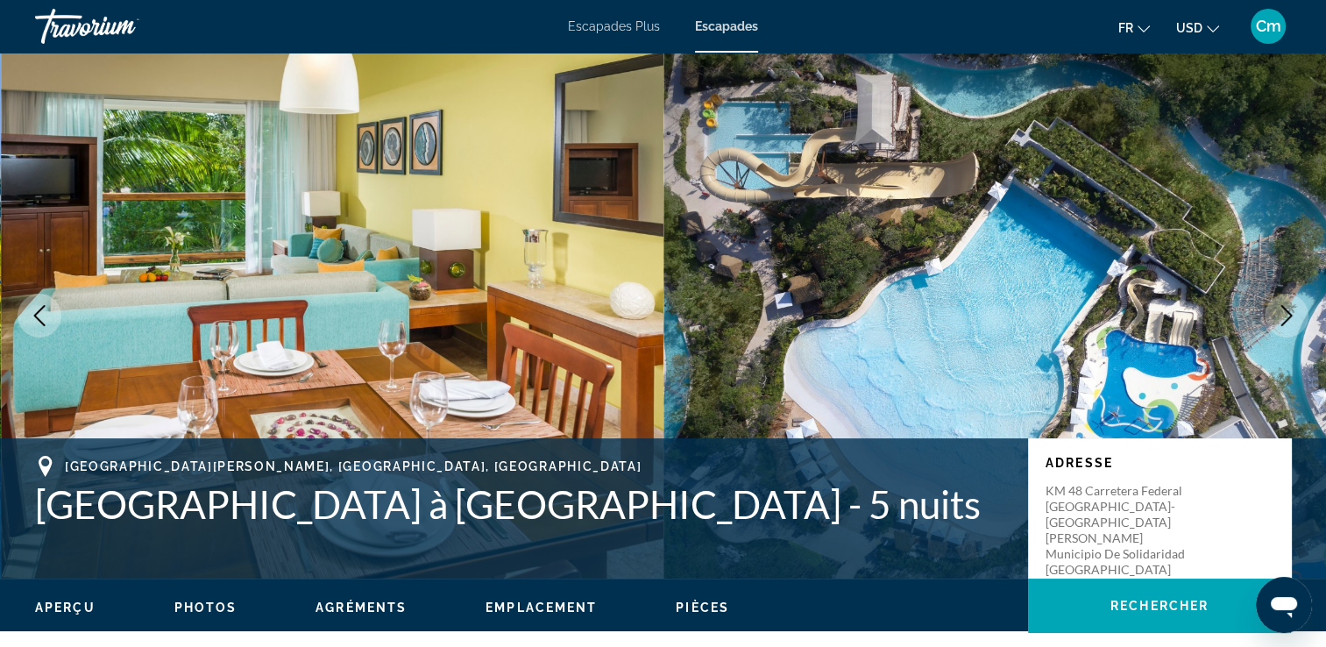
click at [1293, 319] on icon "Image suivante" at bounding box center [1286, 315] width 21 height 21
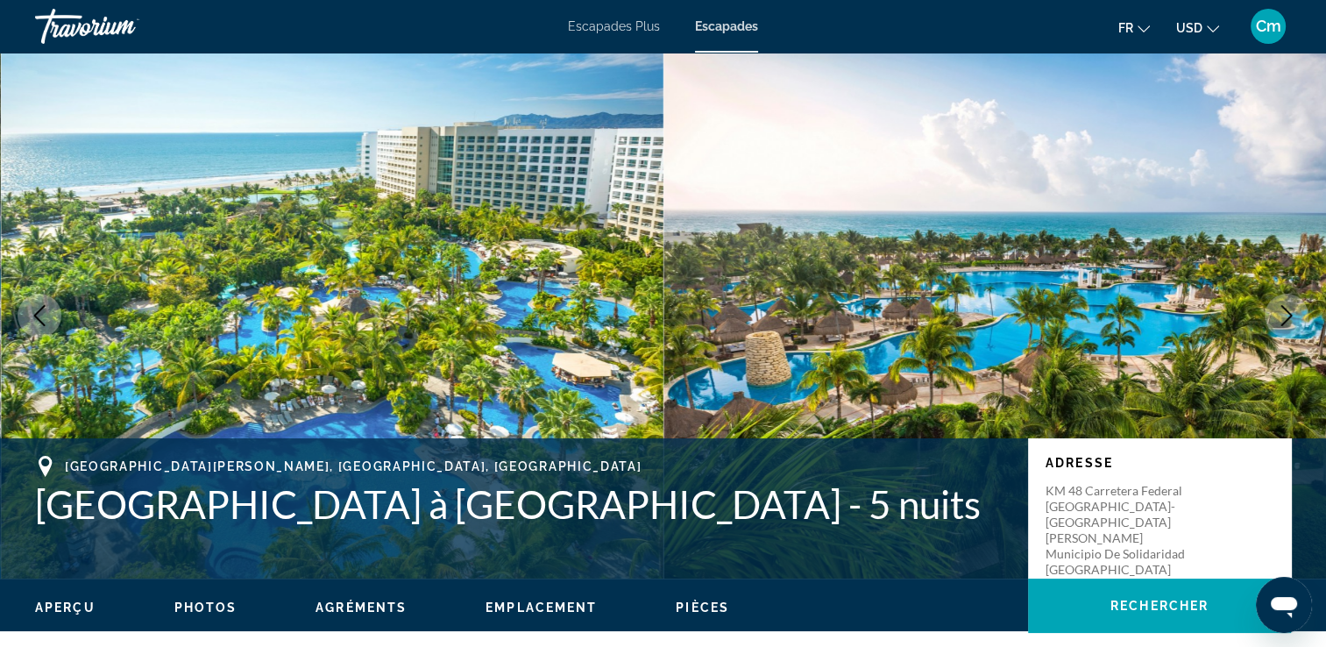
click at [1293, 319] on icon "Image suivante" at bounding box center [1286, 315] width 21 height 21
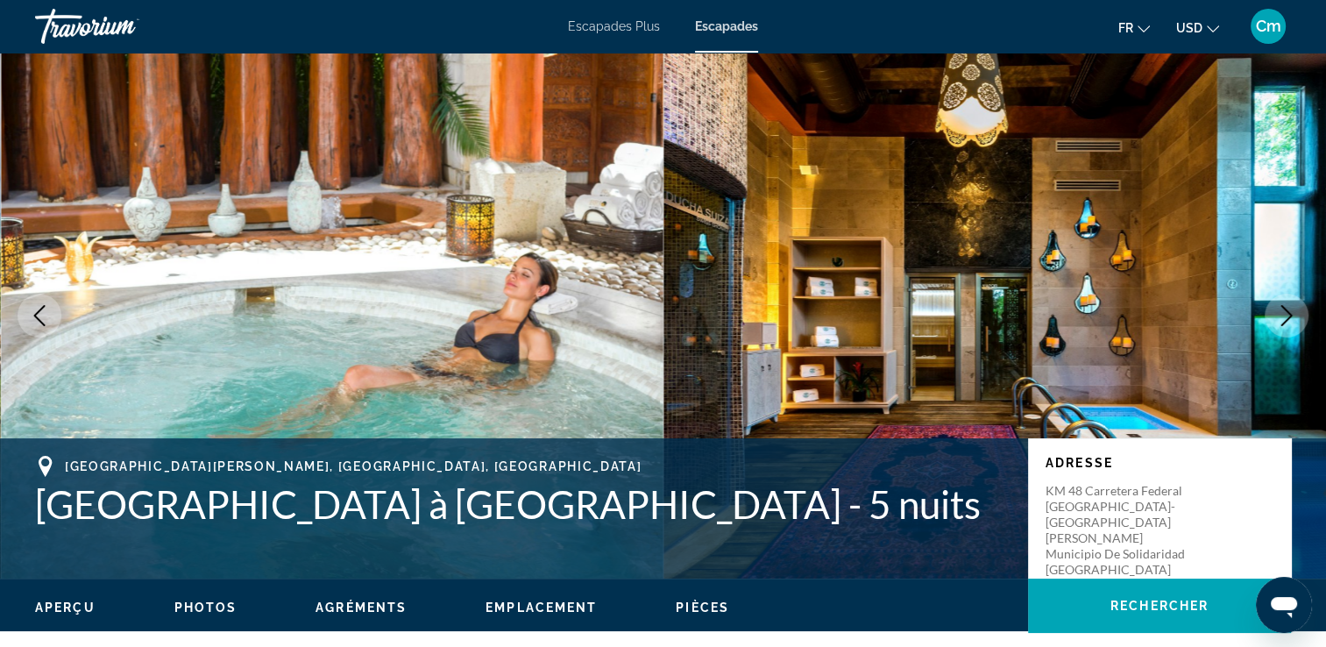
click at [1293, 319] on icon "Image suivante" at bounding box center [1286, 315] width 21 height 21
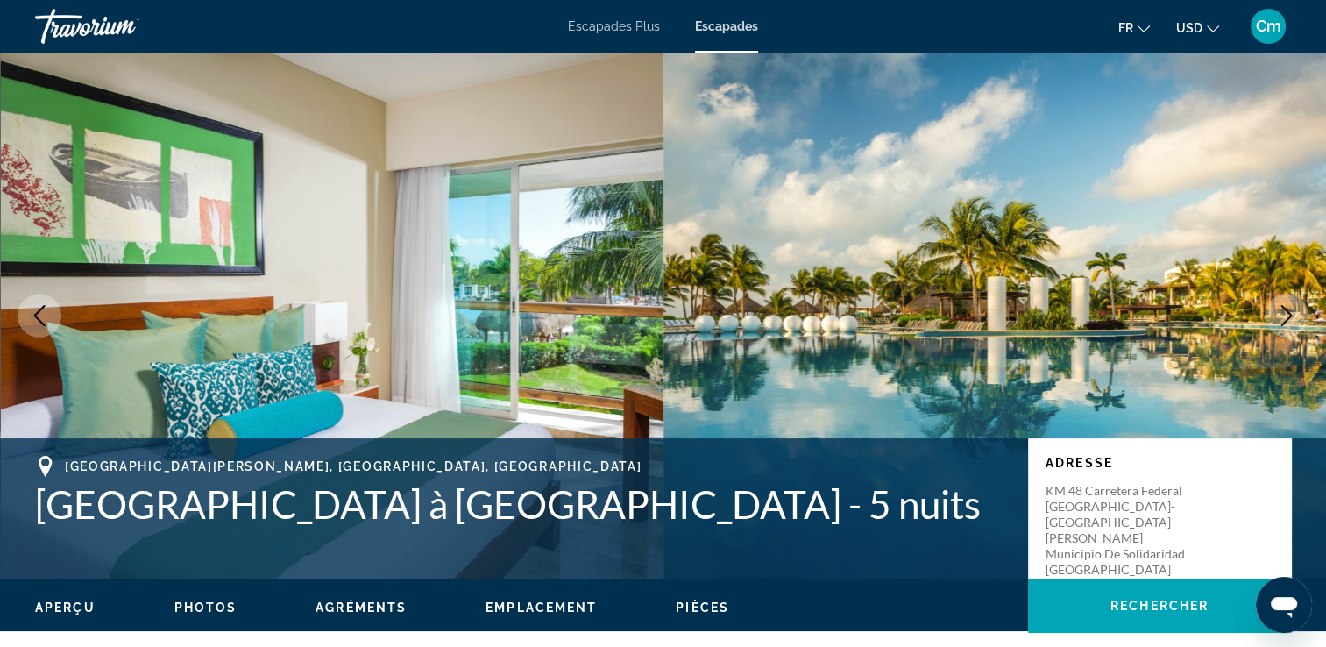
click at [1293, 319] on icon "Image suivante" at bounding box center [1286, 315] width 21 height 21
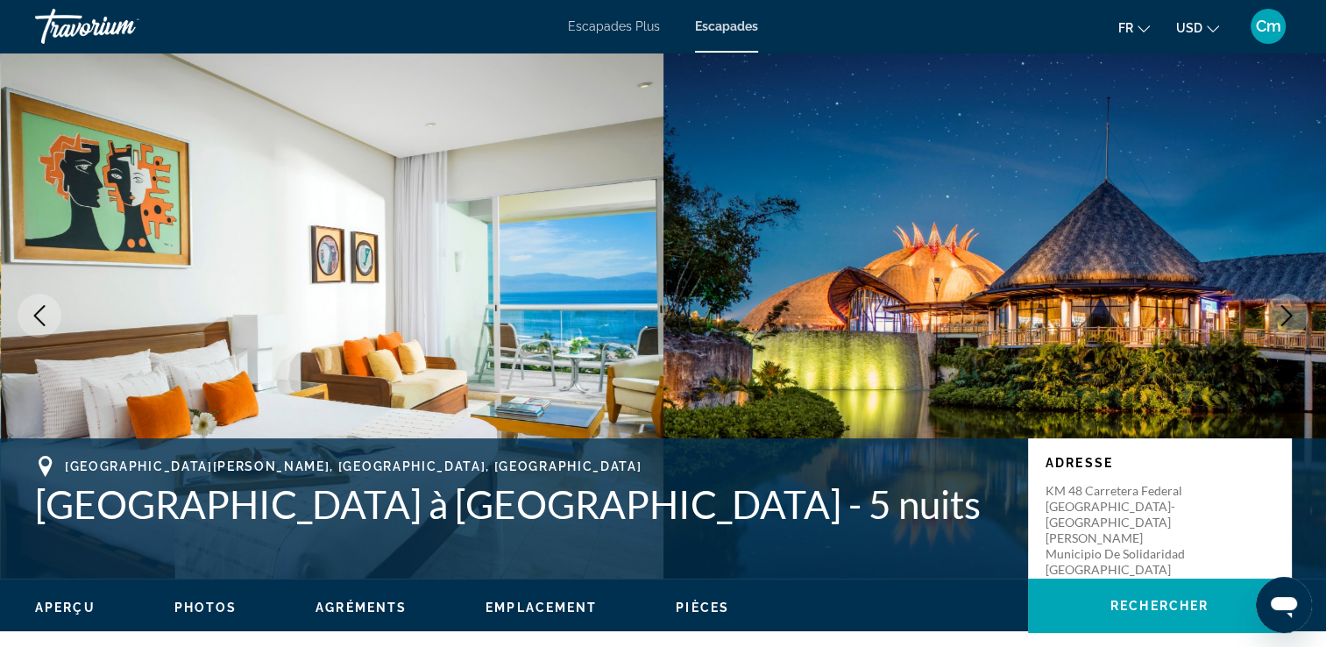
click at [1293, 319] on icon "Image suivante" at bounding box center [1286, 315] width 21 height 21
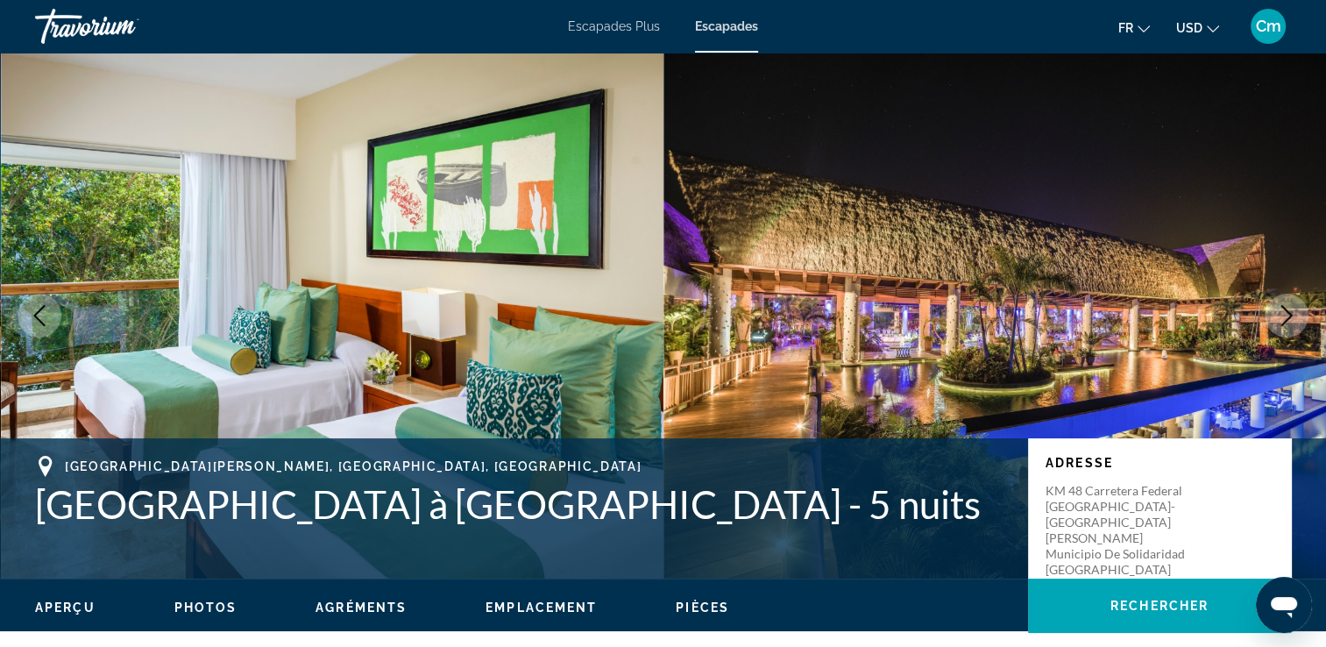
click at [1293, 319] on icon "Image suivante" at bounding box center [1286, 315] width 21 height 21
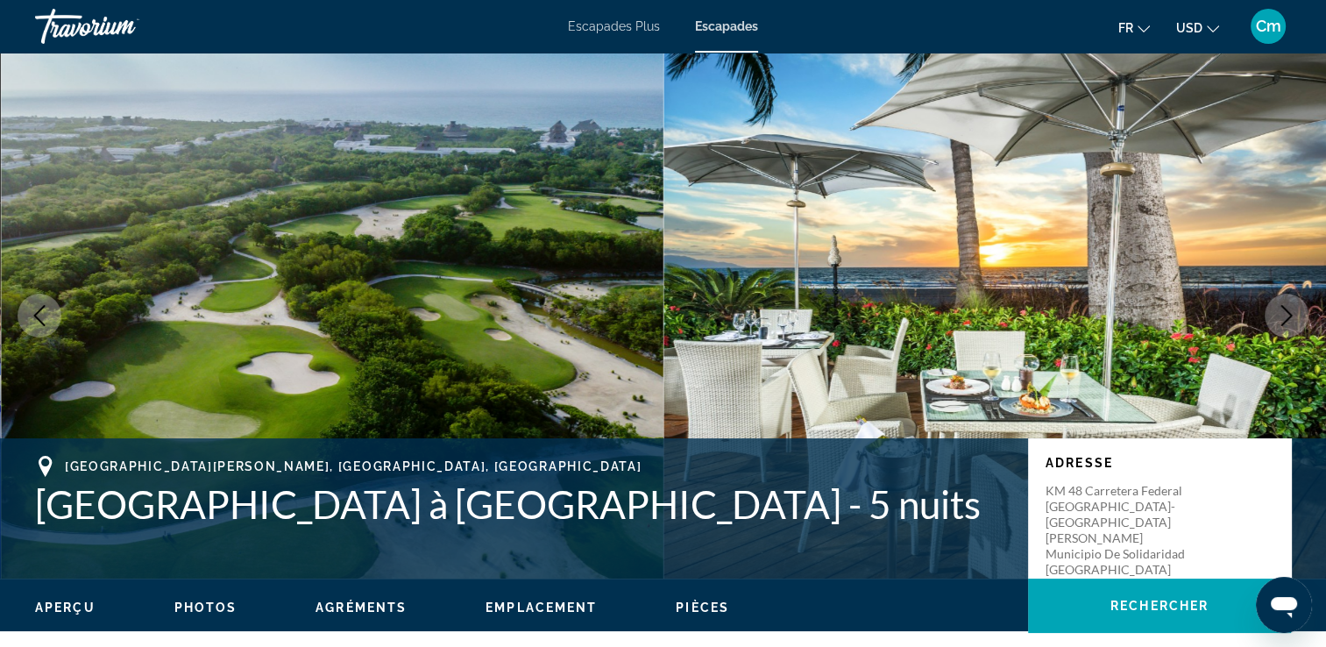
click at [1293, 319] on icon "Image suivante" at bounding box center [1286, 315] width 21 height 21
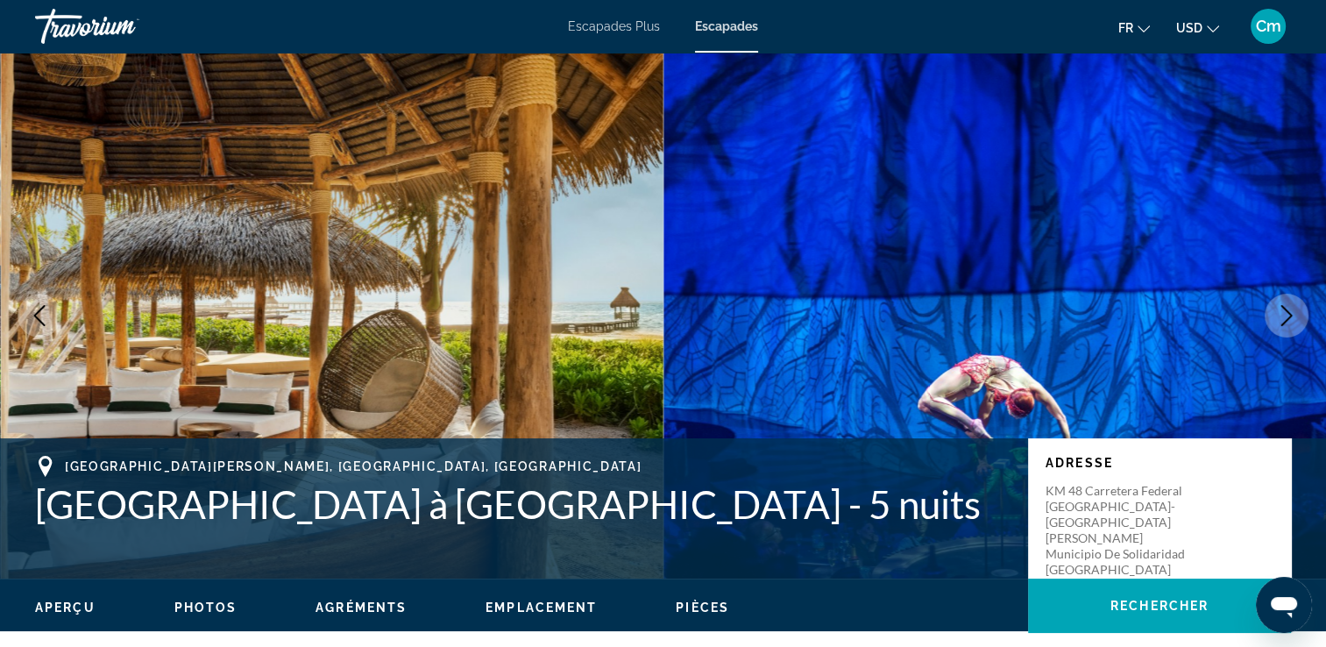
click at [1293, 319] on icon "Image suivante" at bounding box center [1286, 315] width 21 height 21
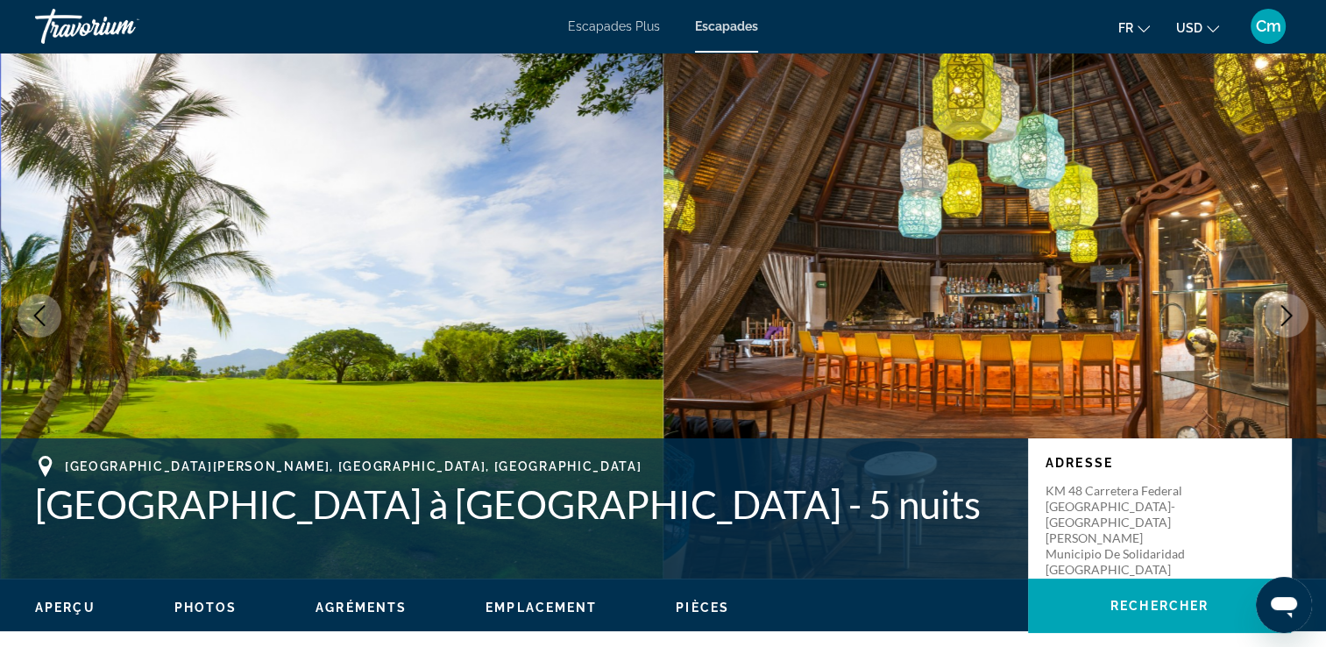
click at [1293, 319] on icon "Image suivante" at bounding box center [1286, 315] width 21 height 21
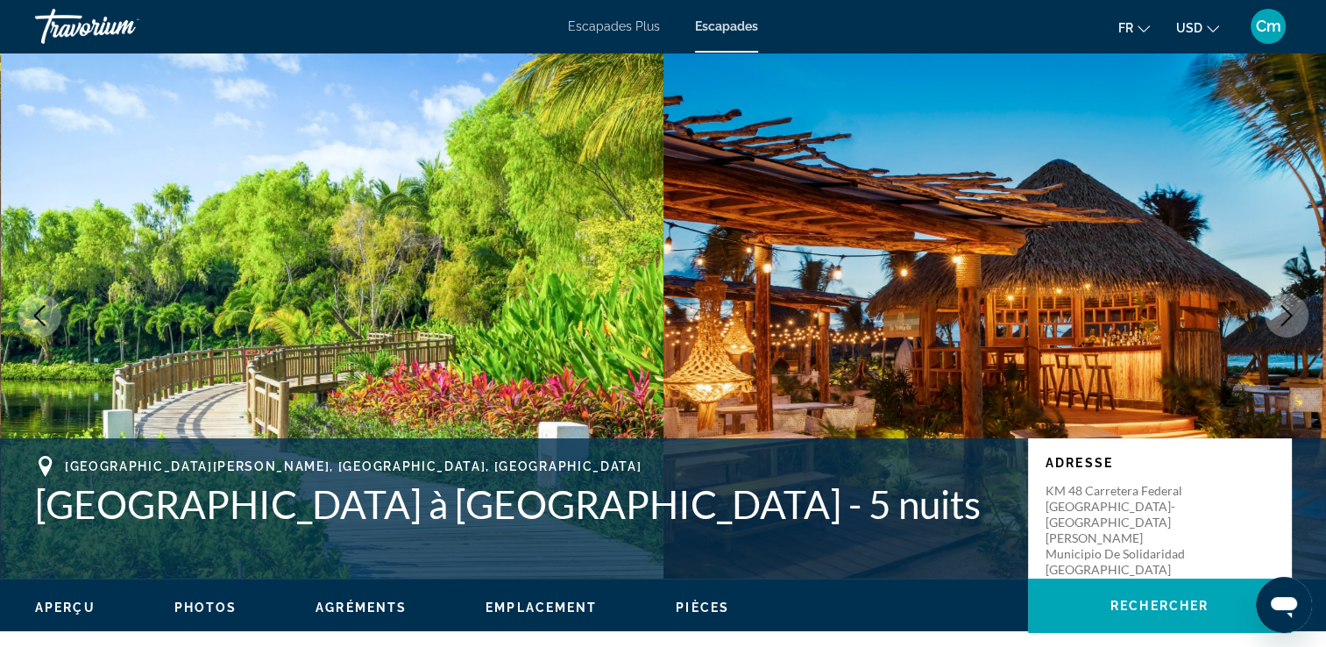
click at [1293, 319] on icon "Image suivante" at bounding box center [1286, 315] width 21 height 21
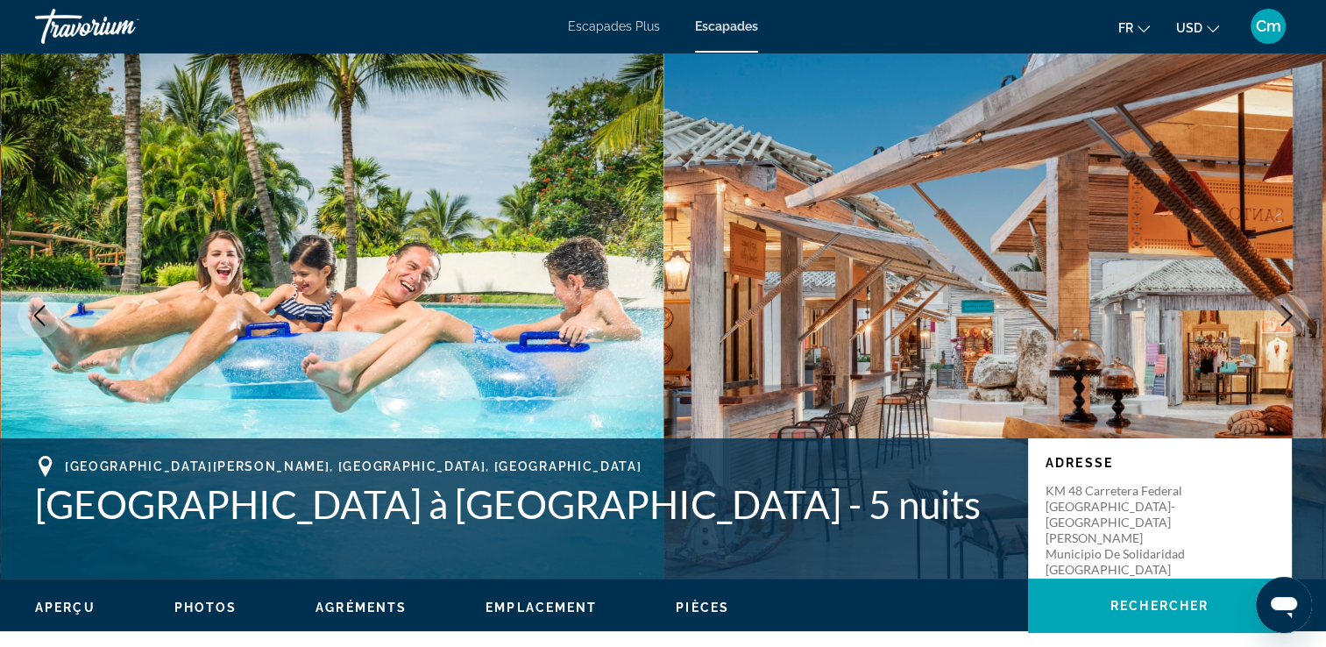
click at [1293, 319] on icon "Image suivante" at bounding box center [1286, 315] width 21 height 21
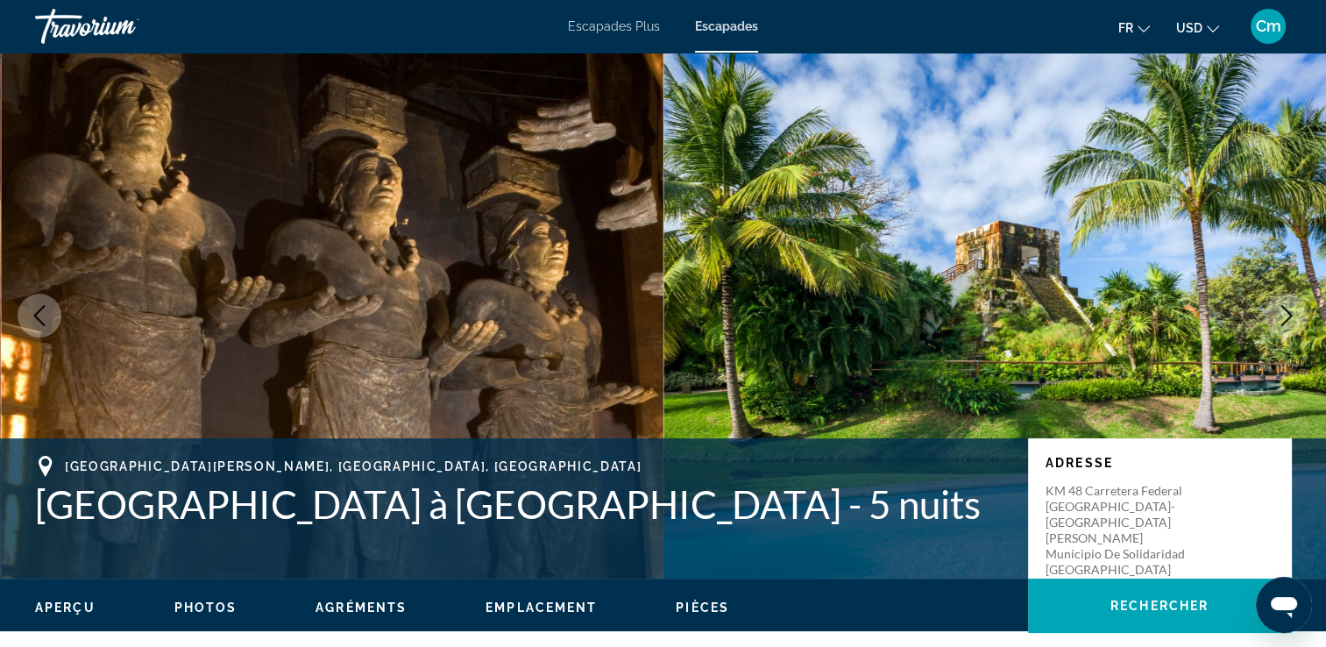
click at [31, 321] on icon "Image précédente" at bounding box center [39, 315] width 21 height 21
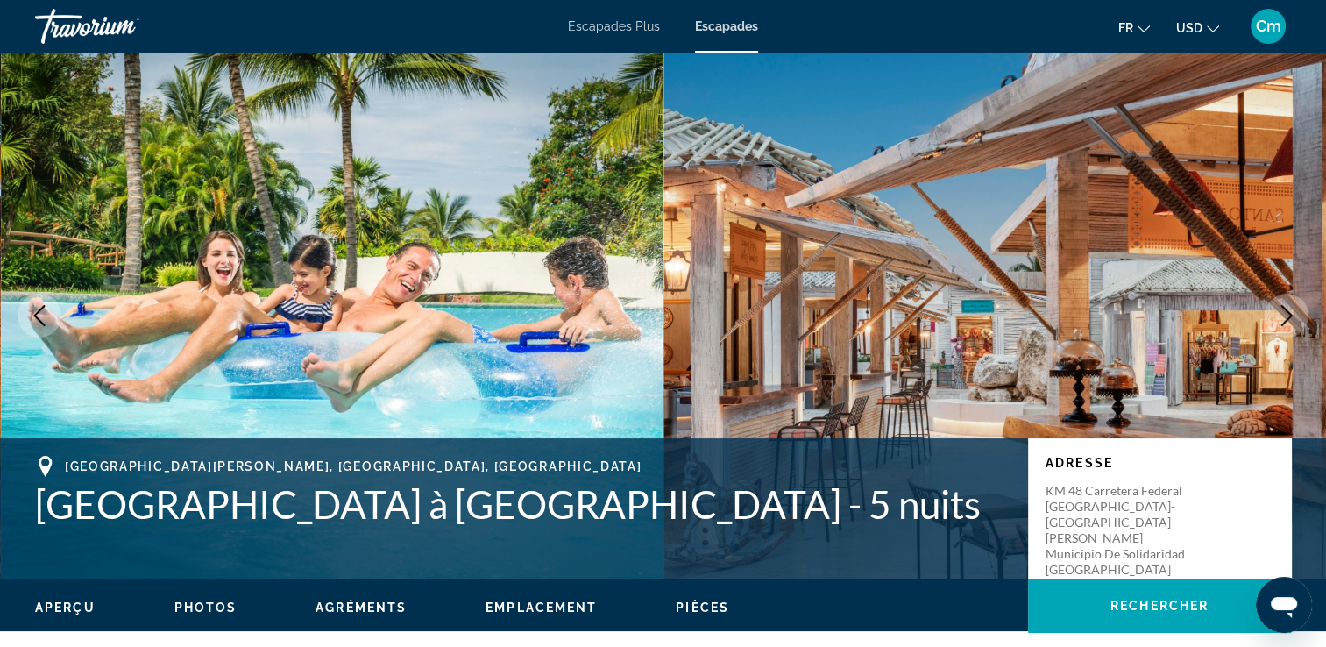
click at [1287, 301] on button "Image suivante" at bounding box center [1287, 316] width 44 height 44
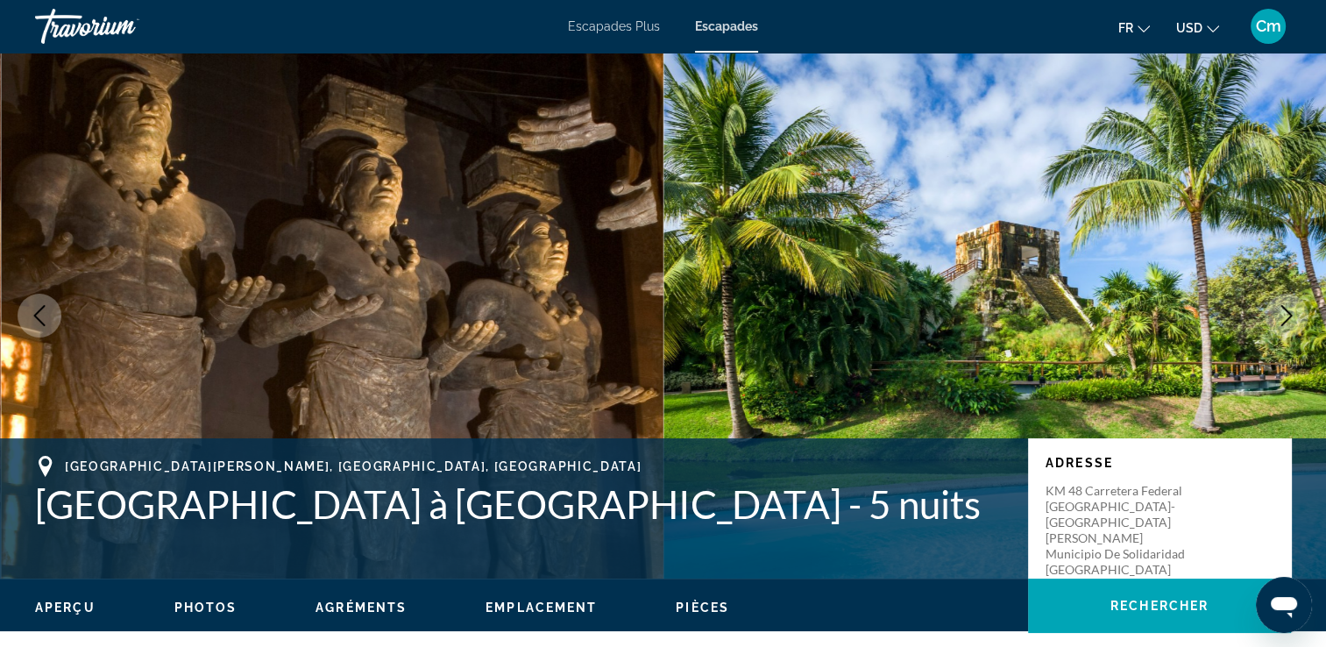
click at [1287, 301] on button "Image suivante" at bounding box center [1287, 316] width 44 height 44
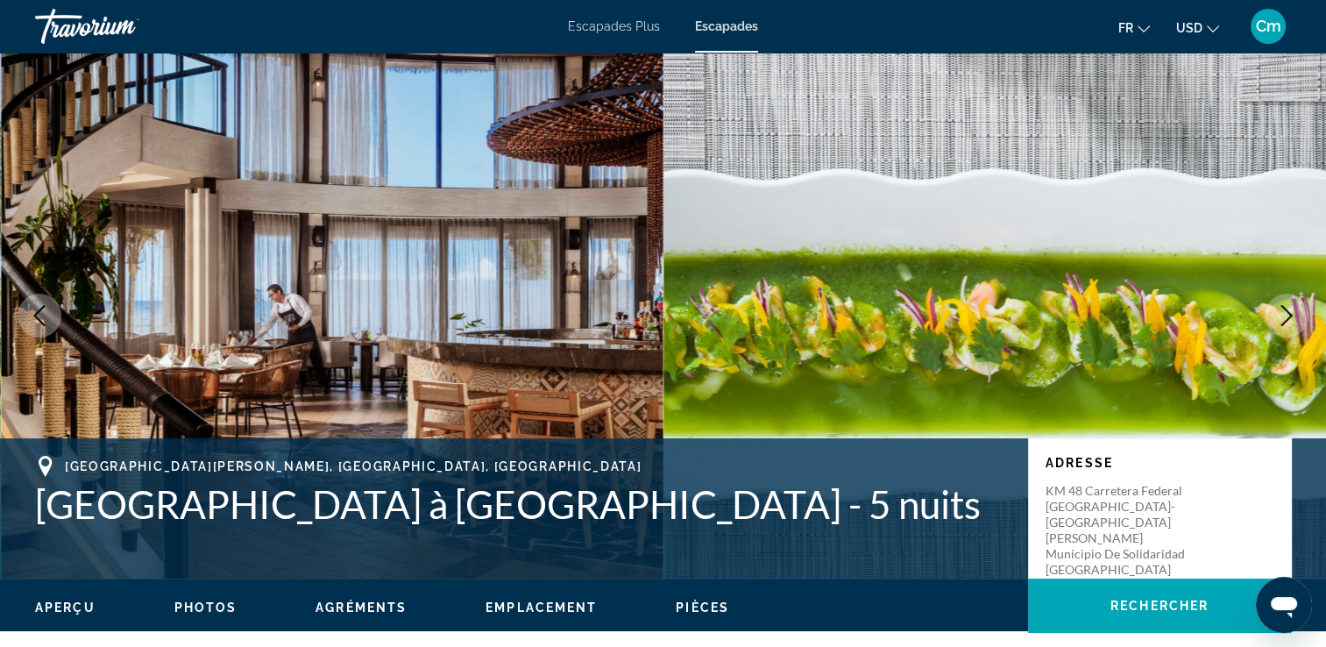
click at [1287, 301] on button "Image suivante" at bounding box center [1287, 316] width 44 height 44
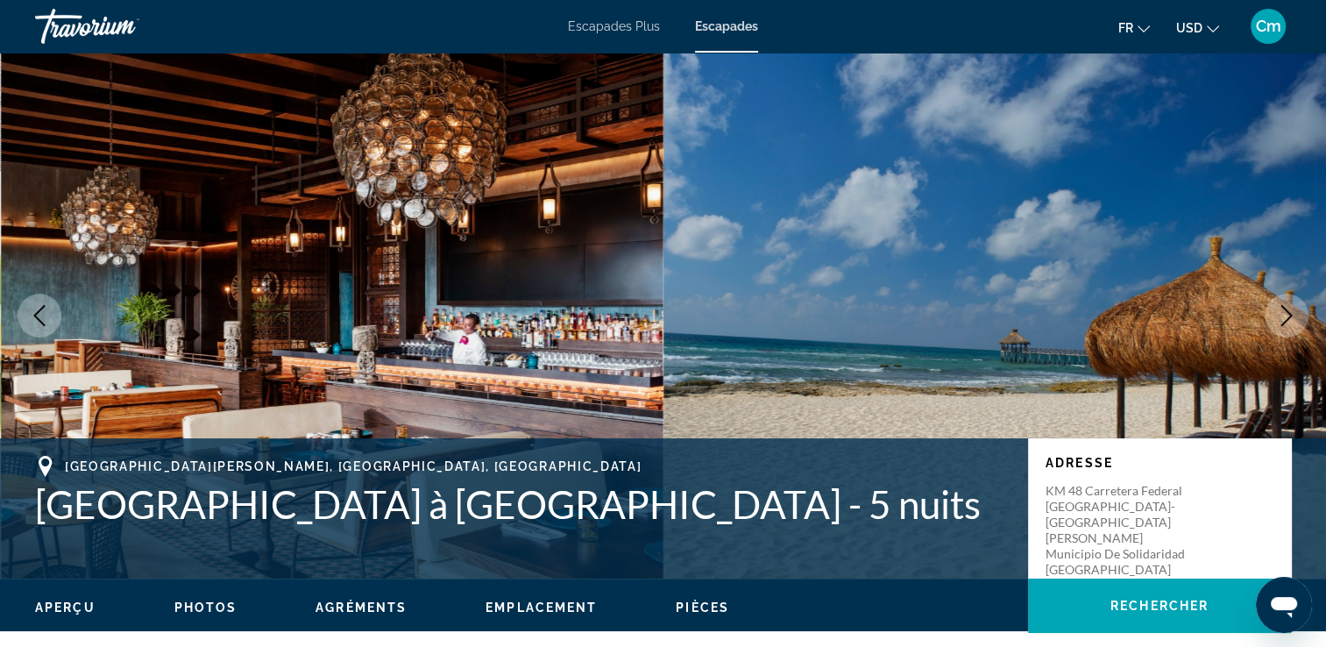
click at [1287, 301] on button "Image suivante" at bounding box center [1287, 316] width 44 height 44
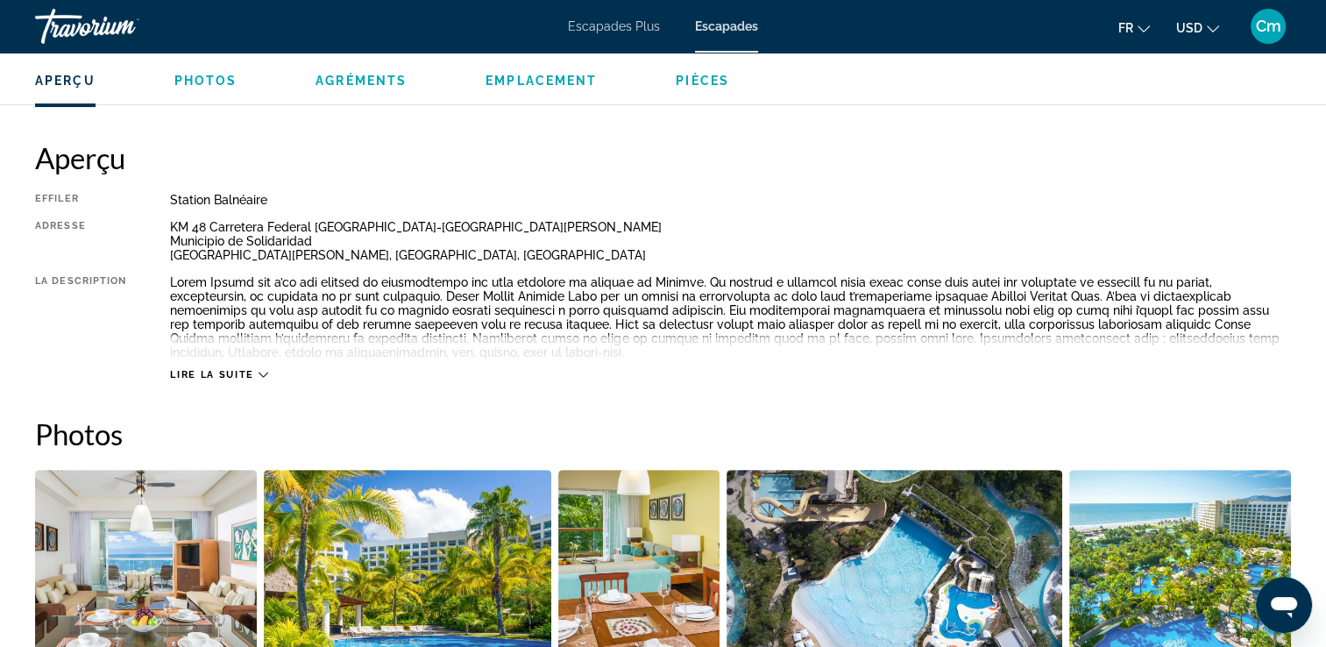
scroll to position [526, 0]
click at [237, 370] on span "Lire la suite" at bounding box center [211, 375] width 83 height 11
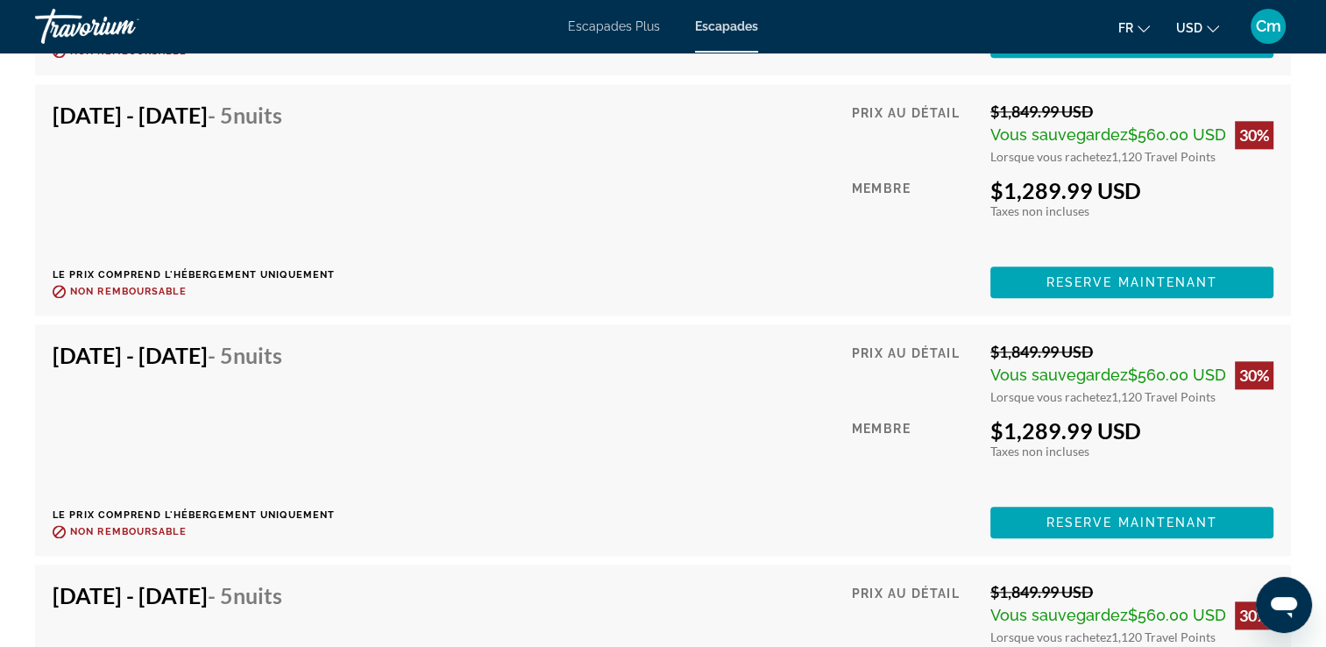
scroll to position [8591, 0]
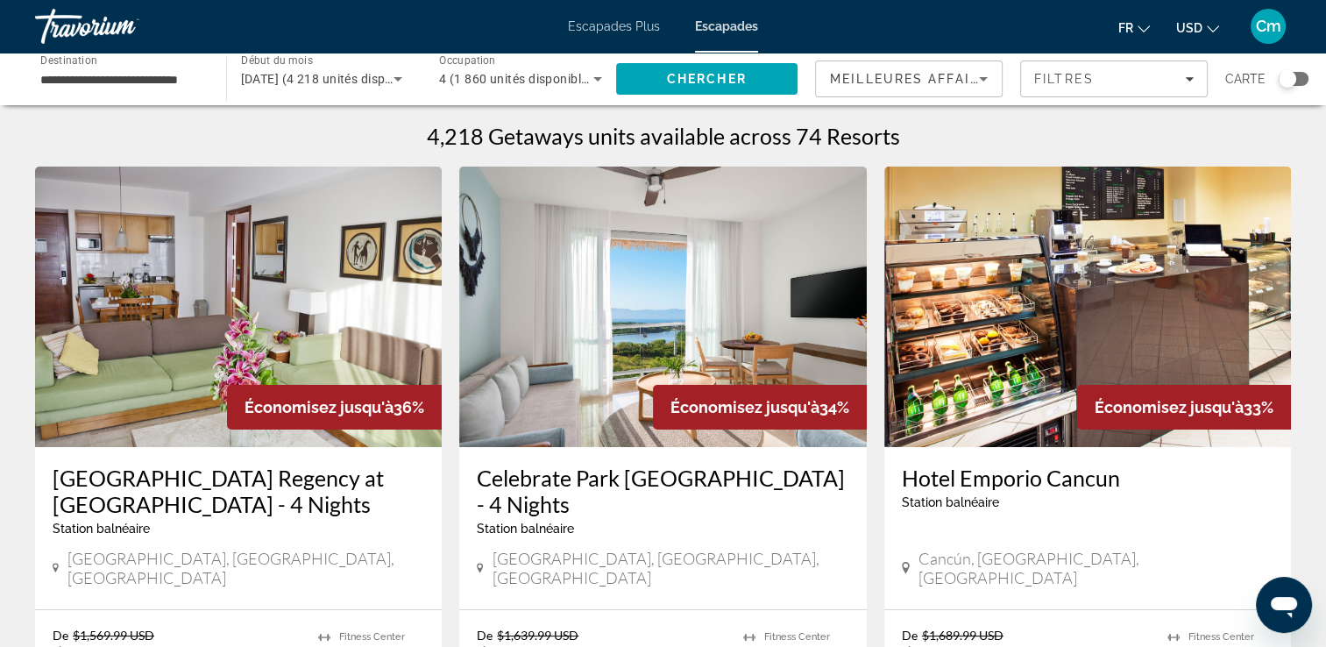
click at [383, 79] on span "[DATE] (4 218 unités disponibles)" at bounding box center [336, 79] width 190 height 14
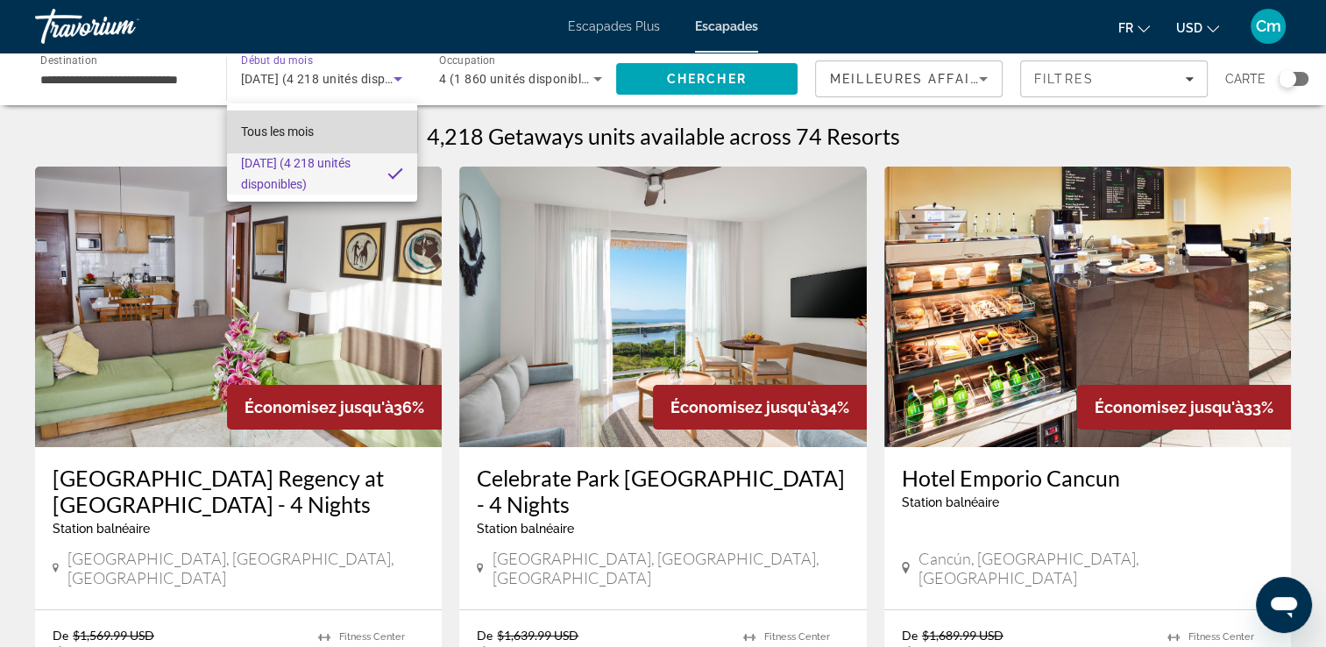
click at [368, 137] on mat-option "Tous les mois" at bounding box center [322, 131] width 190 height 42
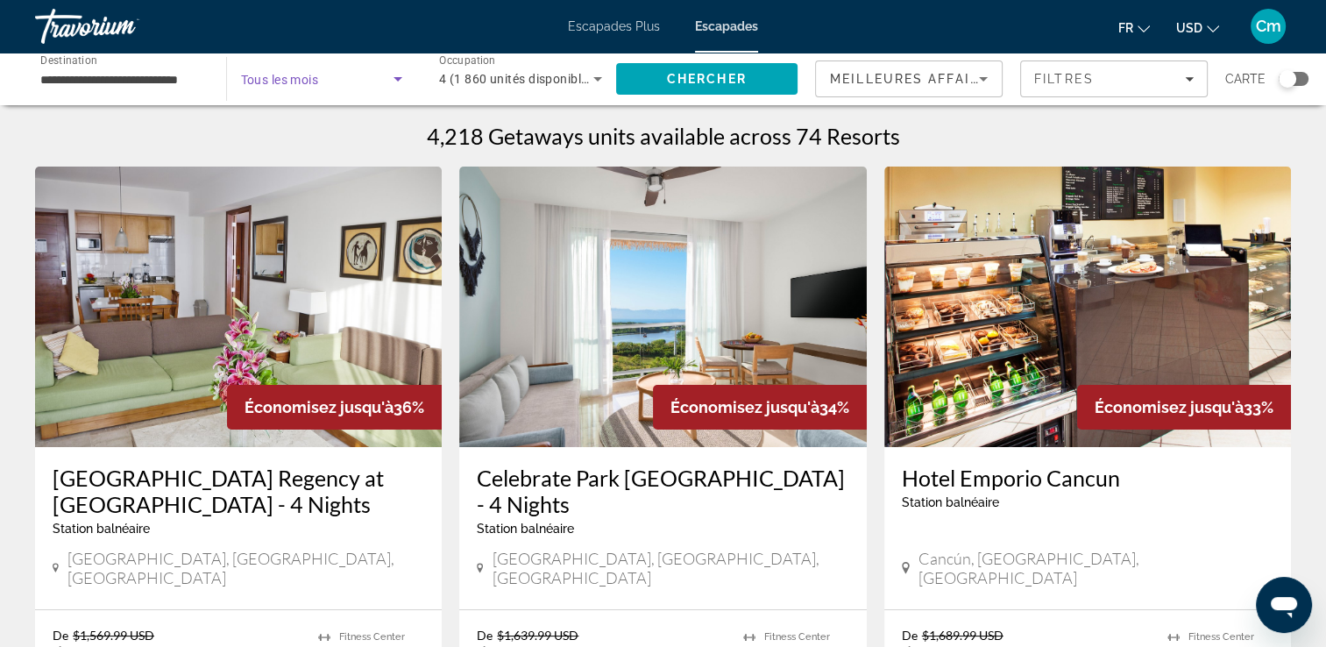
click at [396, 82] on icon "Widget de recherche" at bounding box center [397, 78] width 21 height 21
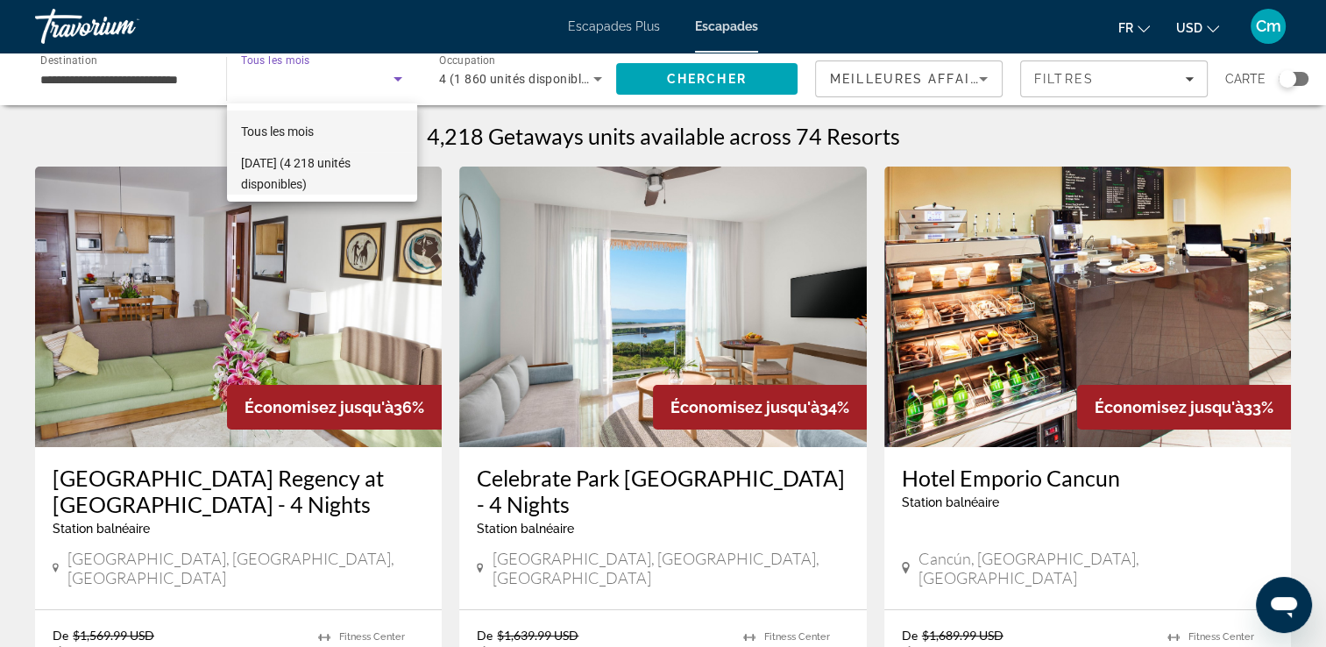
click at [345, 176] on span "[DATE] (4 218 unités disponibles)" at bounding box center [322, 174] width 162 height 42
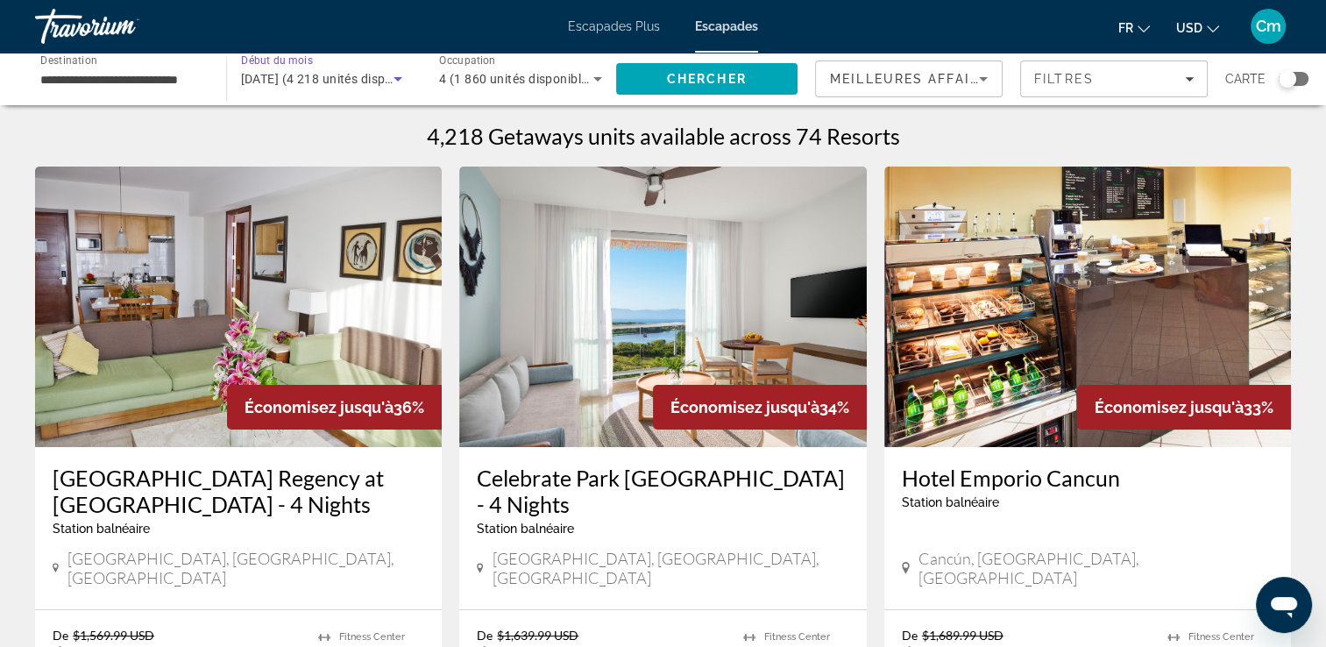
click at [396, 79] on icon "Widget de recherche" at bounding box center [398, 79] width 9 height 4
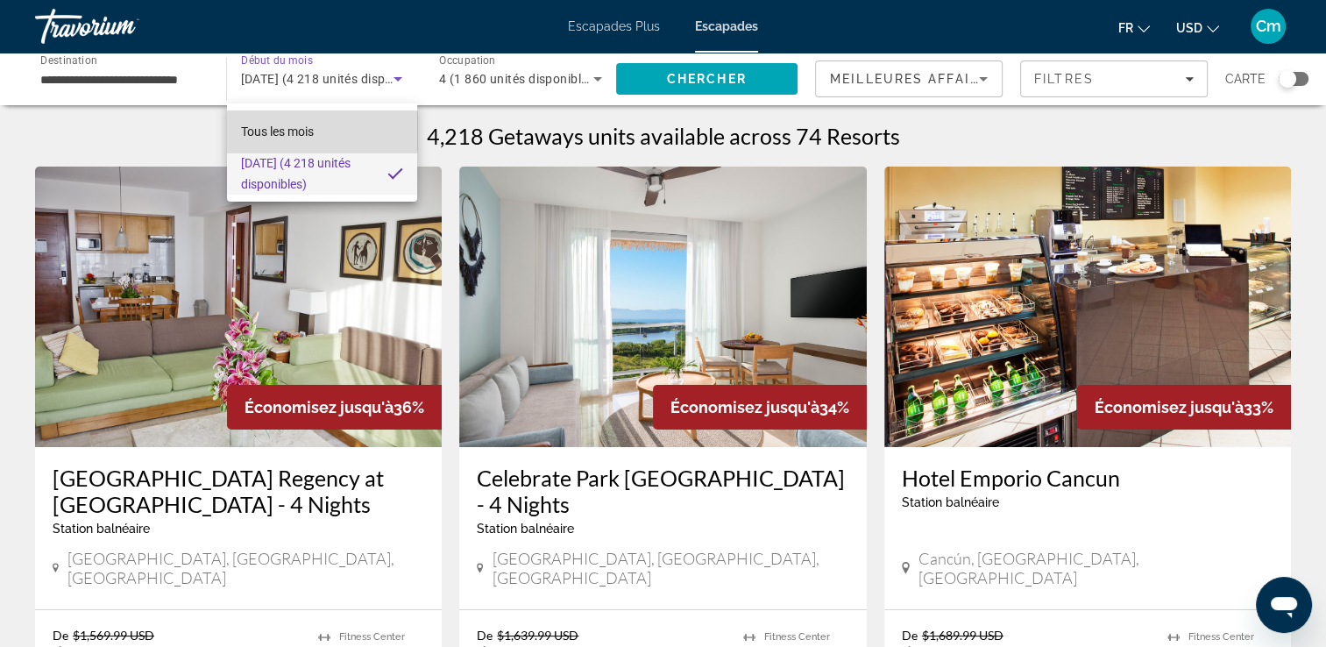
click at [296, 124] on span "Tous les mois" at bounding box center [277, 131] width 73 height 14
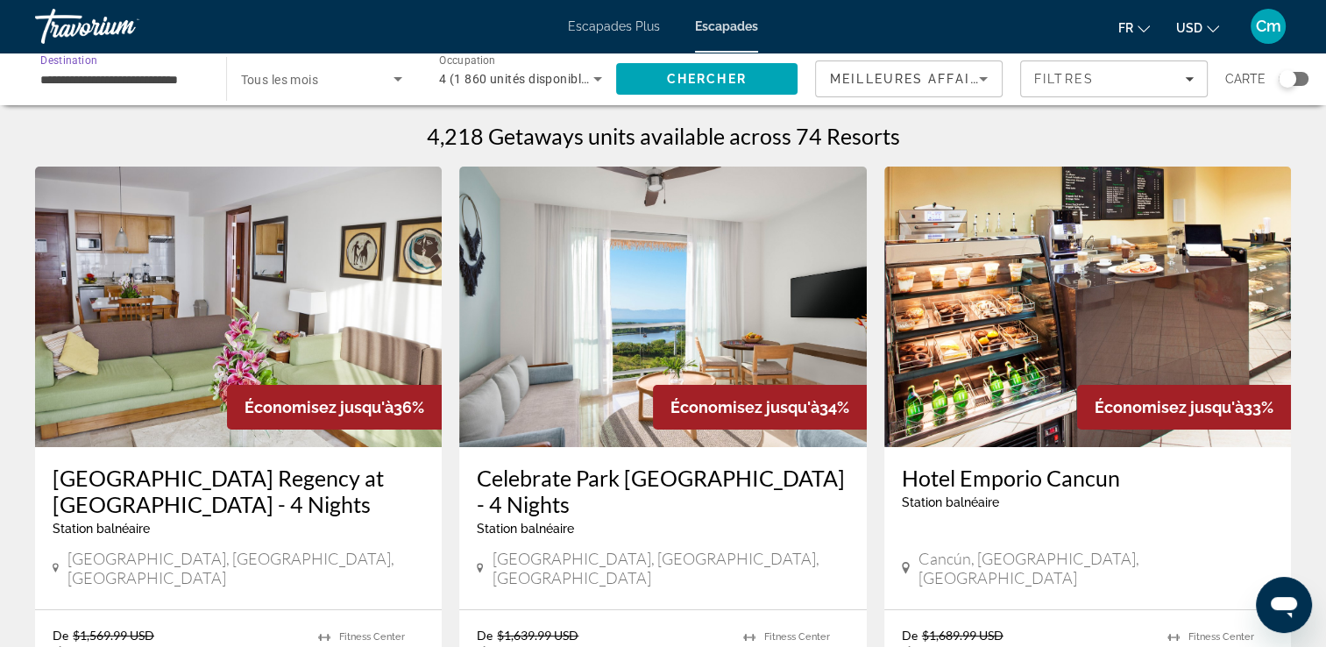
click at [201, 83] on input "**********" at bounding box center [121, 79] width 163 height 21
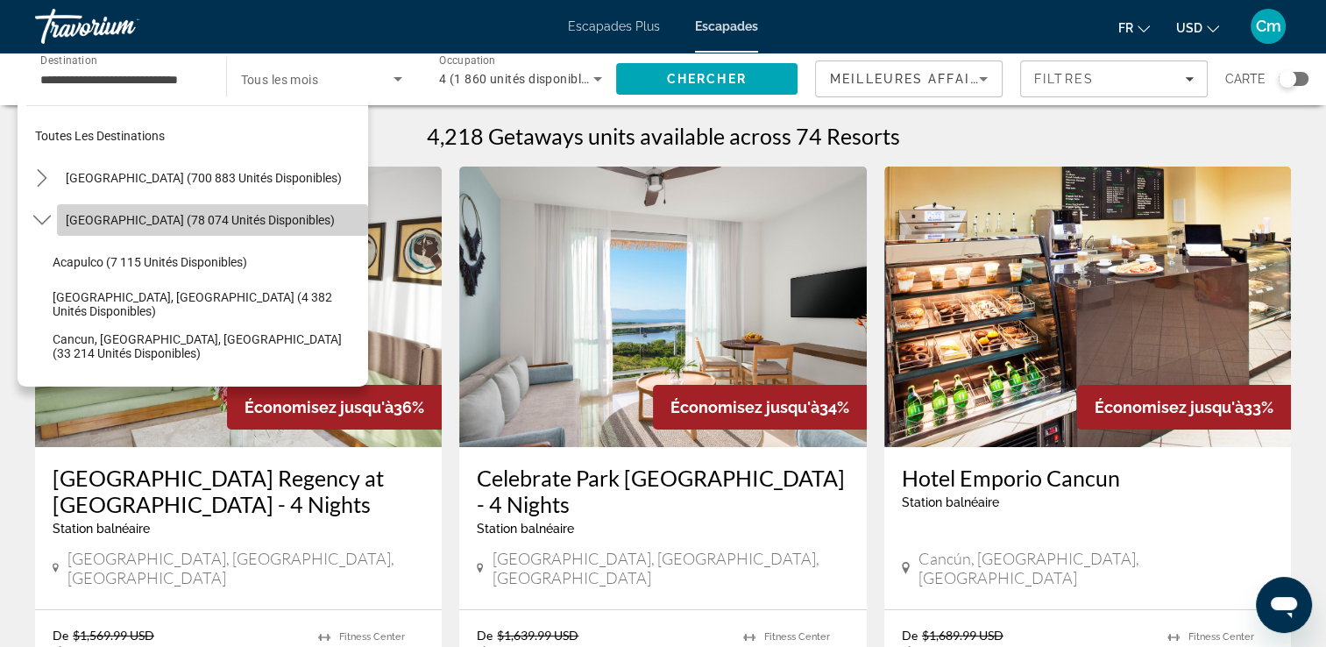
click at [245, 215] on span "[GEOGRAPHIC_DATA] (78 074 unités disponibles)" at bounding box center [200, 220] width 269 height 14
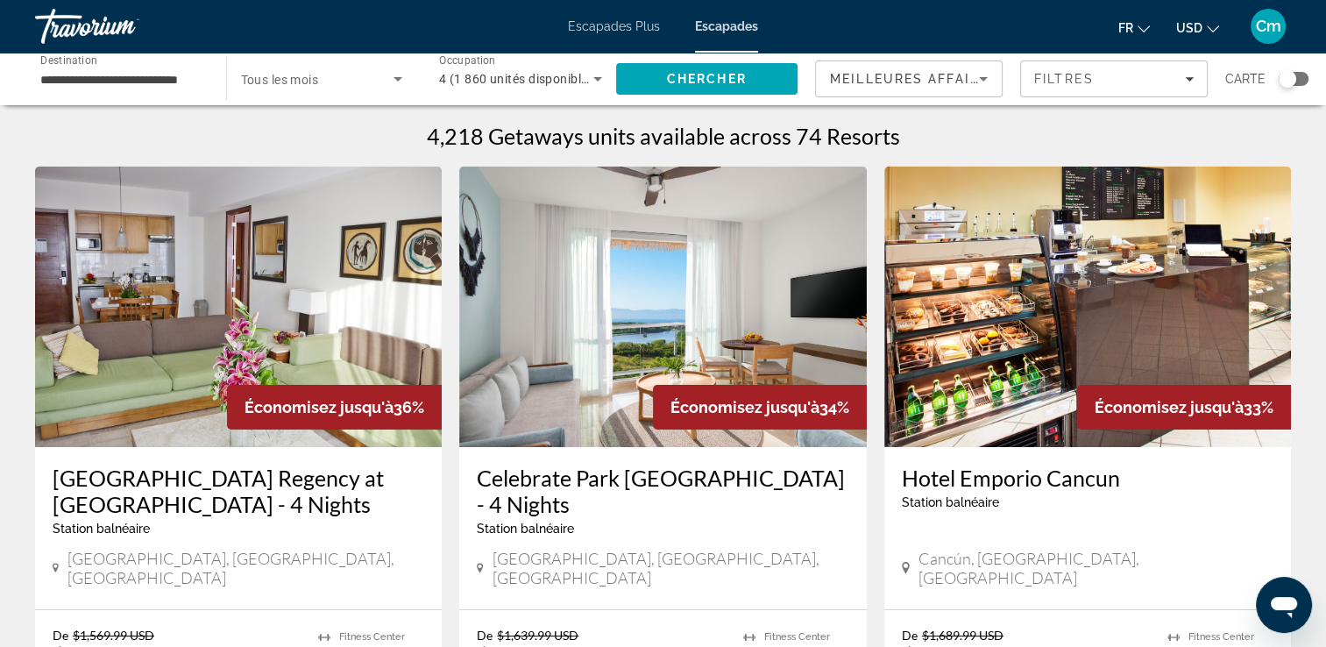
click at [385, 54] on div "Widget de recherche" at bounding box center [322, 78] width 162 height 49
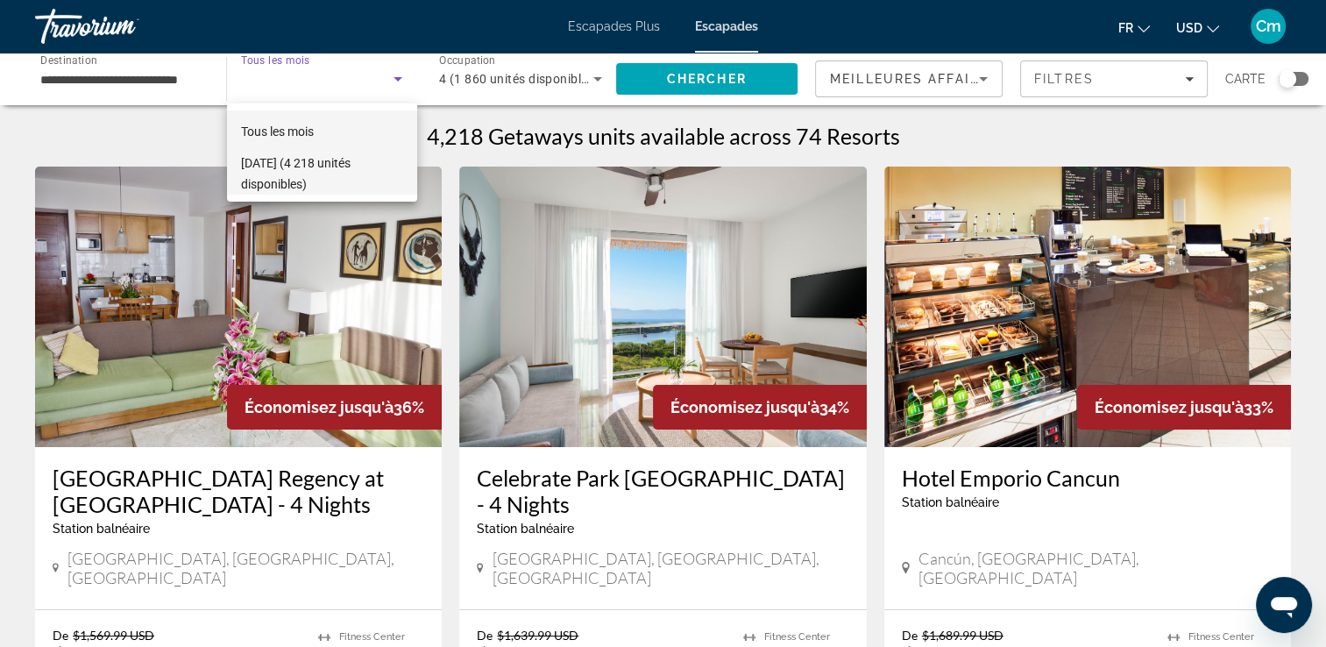
click at [329, 160] on font "[DATE] (4 218 unités disponibles)" at bounding box center [296, 173] width 110 height 35
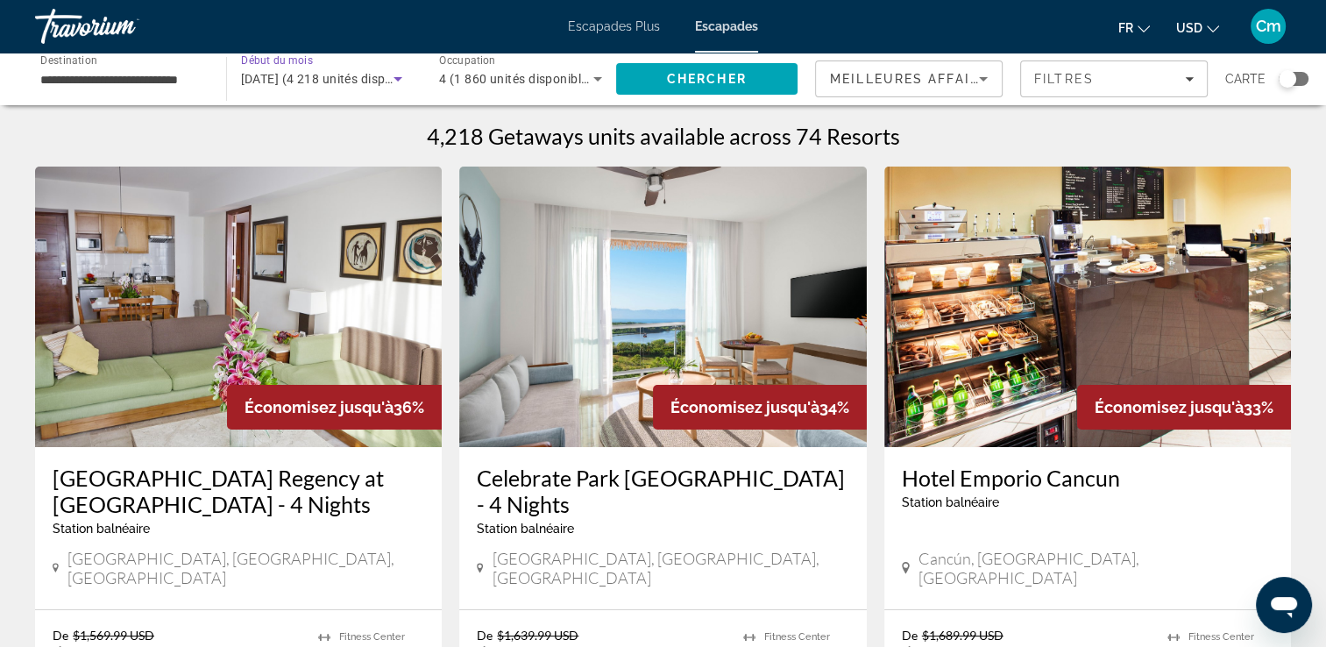
click at [382, 85] on span "[DATE] (4 218 unités disponibles)" at bounding box center [336, 79] width 190 height 14
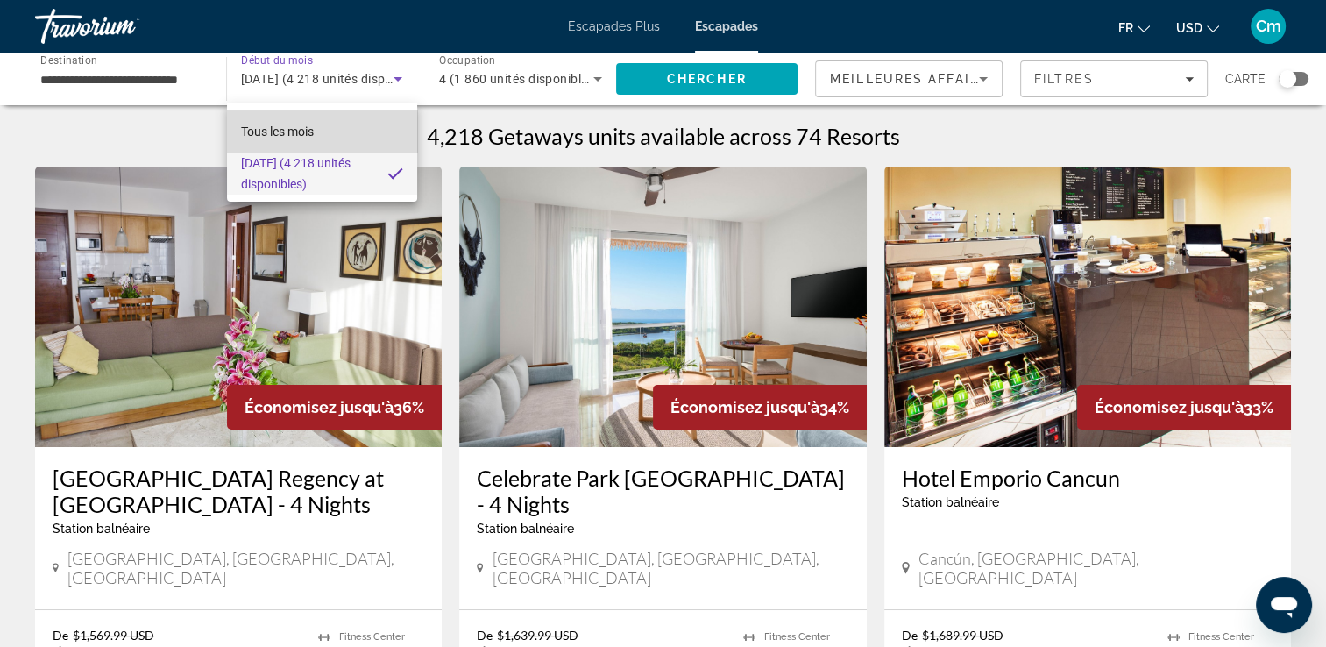
click at [364, 127] on mat-option "Tous les mois" at bounding box center [322, 131] width 190 height 42
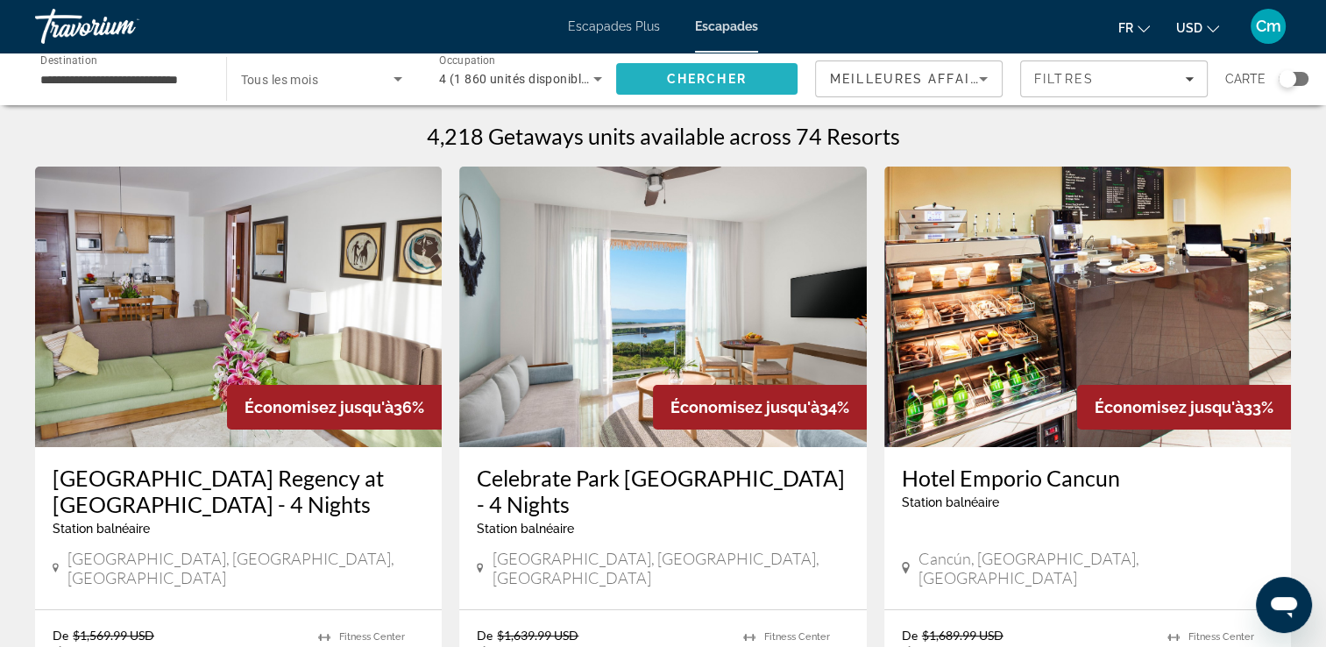
click at [649, 74] on span "Rechercher" at bounding box center [707, 79] width 182 height 42
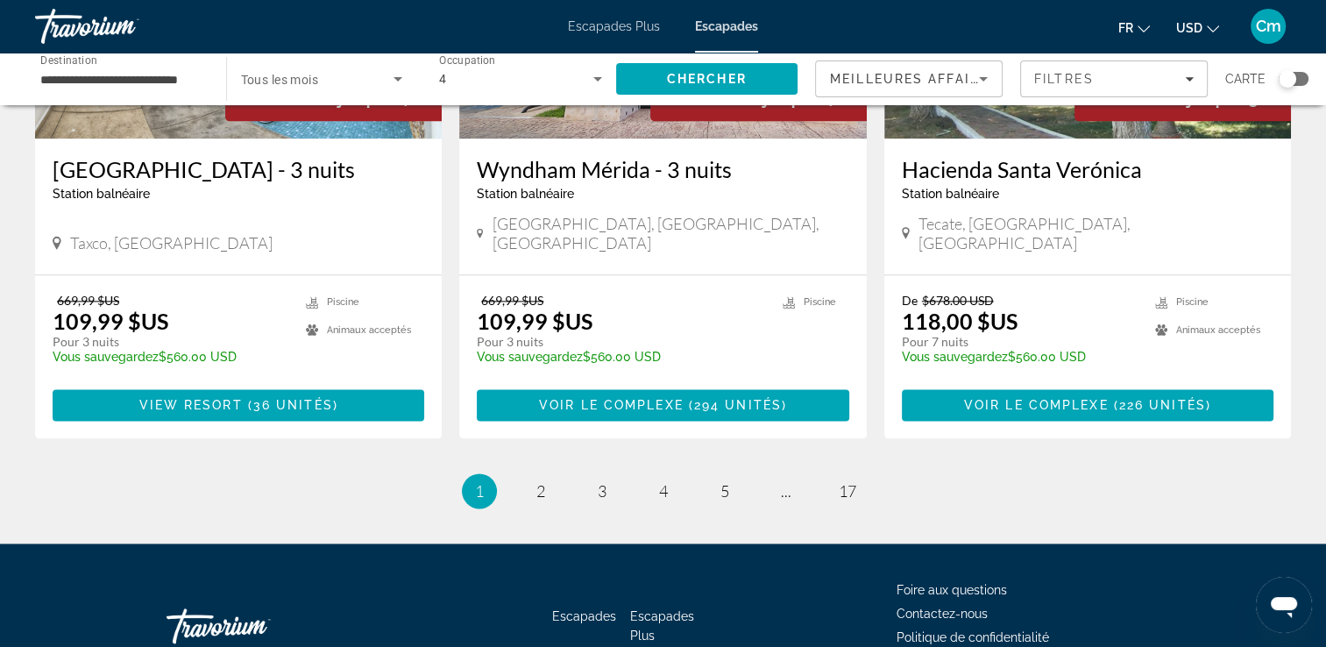
scroll to position [2215, 0]
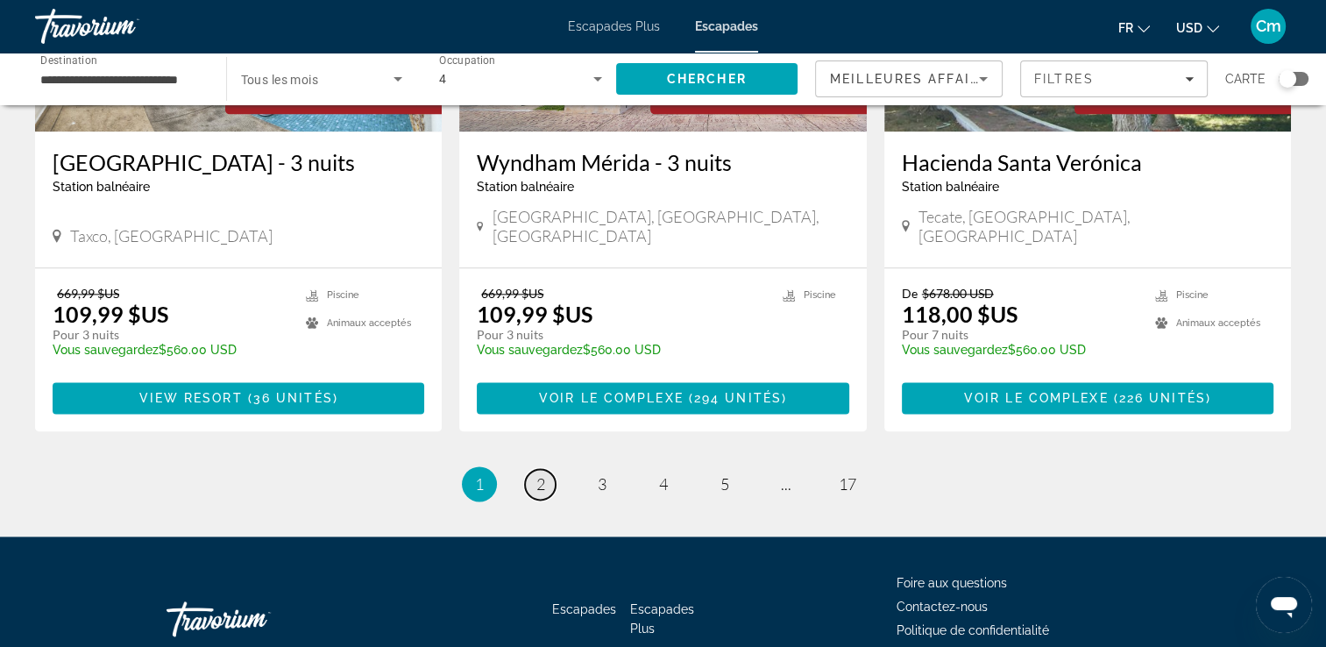
click at [537, 474] on span "2" at bounding box center [541, 483] width 9 height 19
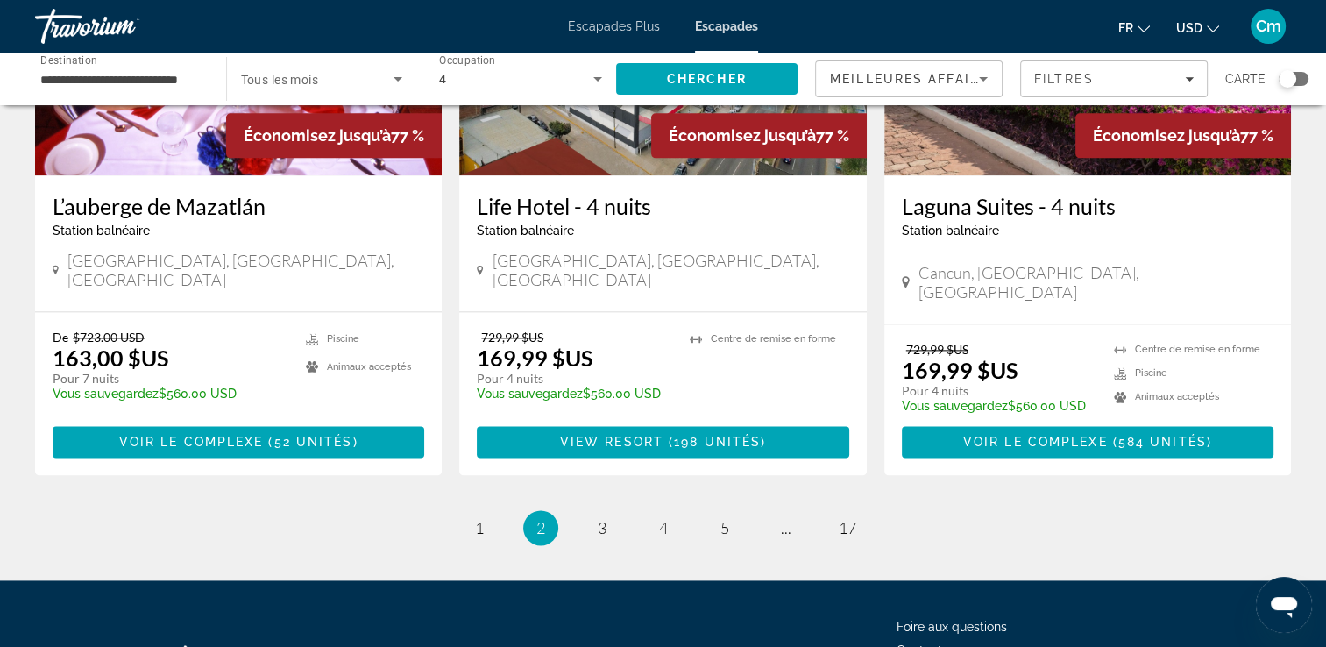
scroll to position [2266, 0]
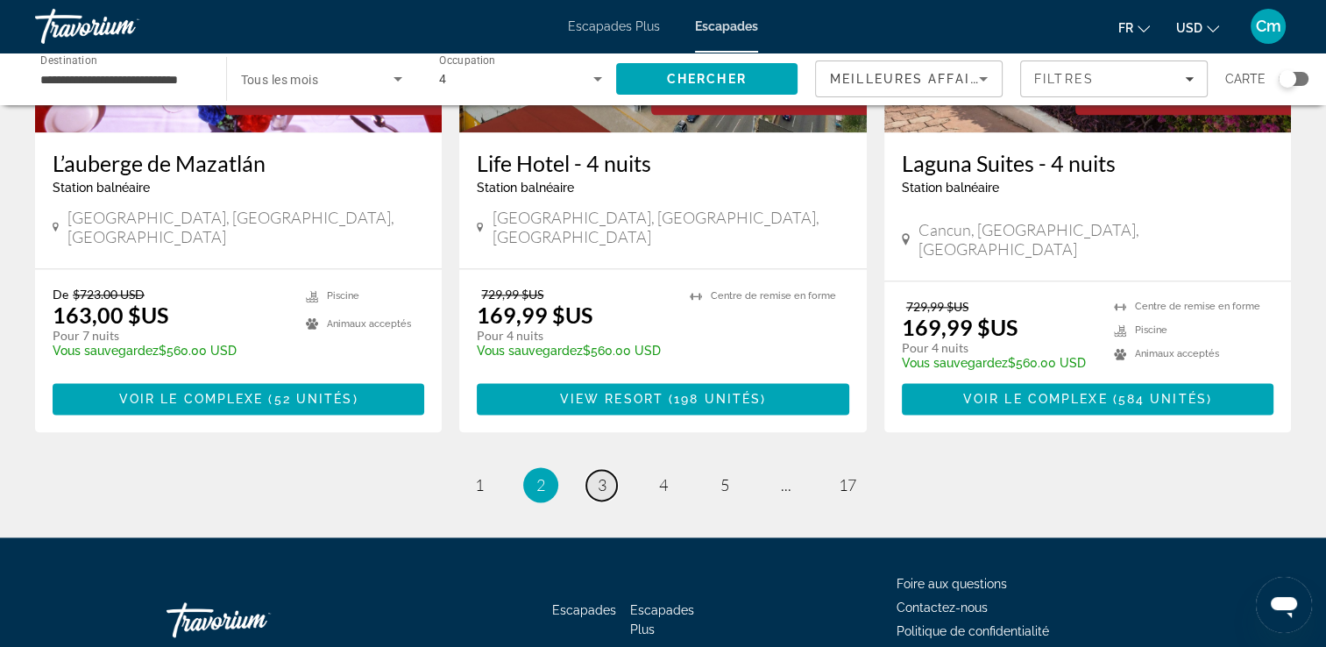
click at [606, 475] on span "3" at bounding box center [602, 484] width 9 height 19
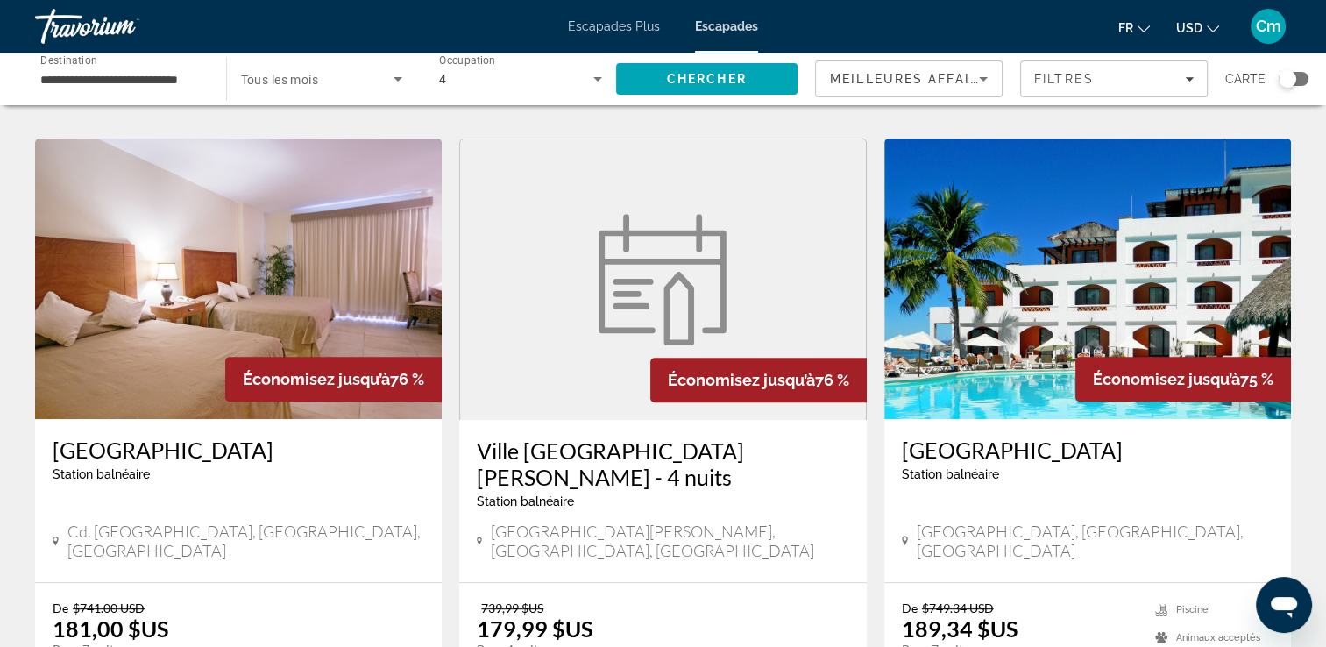
scroll to position [701, 0]
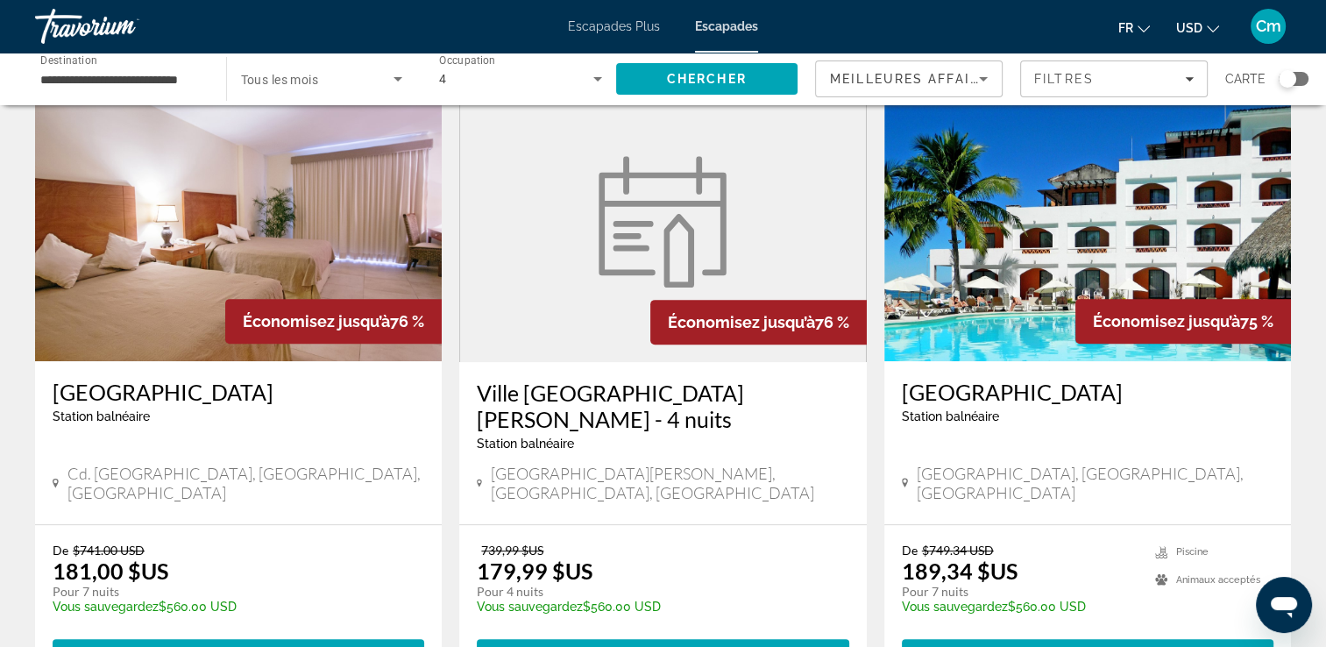
click at [977, 379] on h3 "[GEOGRAPHIC_DATA]" at bounding box center [1088, 392] width 372 height 26
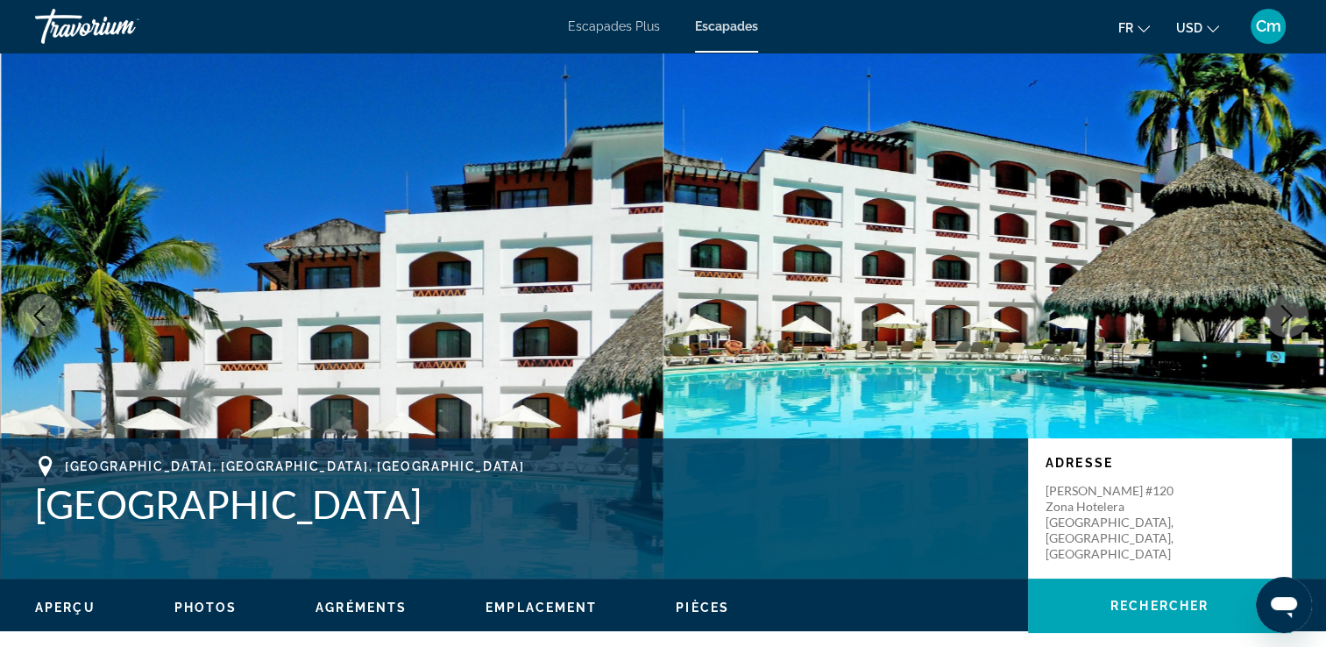
click at [1273, 321] on button "Image suivante" at bounding box center [1287, 316] width 44 height 44
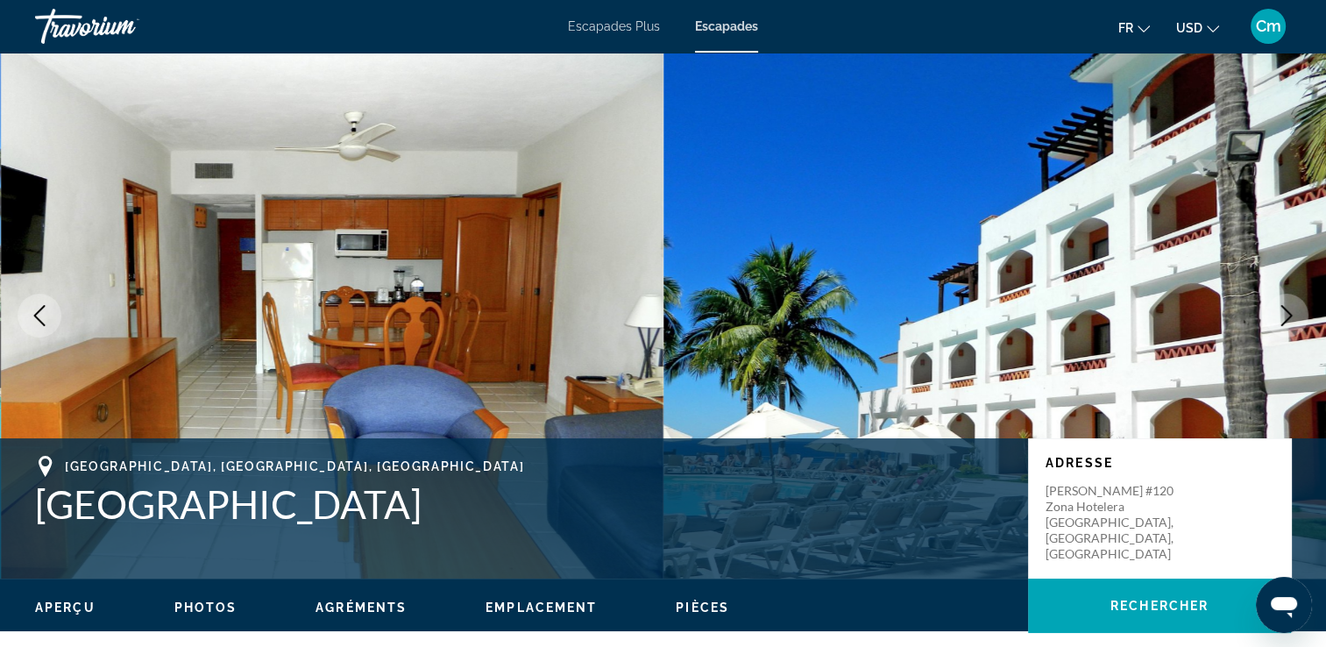
click at [1273, 321] on button "Image suivante" at bounding box center [1287, 316] width 44 height 44
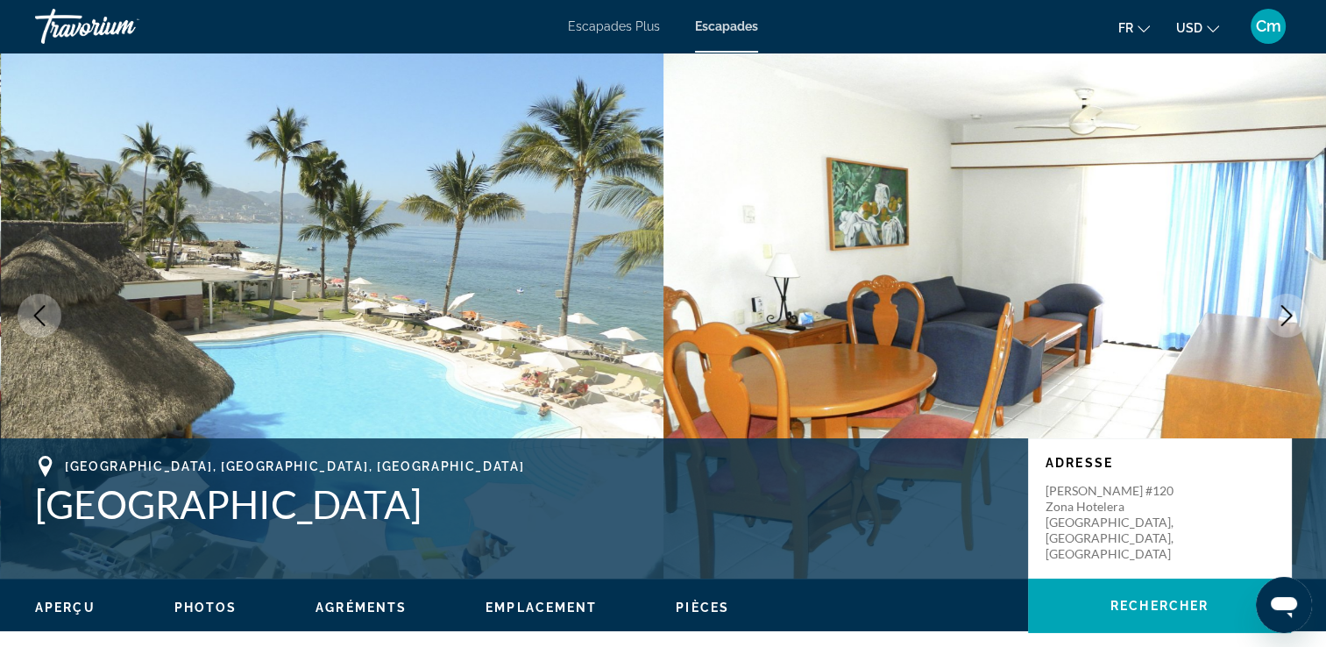
click at [1273, 321] on button "Image suivante" at bounding box center [1287, 316] width 44 height 44
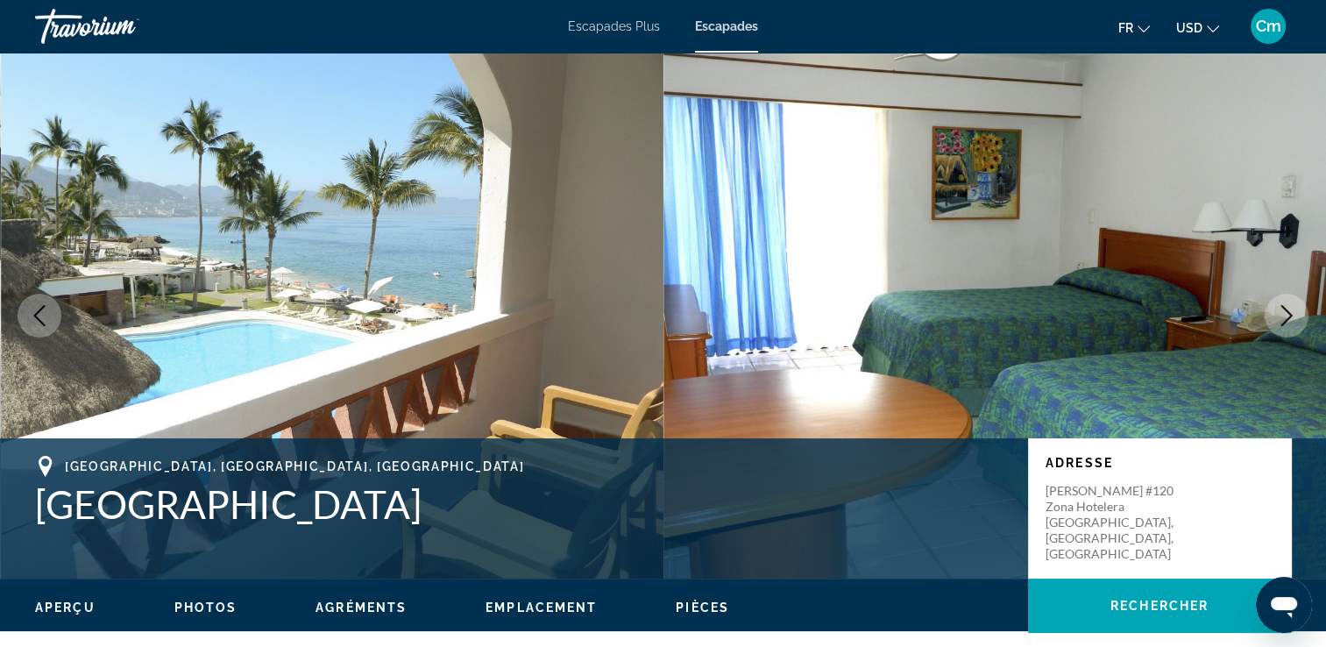
click at [1273, 321] on button "Image suivante" at bounding box center [1287, 316] width 44 height 44
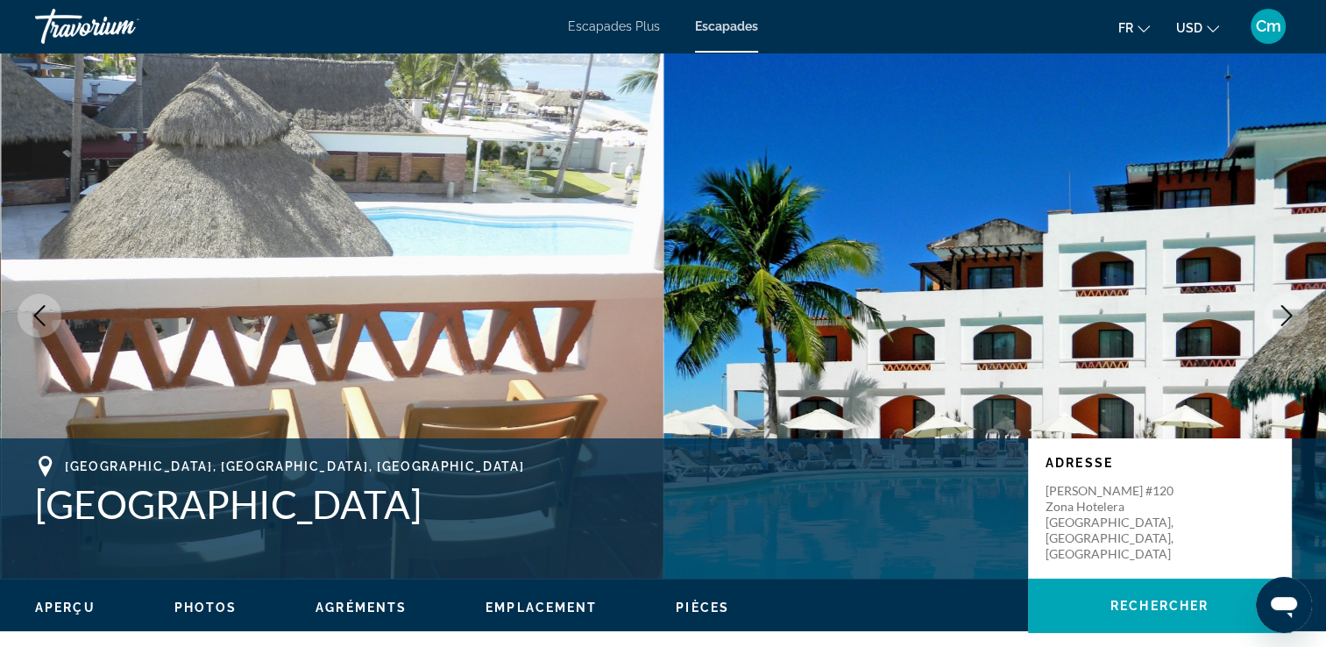
click at [1273, 321] on button "Image suivante" at bounding box center [1287, 316] width 44 height 44
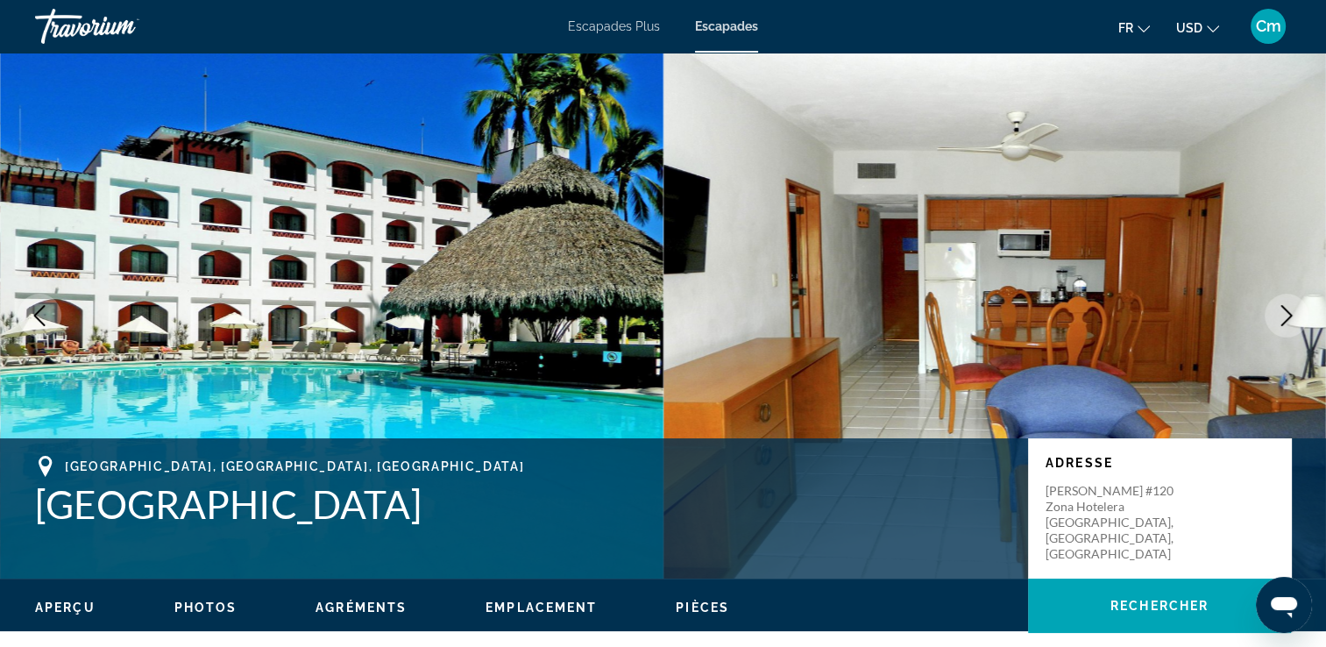
click at [1273, 321] on button "Image suivante" at bounding box center [1287, 316] width 44 height 44
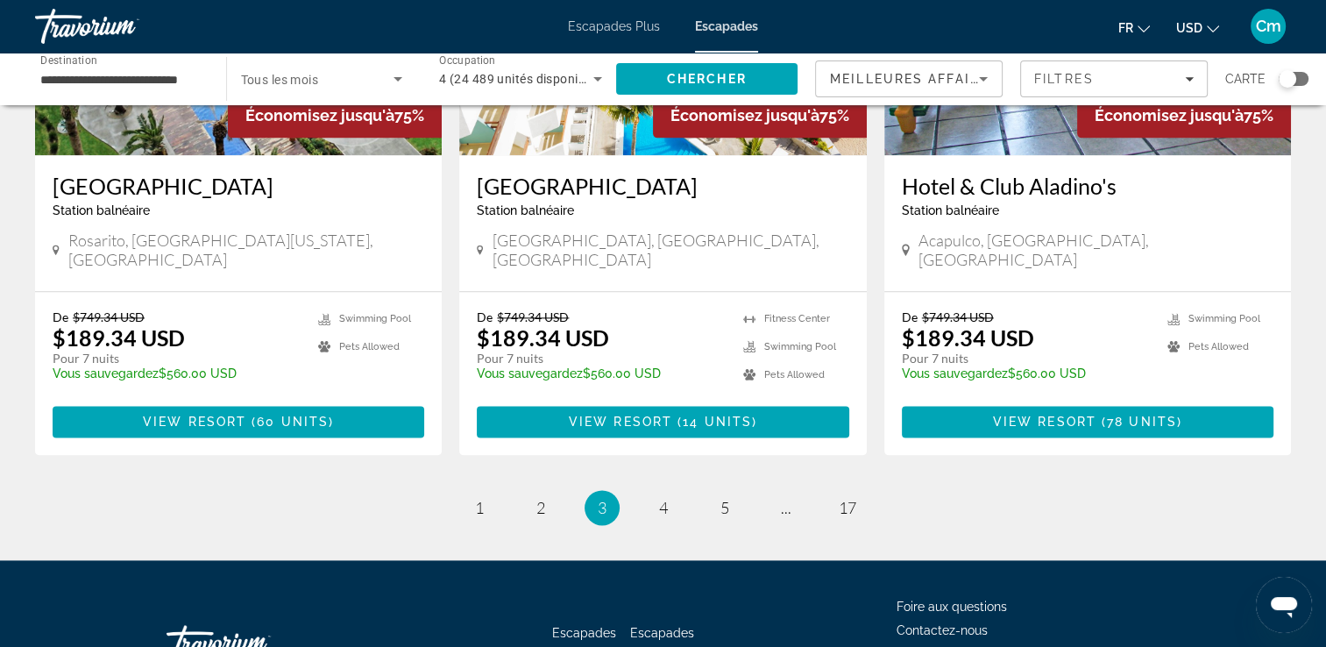
scroll to position [2189, 0]
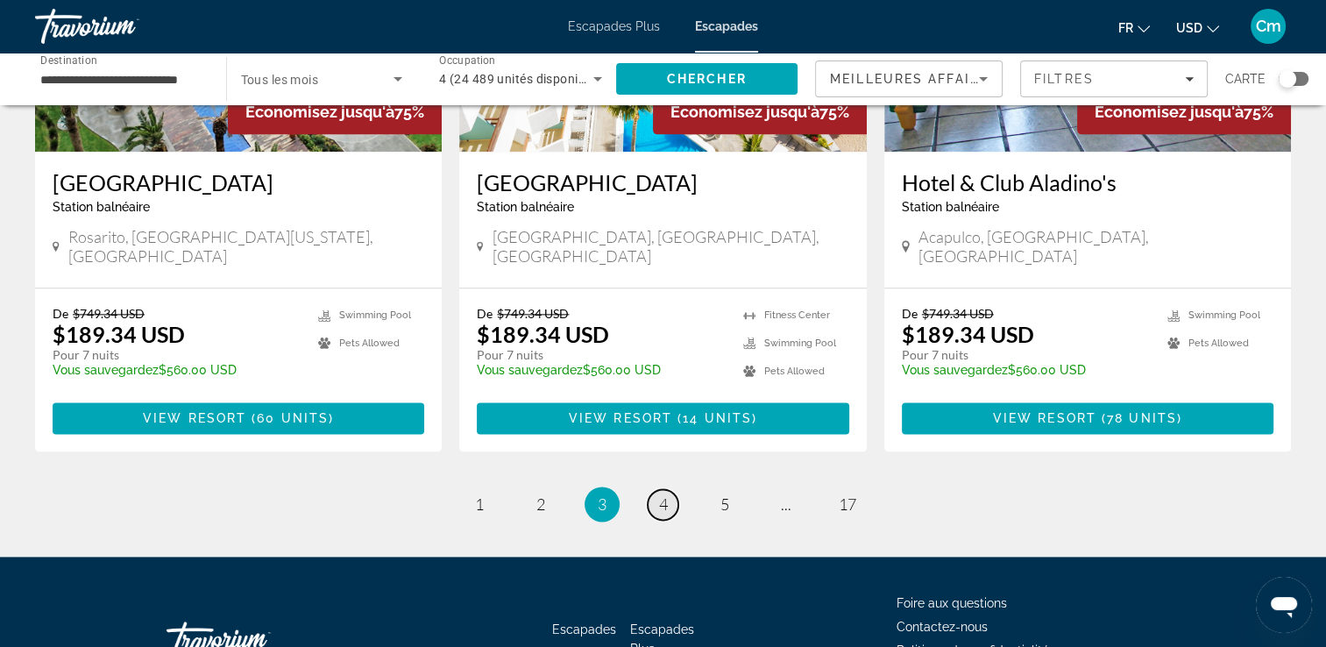
click at [666, 494] on span "4" at bounding box center [663, 503] width 9 height 19
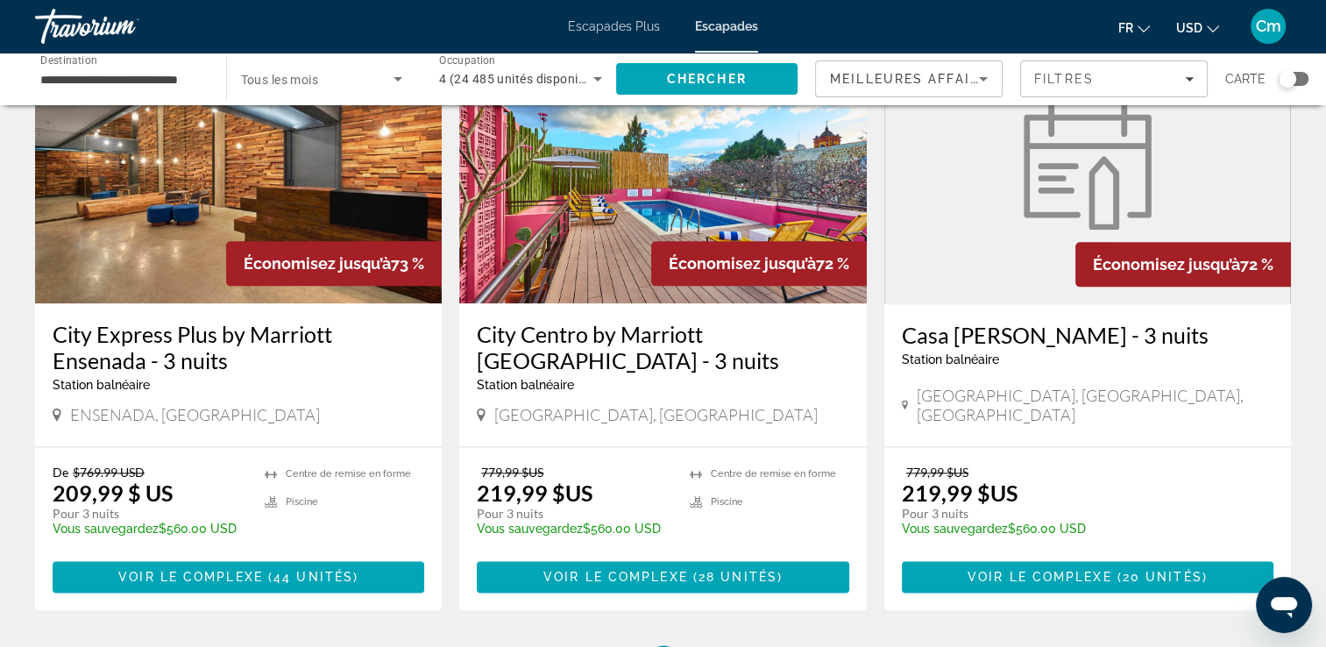
scroll to position [2293, 0]
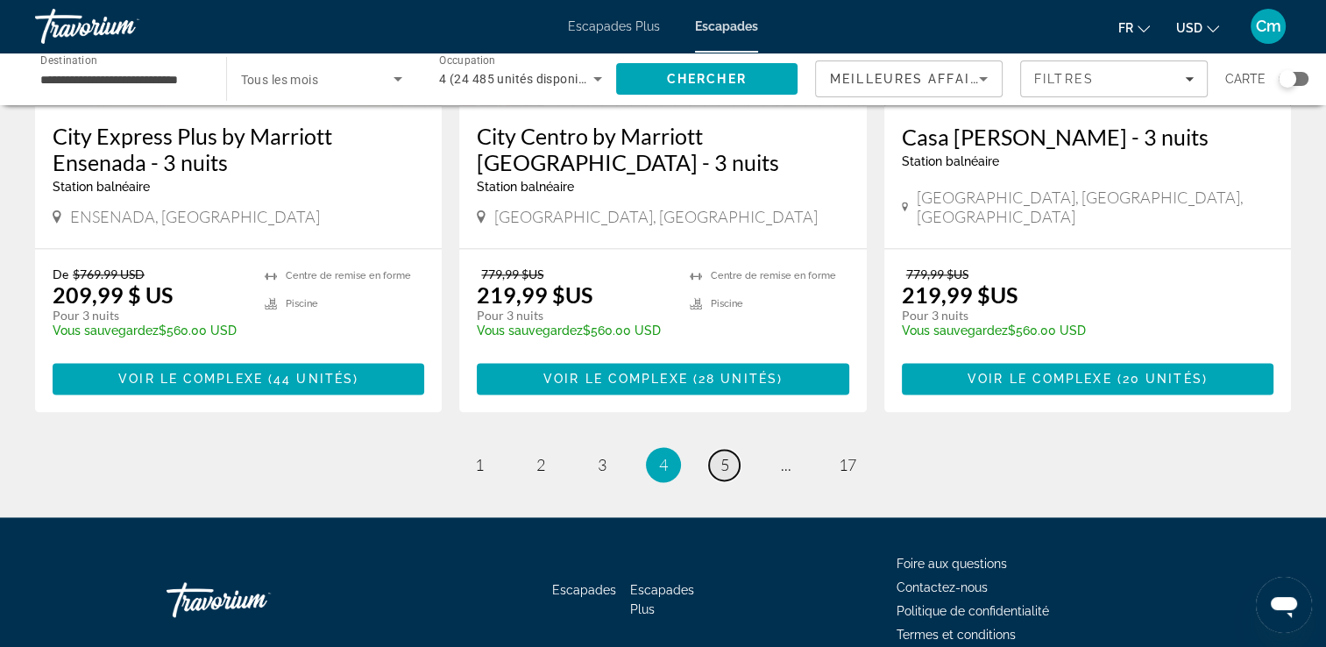
click at [726, 455] on span "5" at bounding box center [725, 464] width 9 height 19
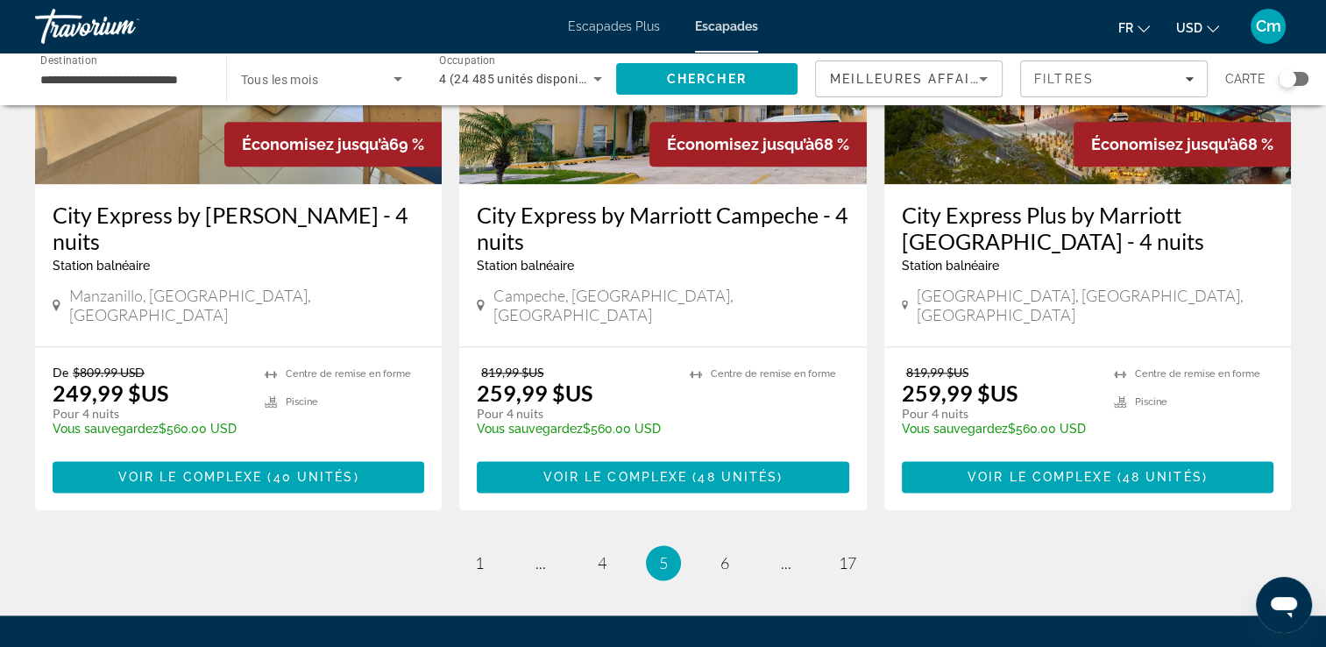
scroll to position [2244, 0]
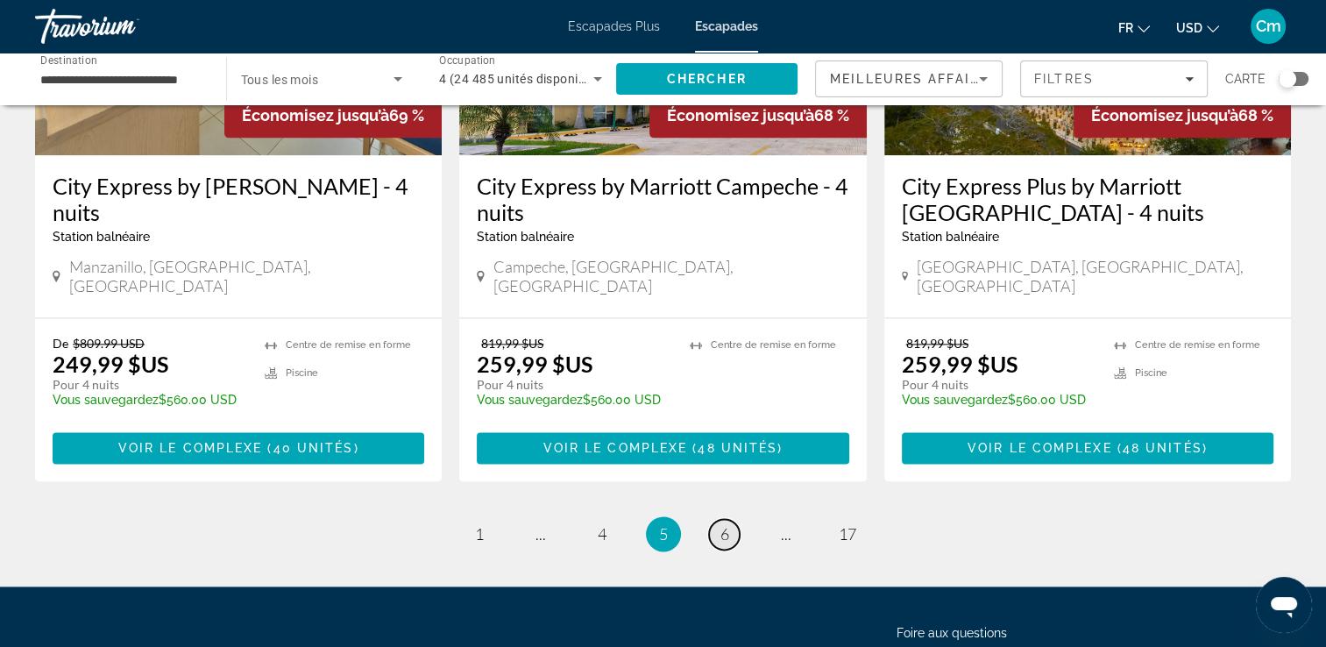
click at [723, 524] on span "6" at bounding box center [725, 533] width 9 height 19
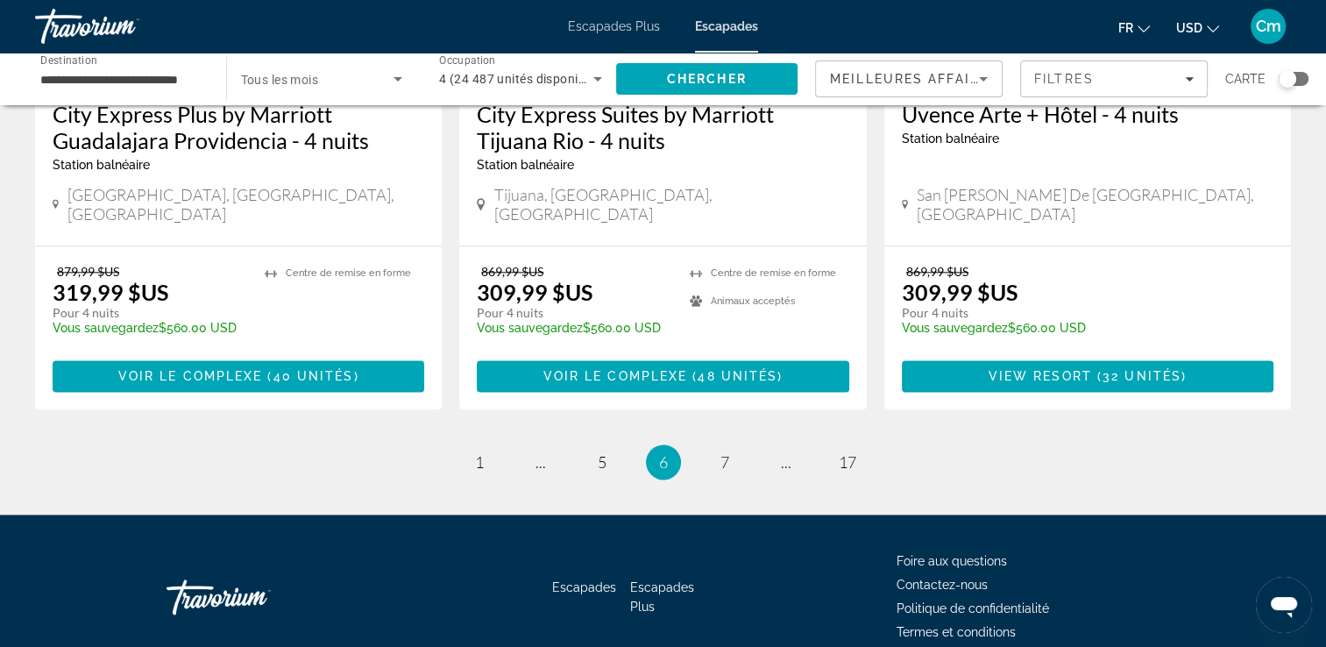
scroll to position [2267, 0]
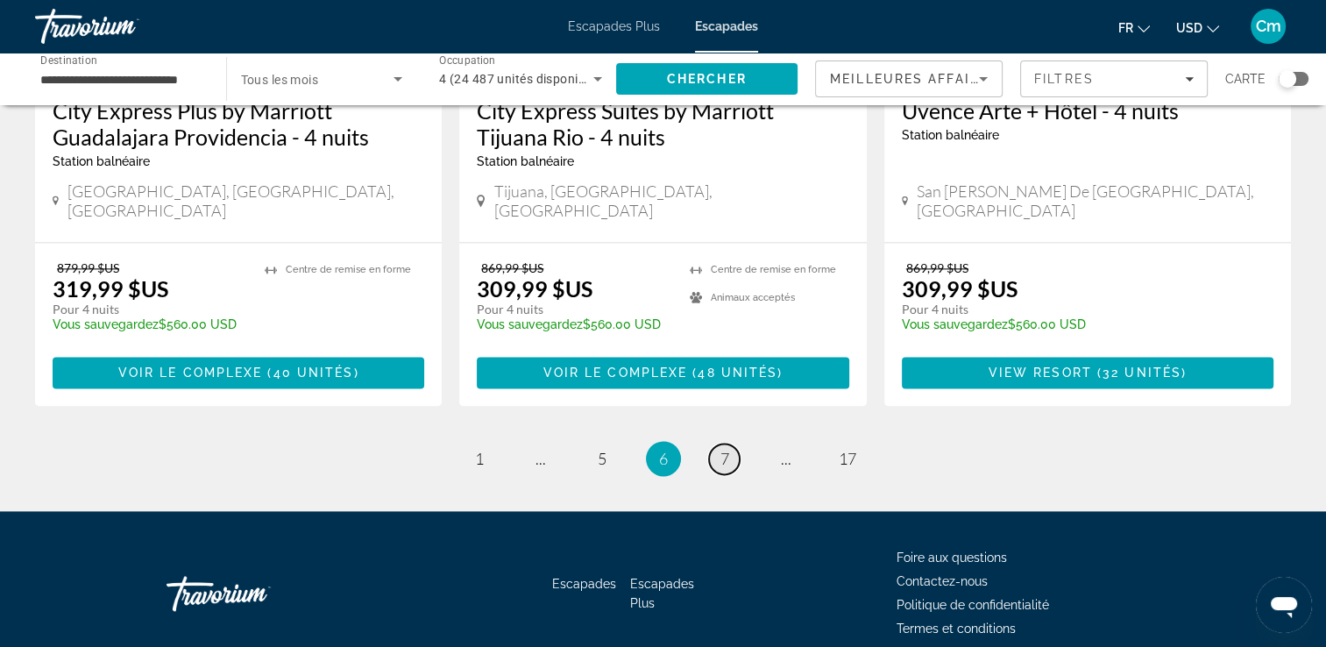
click at [717, 444] on link "page 7" at bounding box center [724, 459] width 31 height 31
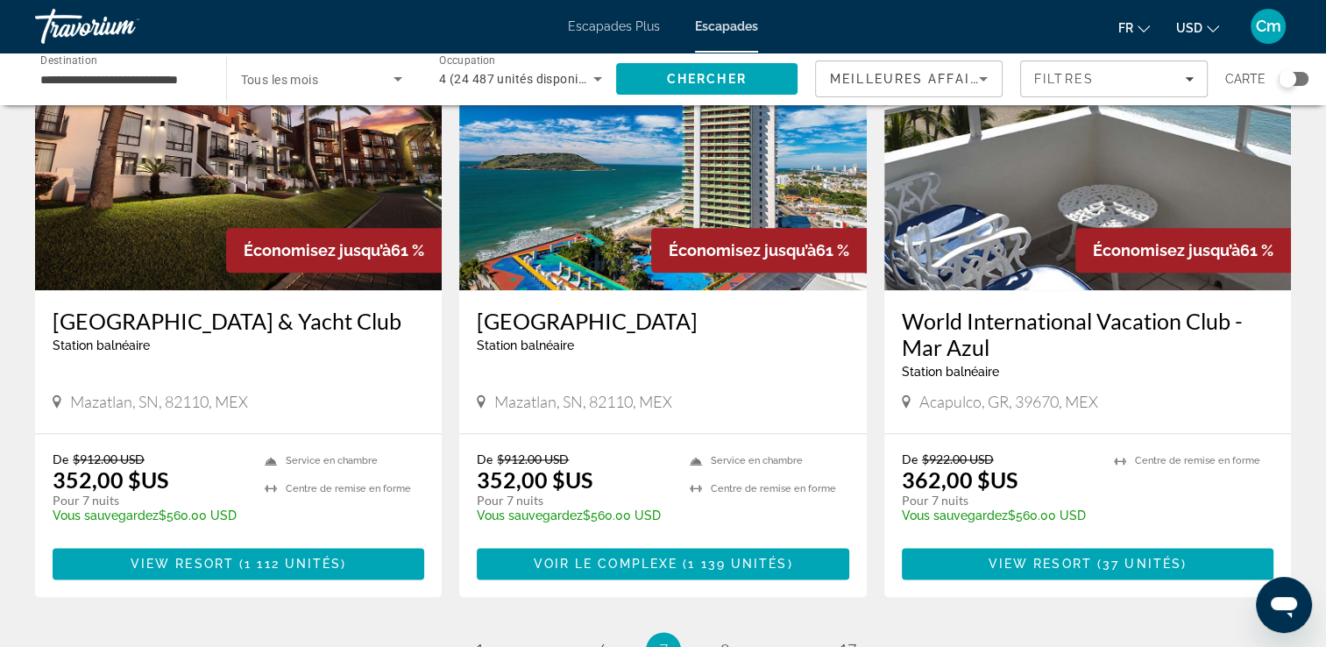
scroll to position [2279, 0]
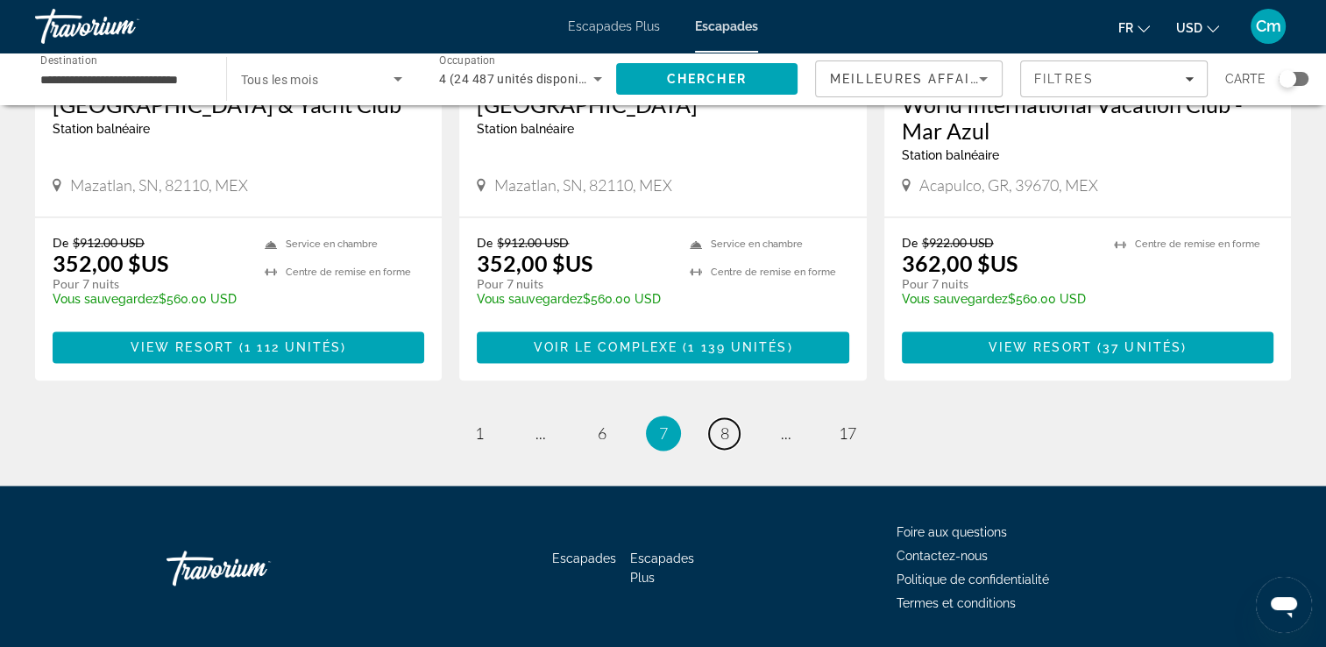
click at [718, 418] on link "page 8" at bounding box center [724, 433] width 31 height 31
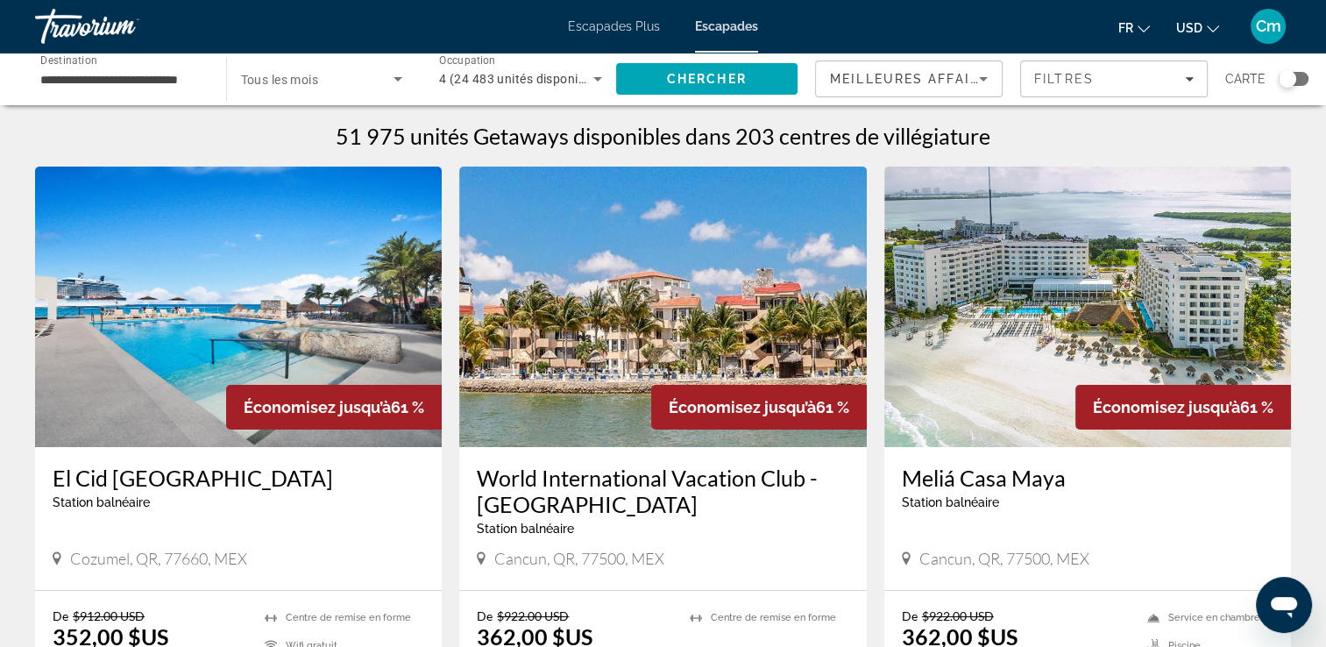
click at [1006, 473] on h3 "Meliá Casa Maya" at bounding box center [1088, 478] width 372 height 26
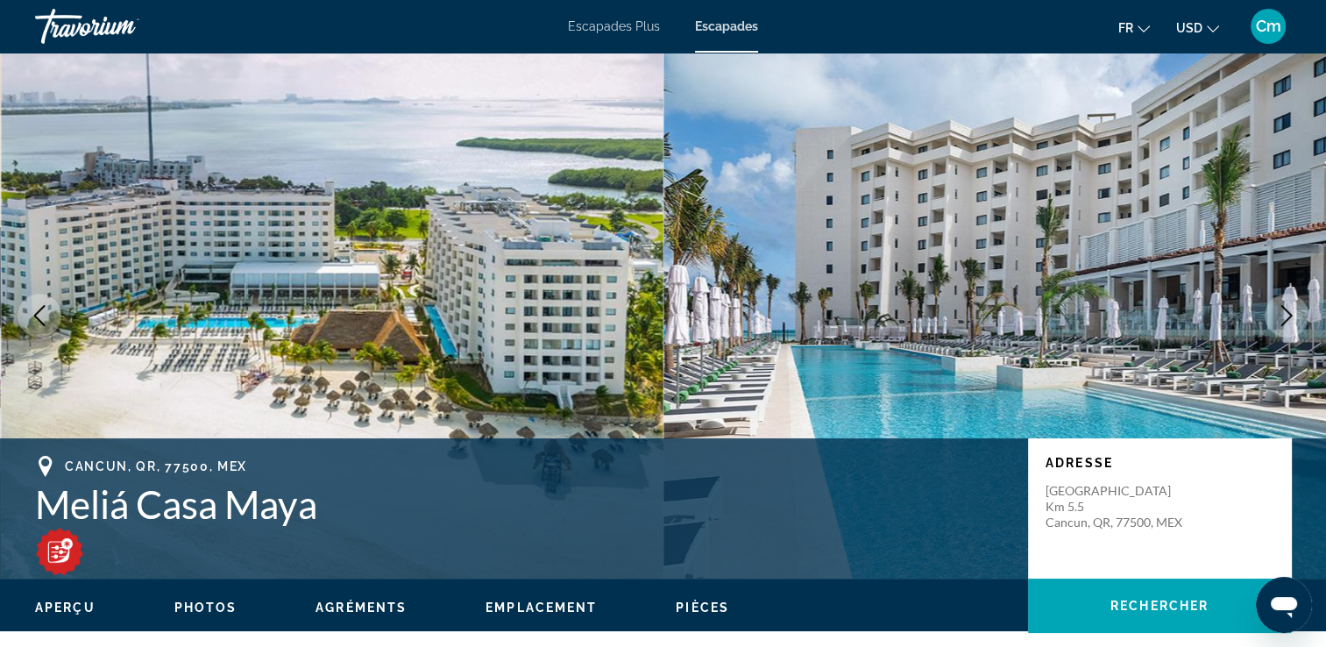
click at [1275, 321] on button "Image suivante" at bounding box center [1287, 316] width 44 height 44
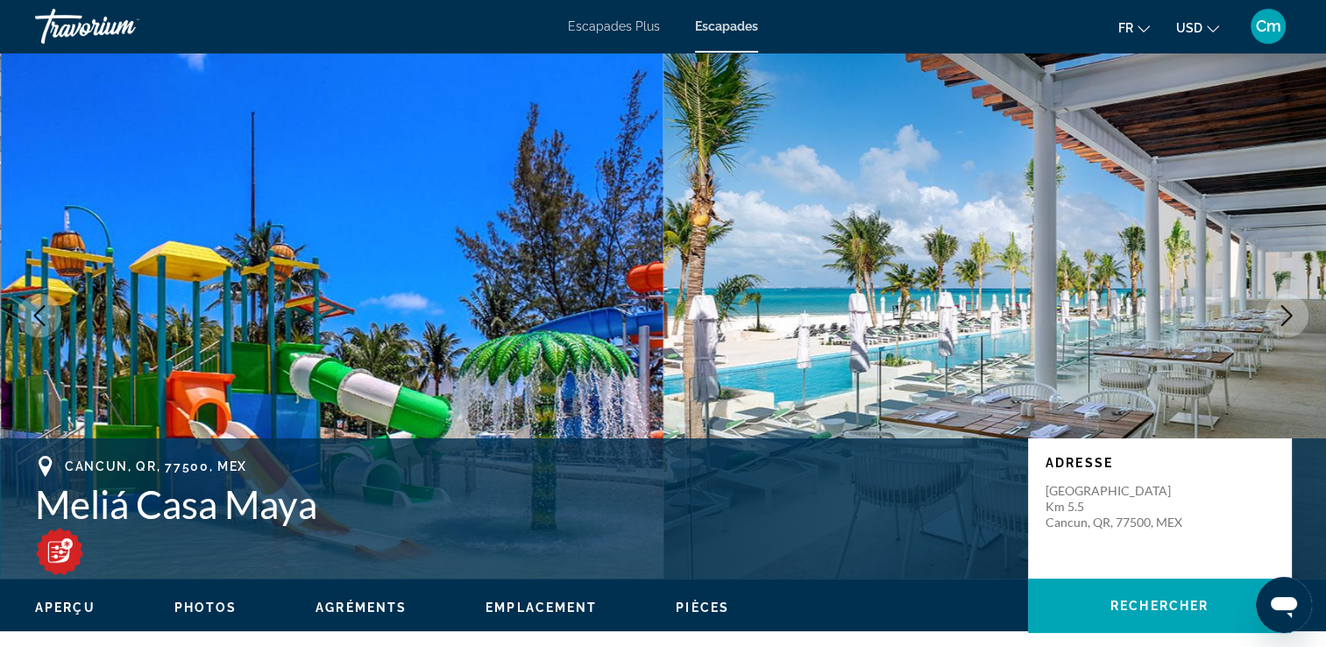
click at [1275, 321] on button "Image suivante" at bounding box center [1287, 316] width 44 height 44
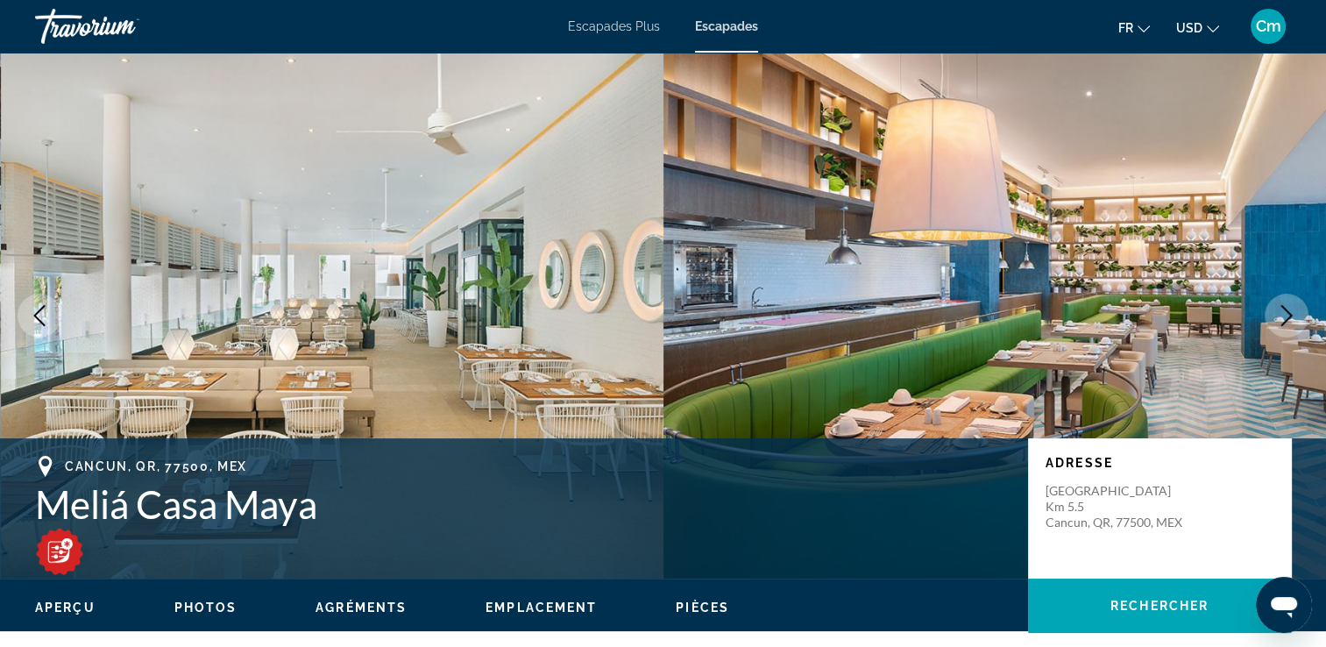
click at [1275, 321] on button "Image suivante" at bounding box center [1287, 316] width 44 height 44
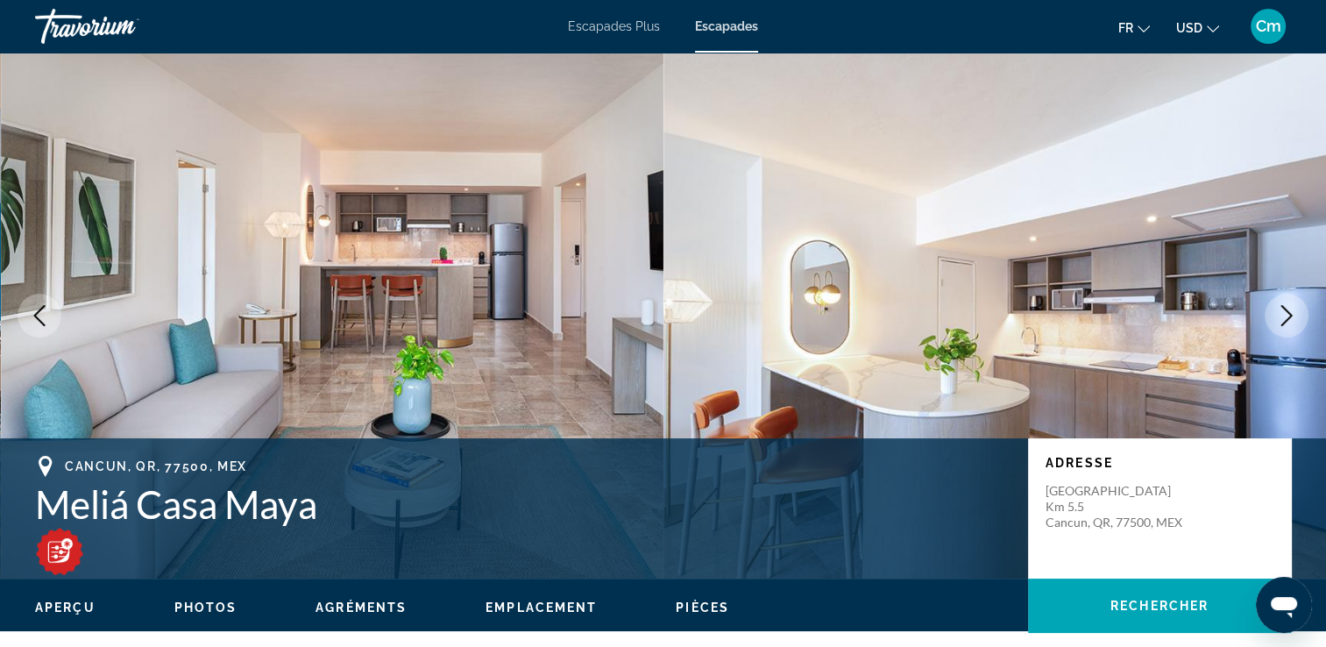
click at [1275, 321] on button "Image suivante" at bounding box center [1287, 316] width 44 height 44
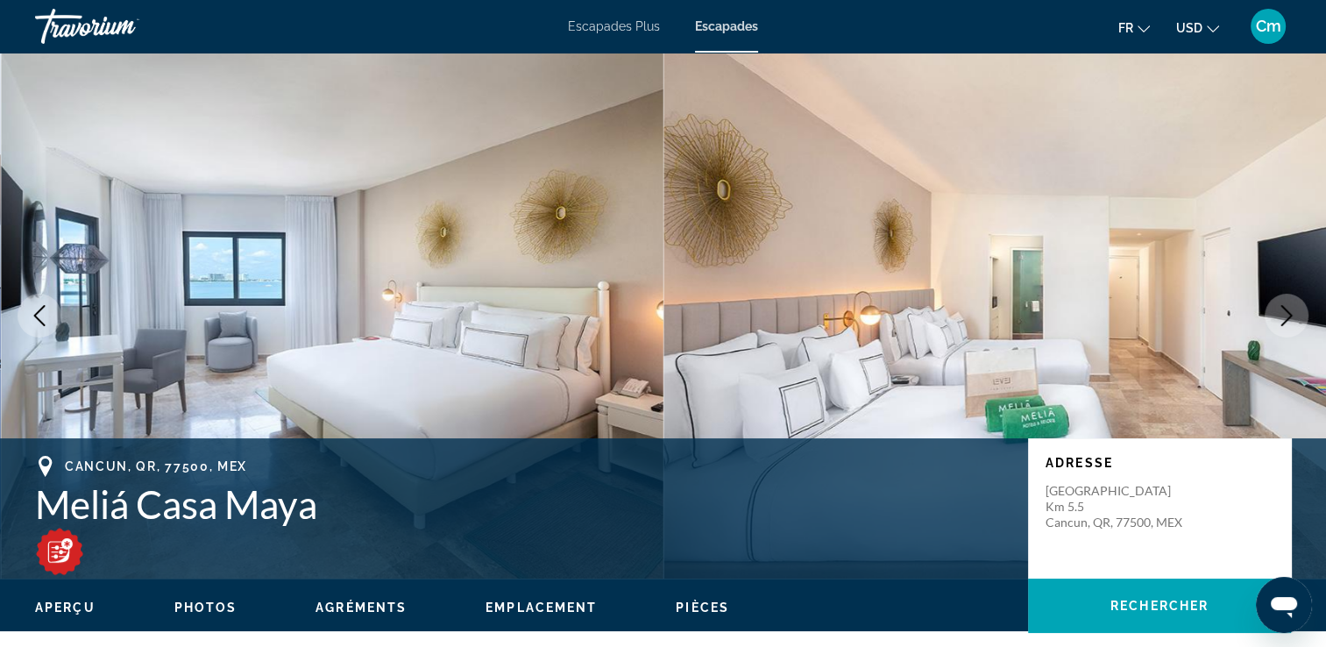
click at [1275, 321] on button "Image suivante" at bounding box center [1287, 316] width 44 height 44
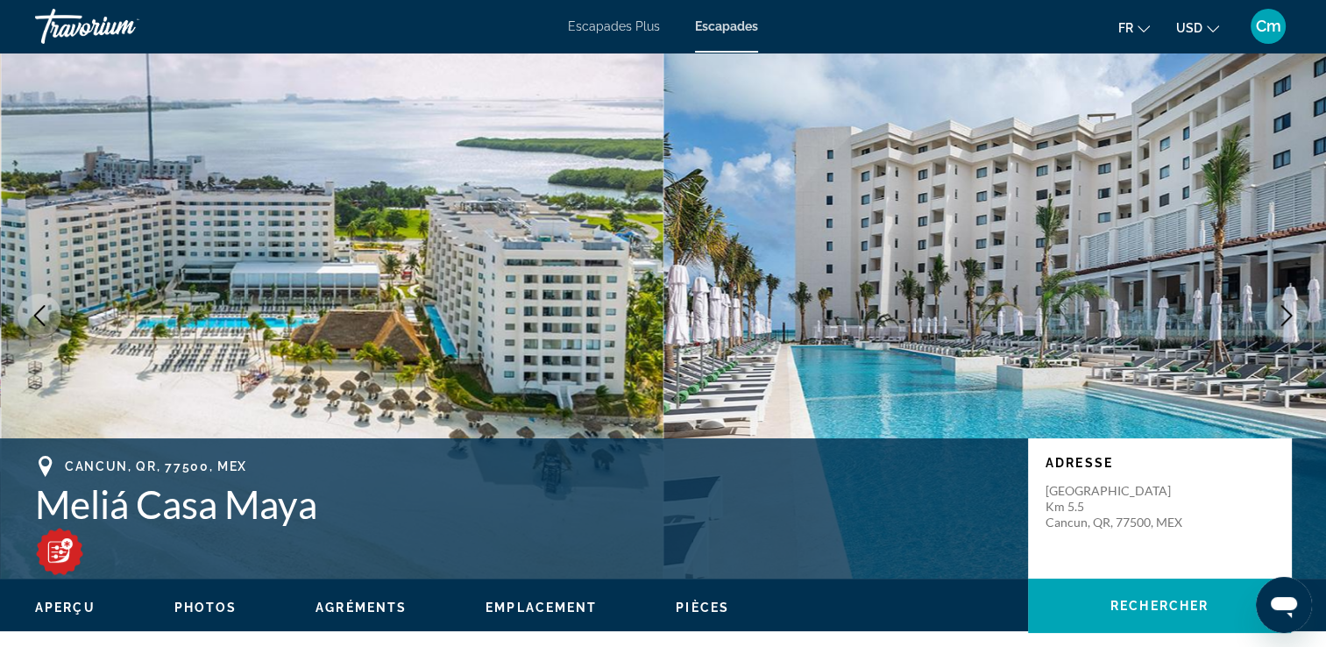
click at [1275, 321] on button "Image suivante" at bounding box center [1287, 316] width 44 height 44
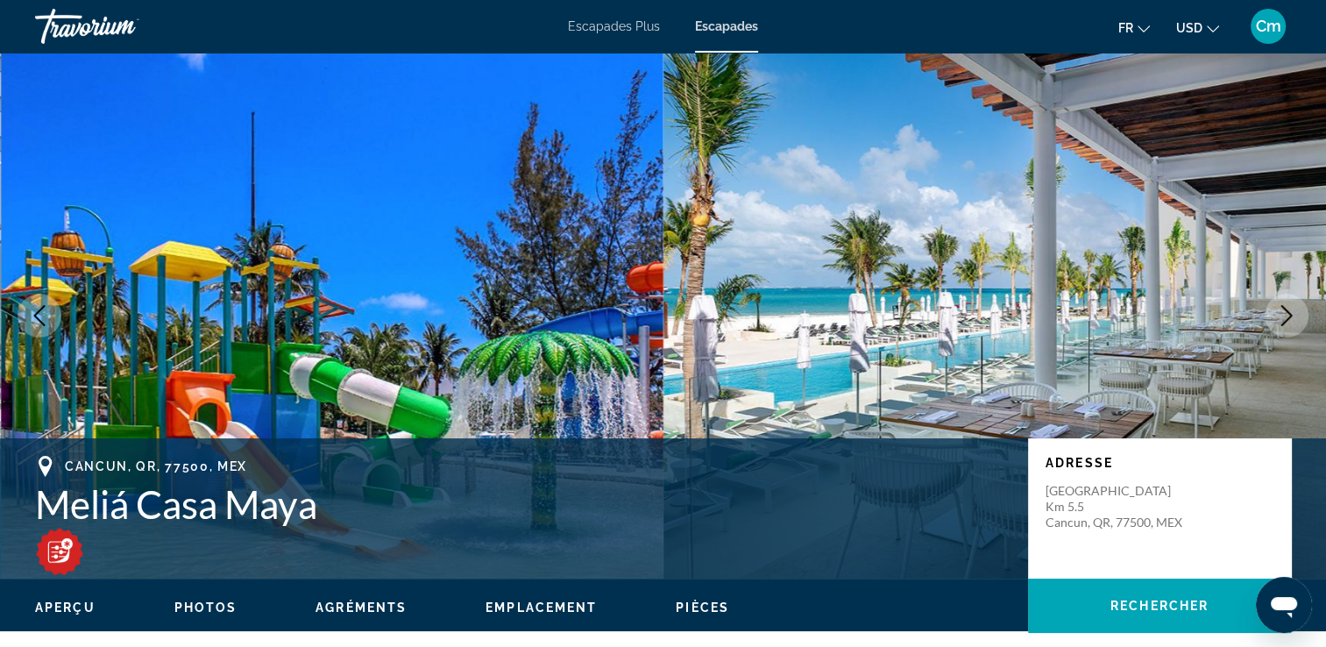
click at [1275, 321] on button "Image suivante" at bounding box center [1287, 316] width 44 height 44
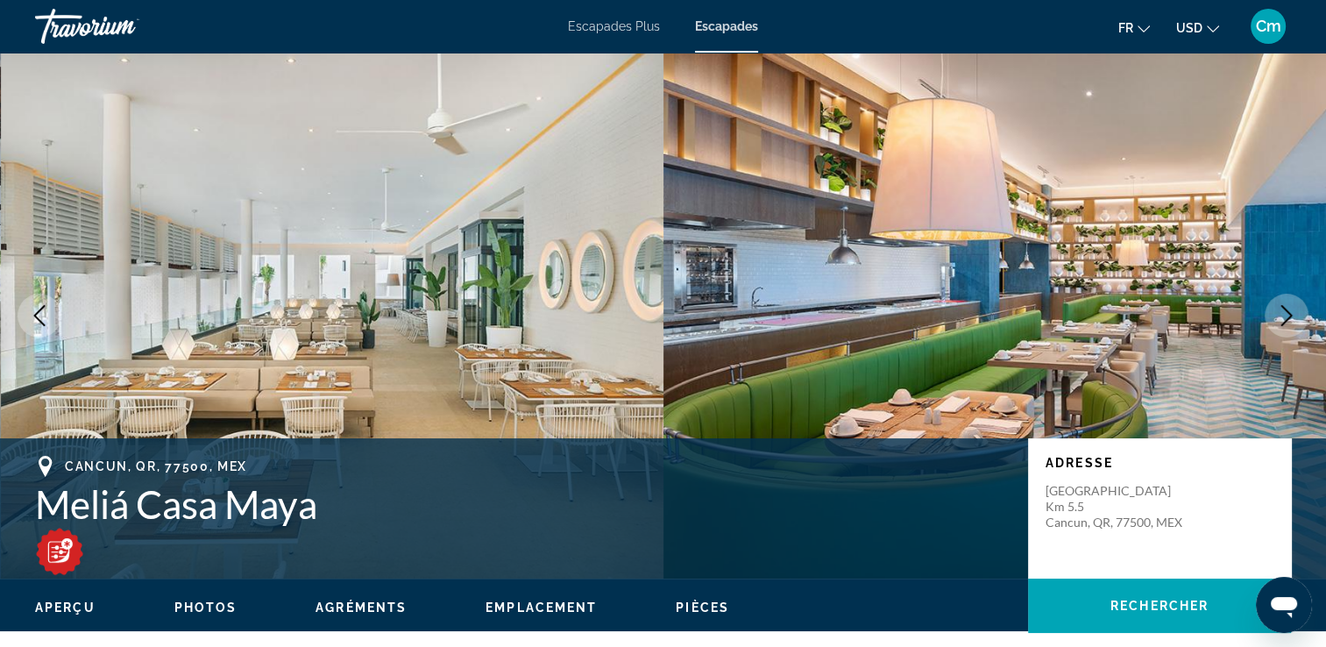
click at [1275, 321] on button "Image suivante" at bounding box center [1287, 316] width 44 height 44
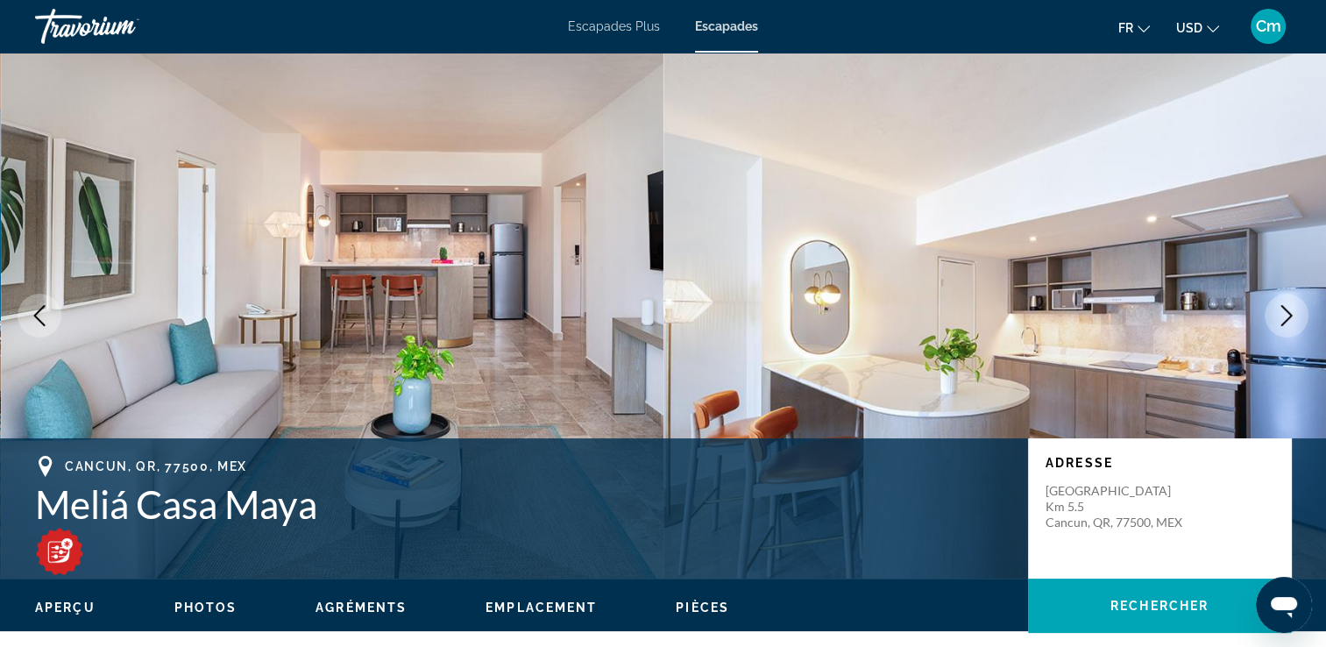
click at [1275, 321] on button "Image suivante" at bounding box center [1287, 316] width 44 height 44
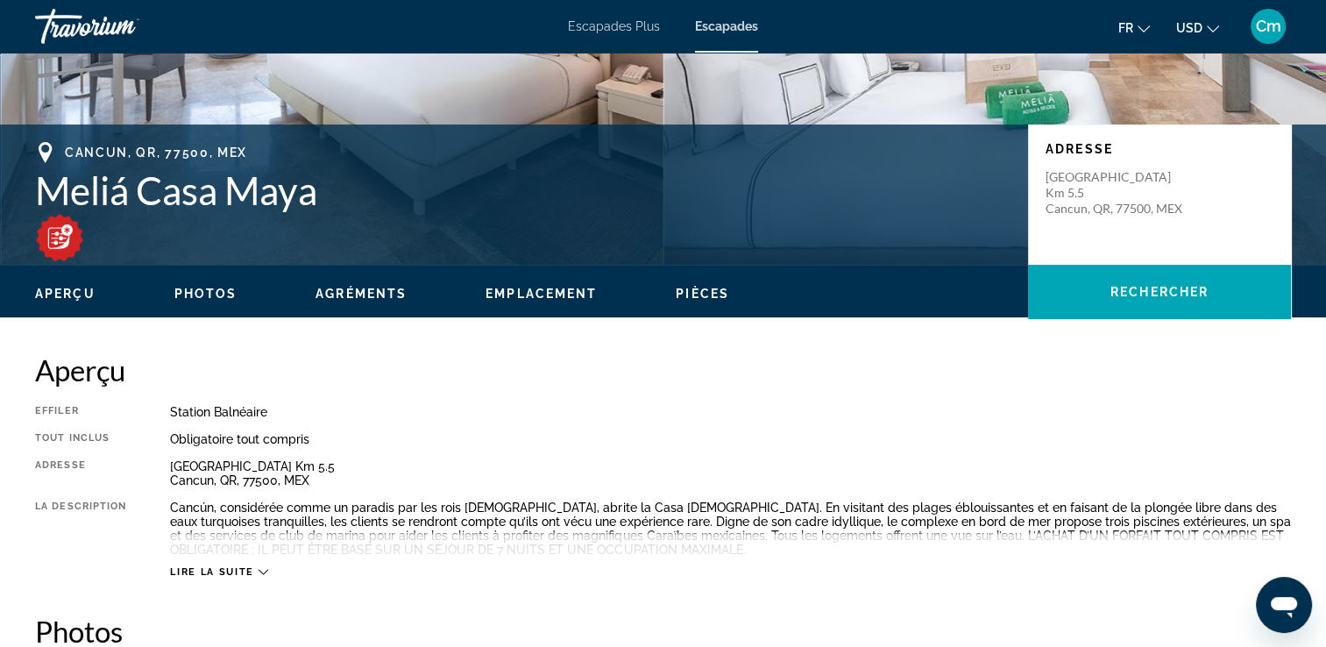
scroll to position [316, 0]
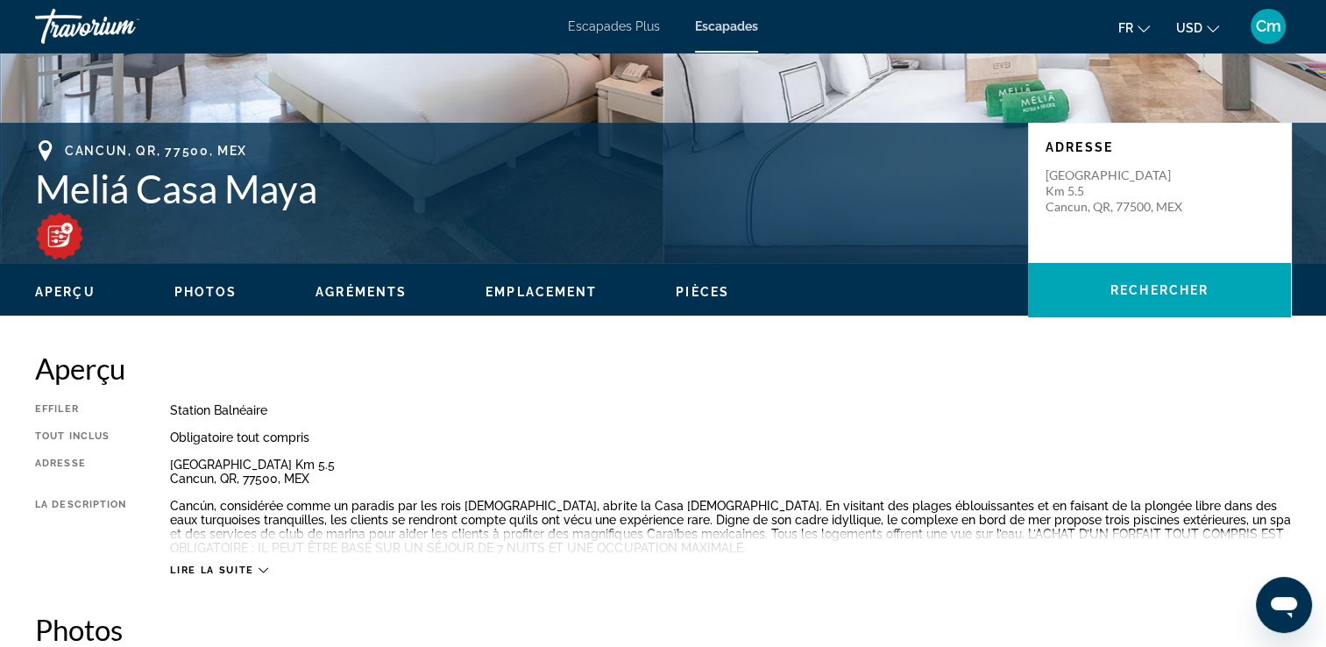
click at [67, 226] on img "Contenu principal" at bounding box center [59, 235] width 49 height 49
click at [224, 566] on span "Lire la suite" at bounding box center [211, 570] width 83 height 11
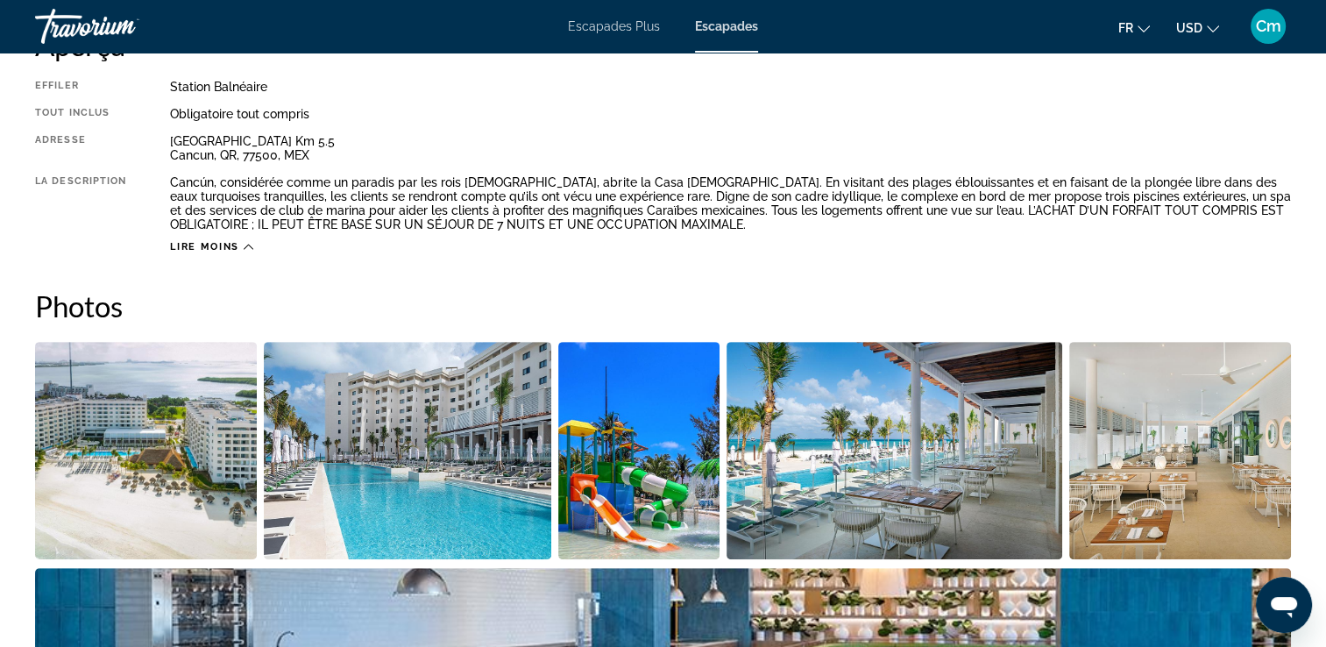
scroll to position [625, 0]
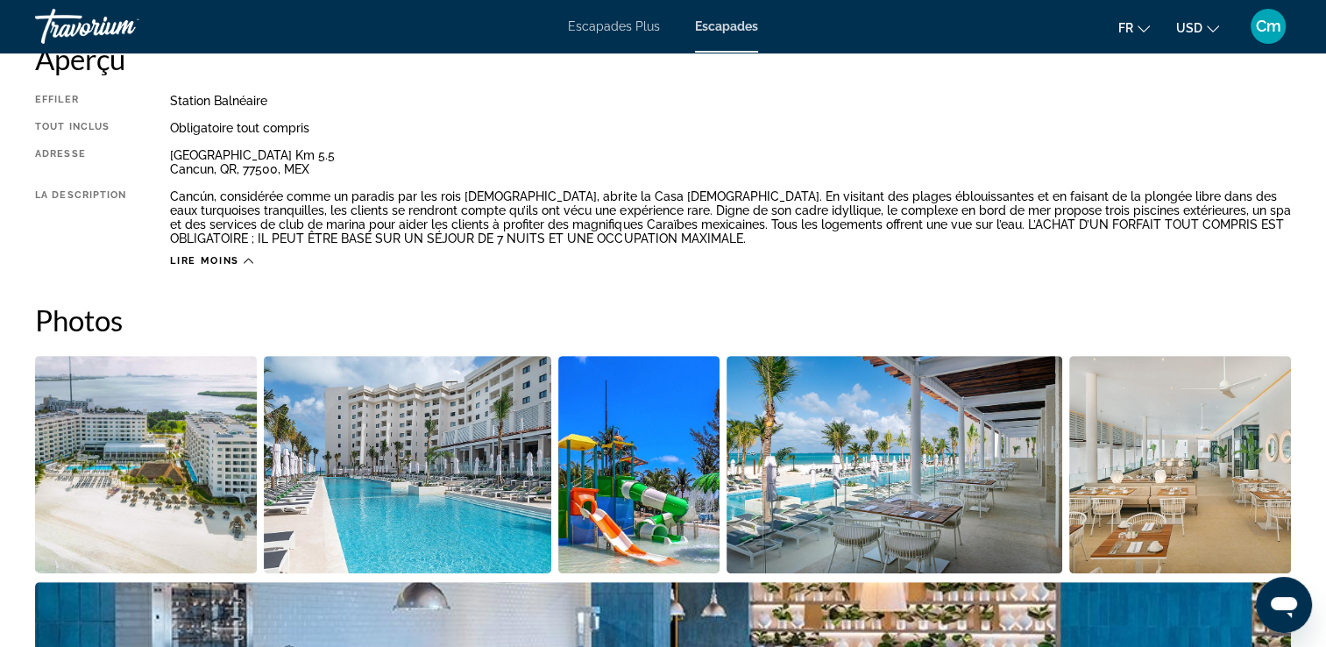
click at [220, 258] on span "Lire moins" at bounding box center [204, 260] width 69 height 11
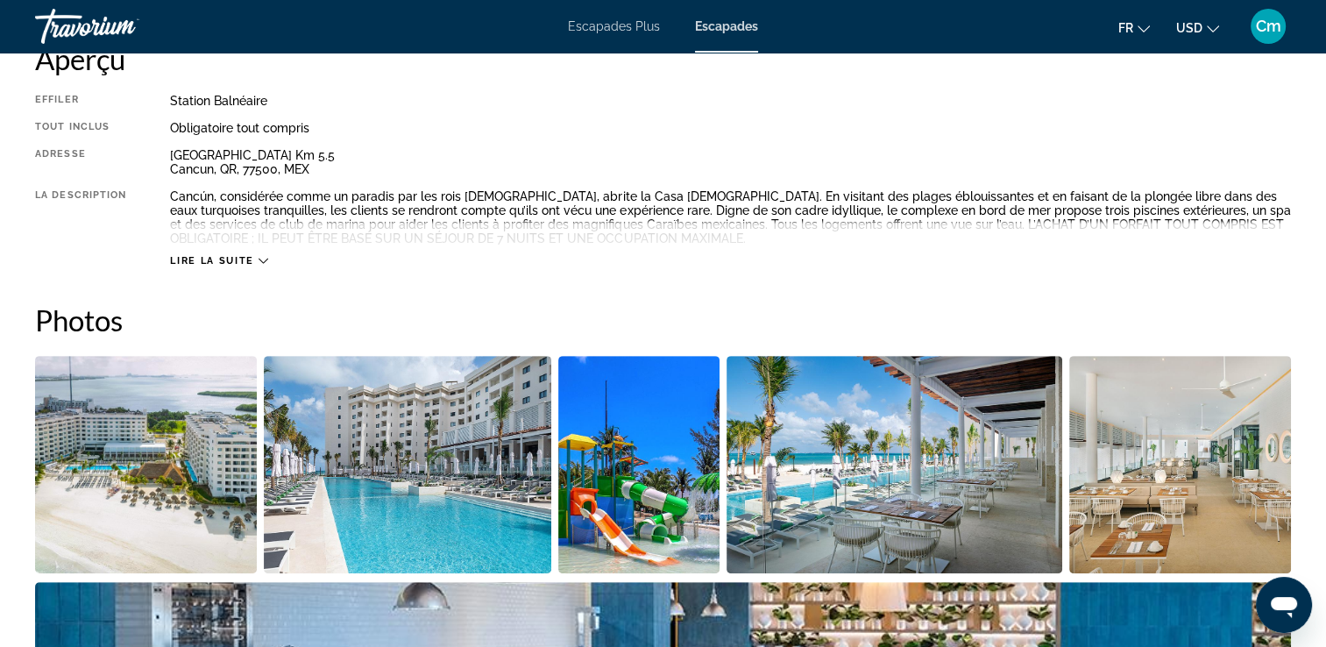
scroll to position [245, 0]
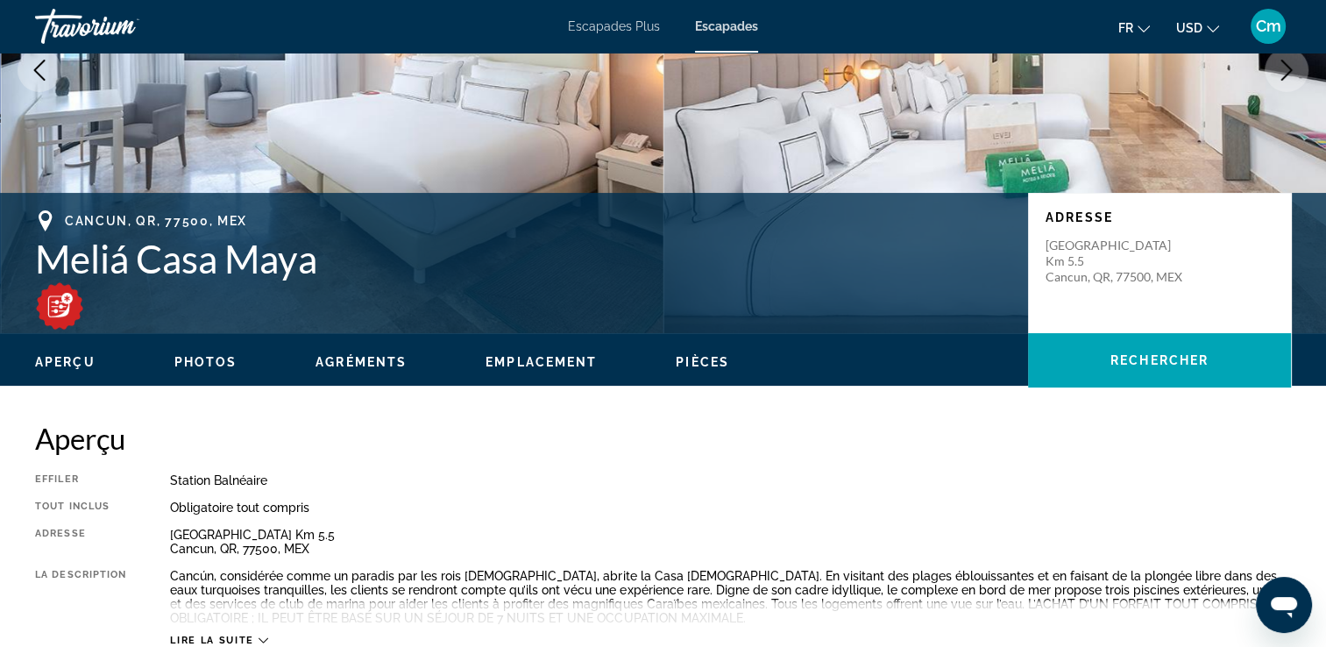
click at [1276, 88] on button "Image suivante" at bounding box center [1287, 70] width 44 height 44
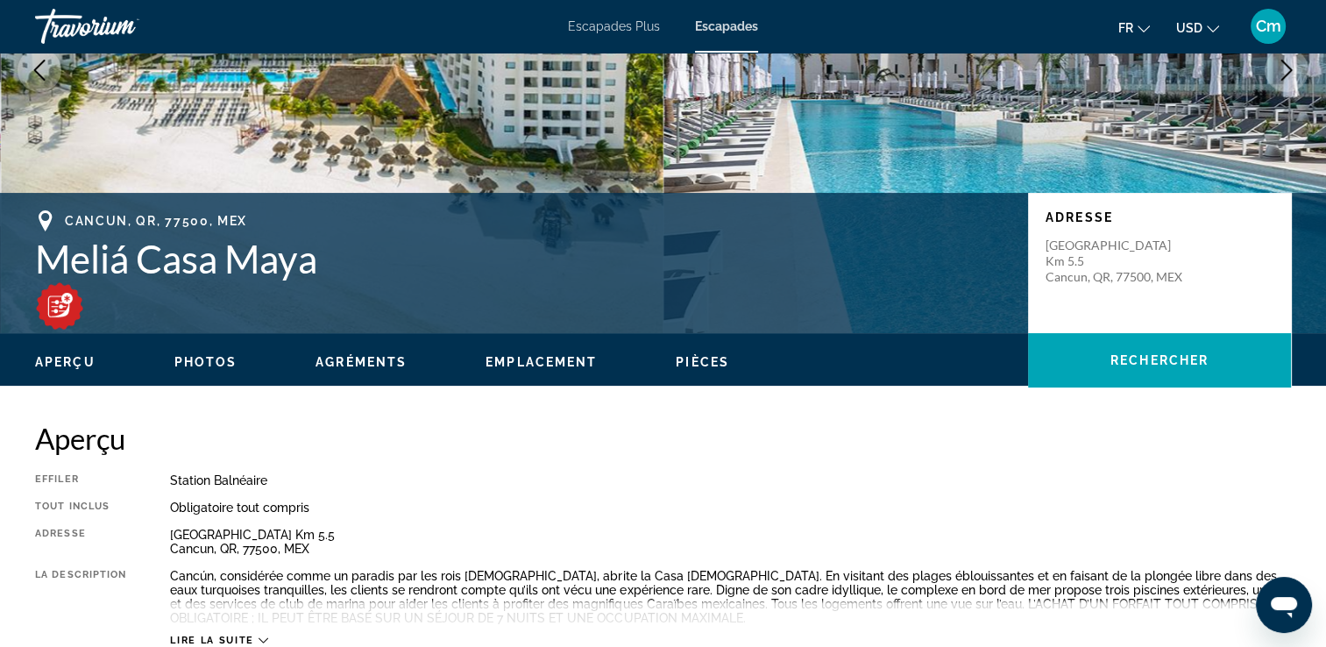
click at [1276, 88] on button "Image suivante" at bounding box center [1287, 70] width 44 height 44
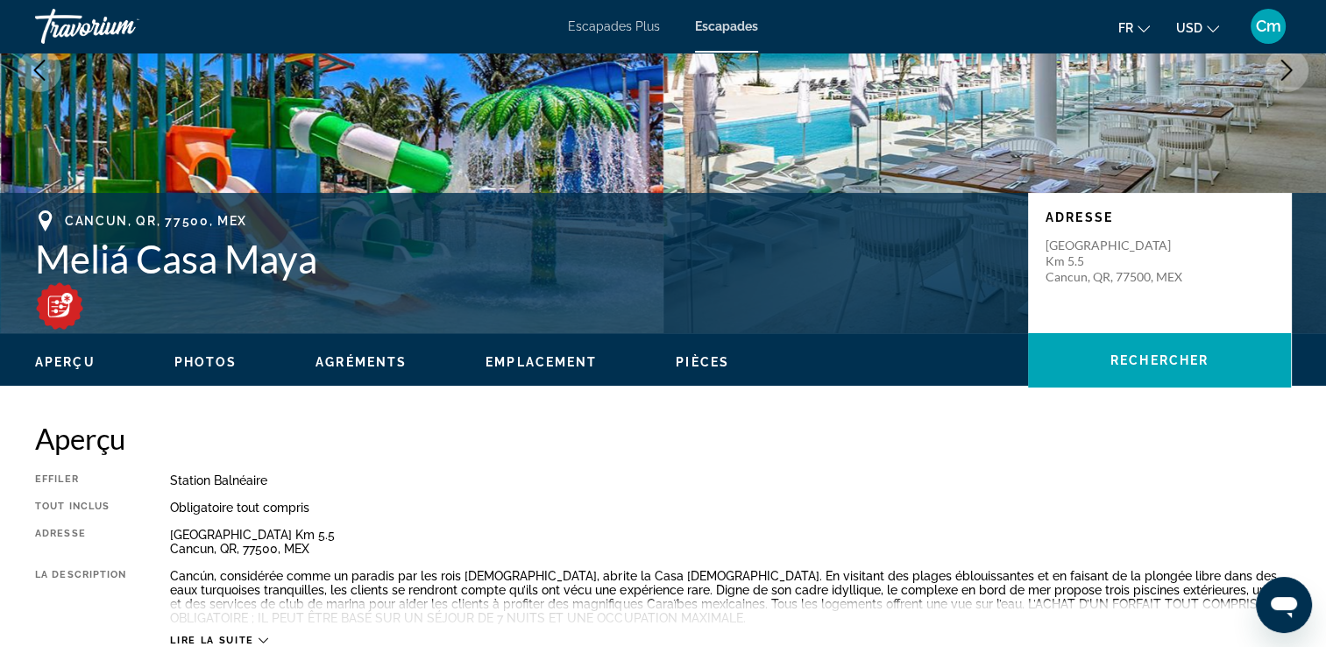
click at [1276, 88] on button "Image suivante" at bounding box center [1287, 70] width 44 height 44
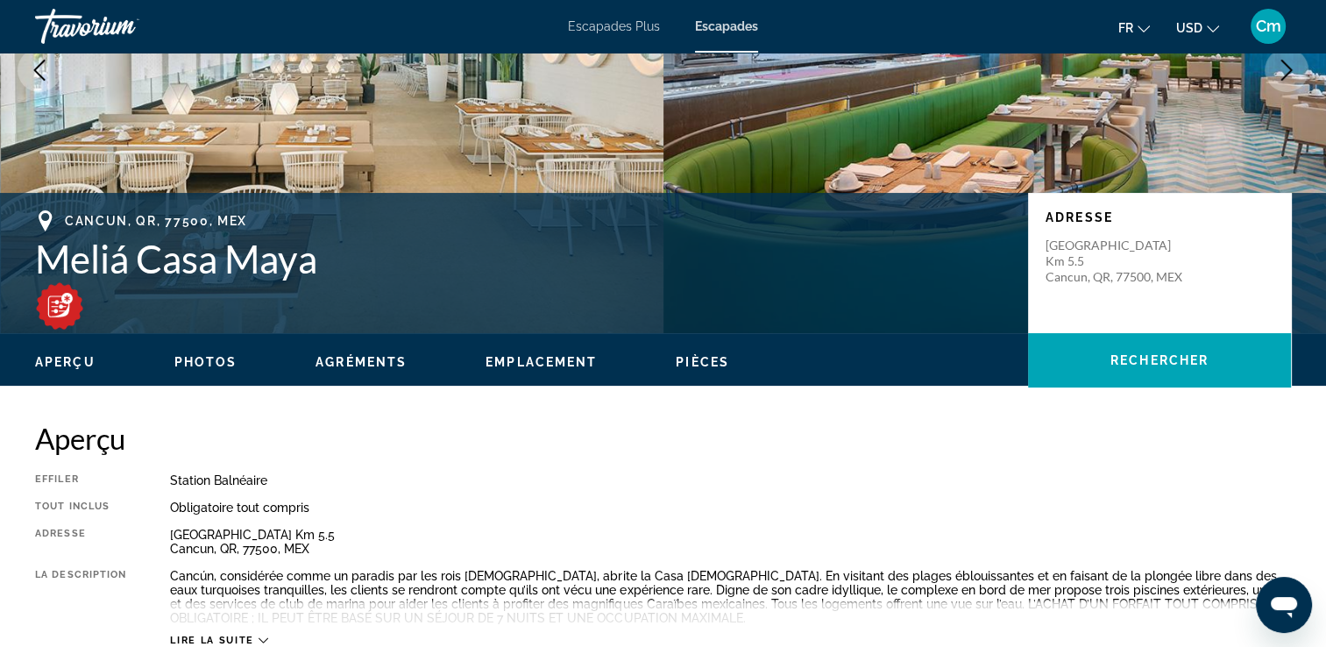
click at [1276, 88] on button "Image suivante" at bounding box center [1287, 70] width 44 height 44
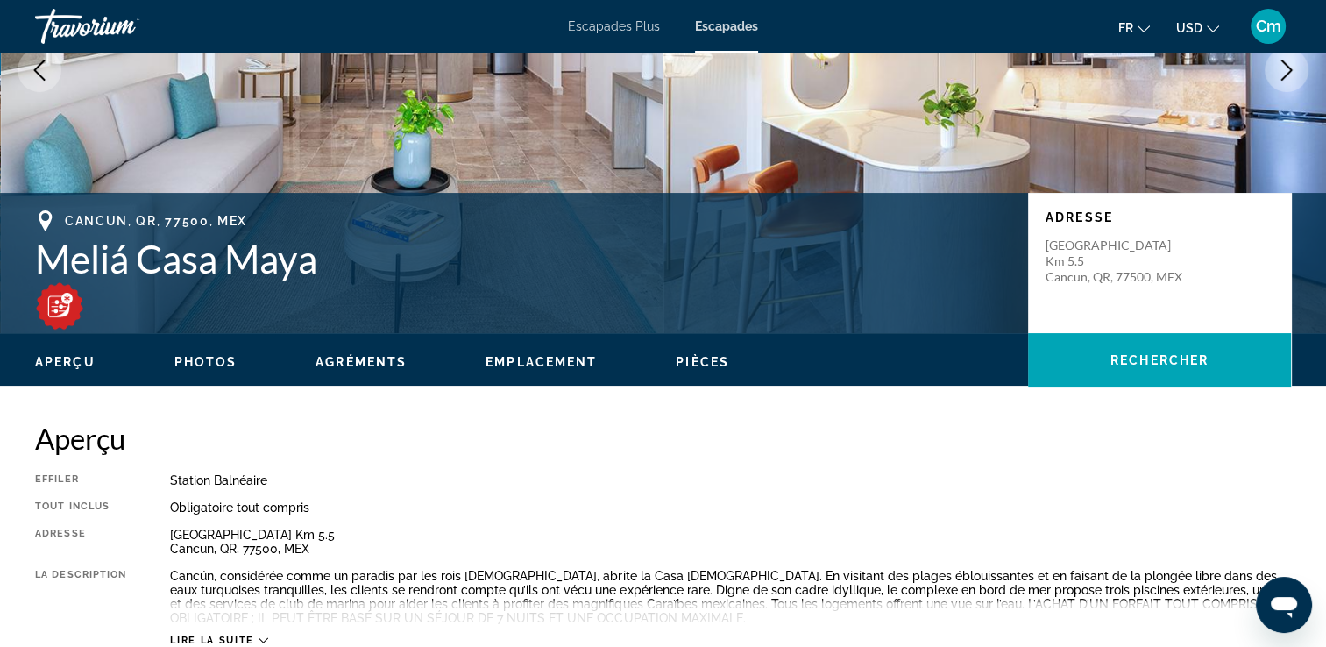
click at [1276, 88] on button "Image suivante" at bounding box center [1287, 70] width 44 height 44
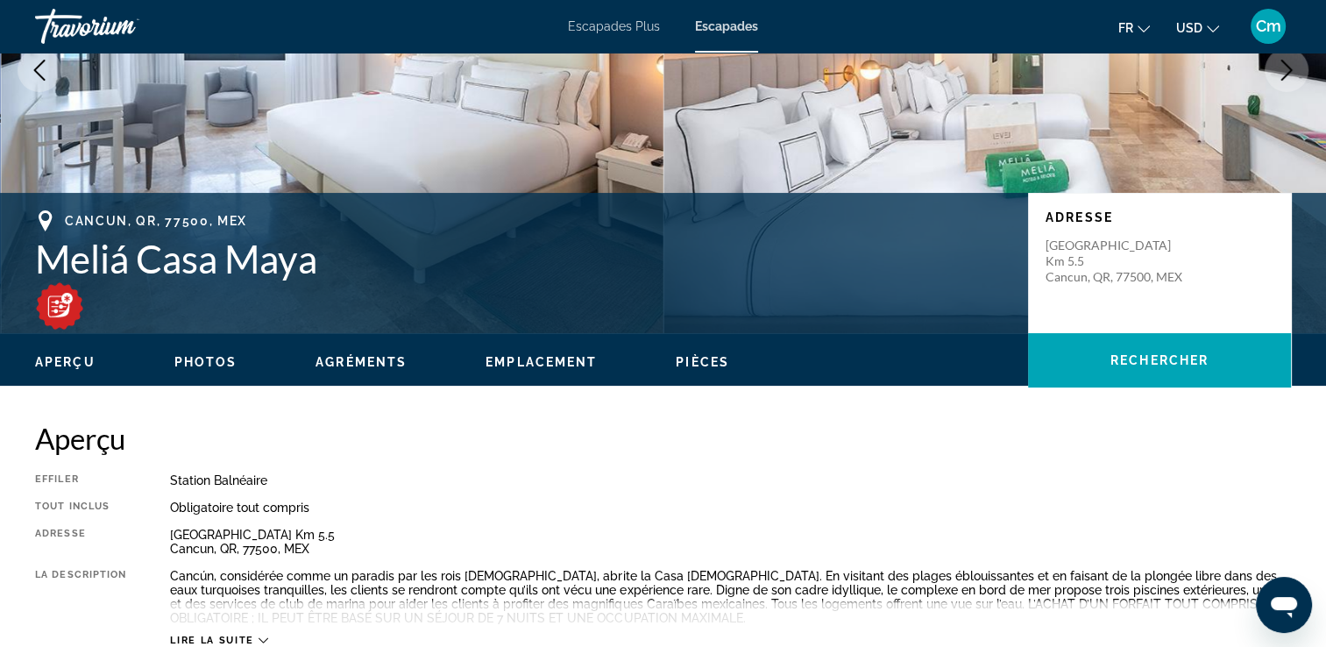
click at [1276, 88] on button "Image suivante" at bounding box center [1287, 70] width 44 height 44
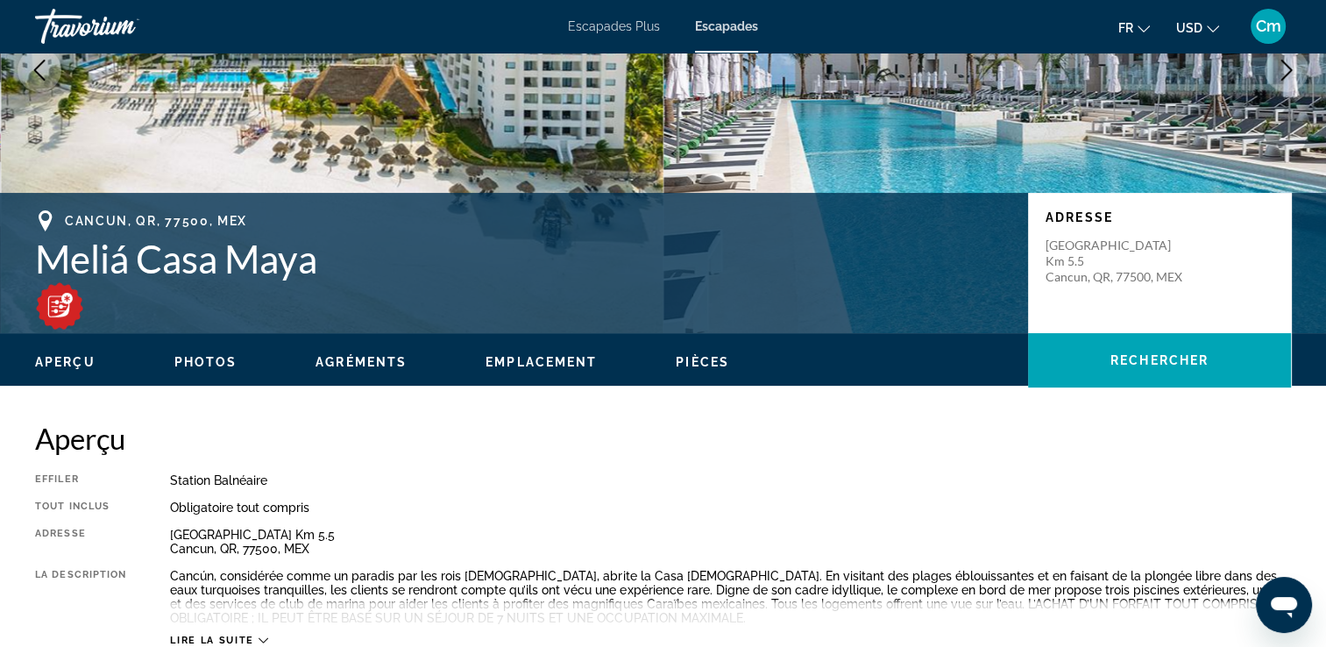
click at [1276, 88] on button "Image suivante" at bounding box center [1287, 70] width 44 height 44
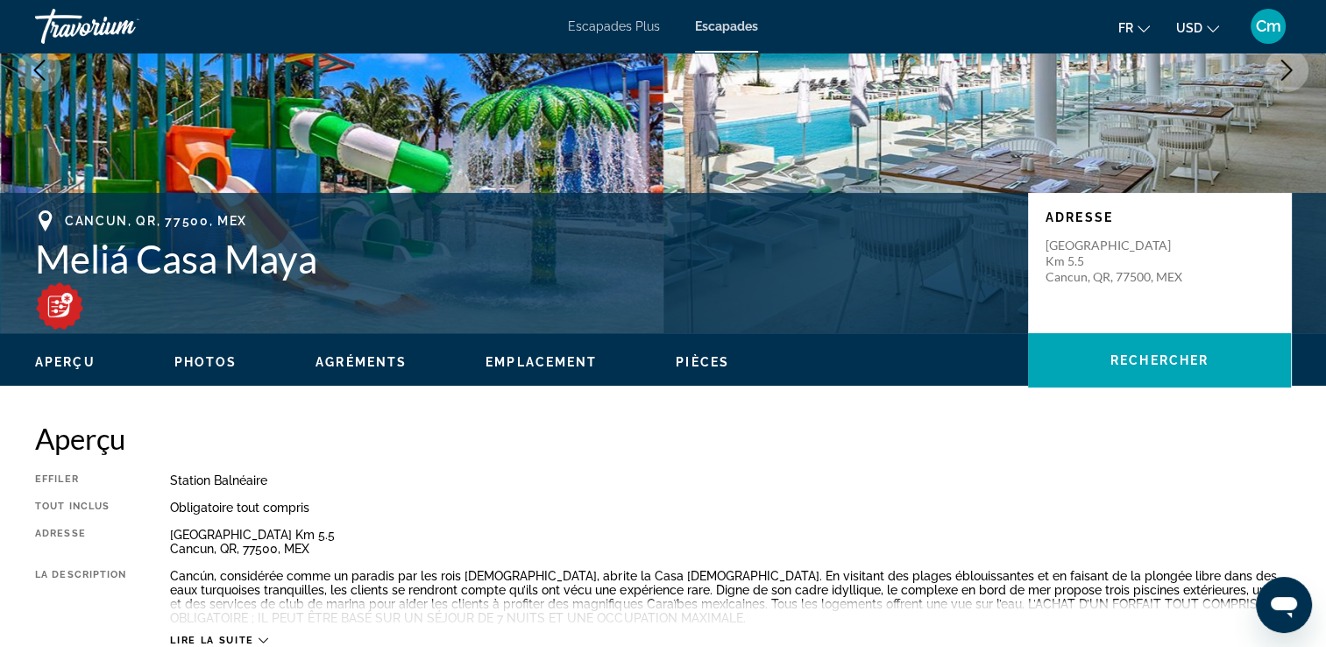
click at [1276, 88] on button "Image suivante" at bounding box center [1287, 70] width 44 height 44
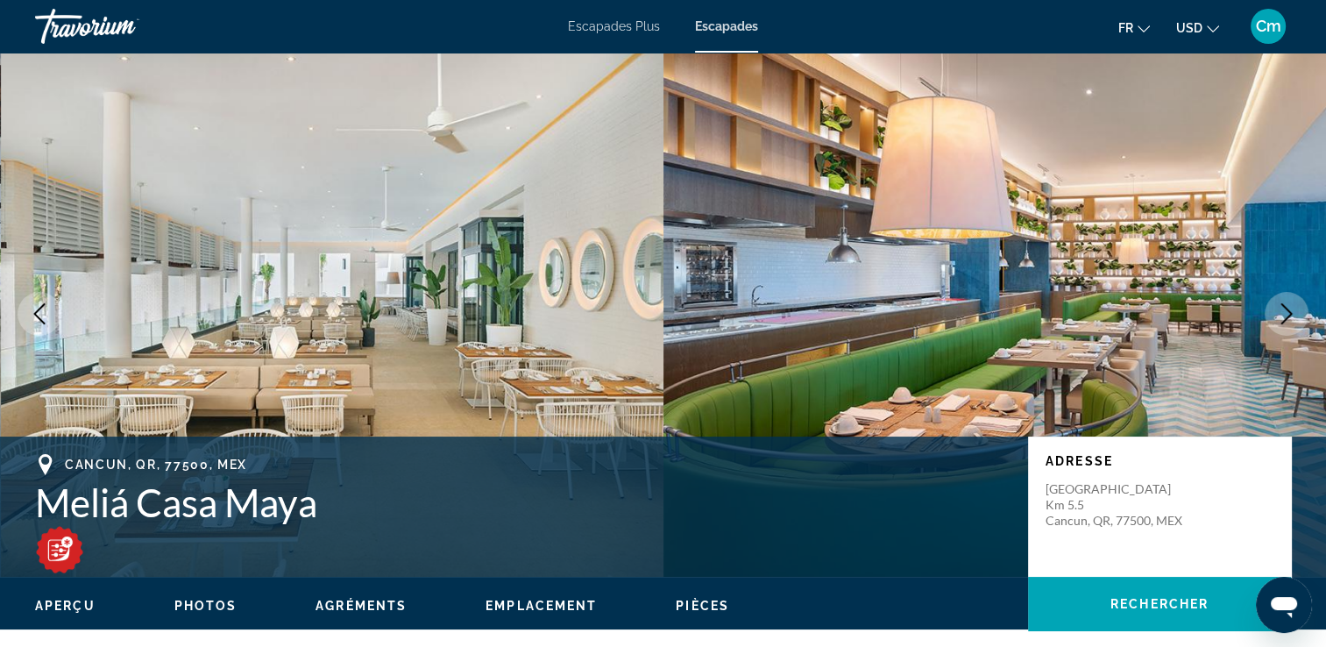
scroll to position [0, 0]
